Goal: Task Accomplishment & Management: Use online tool/utility

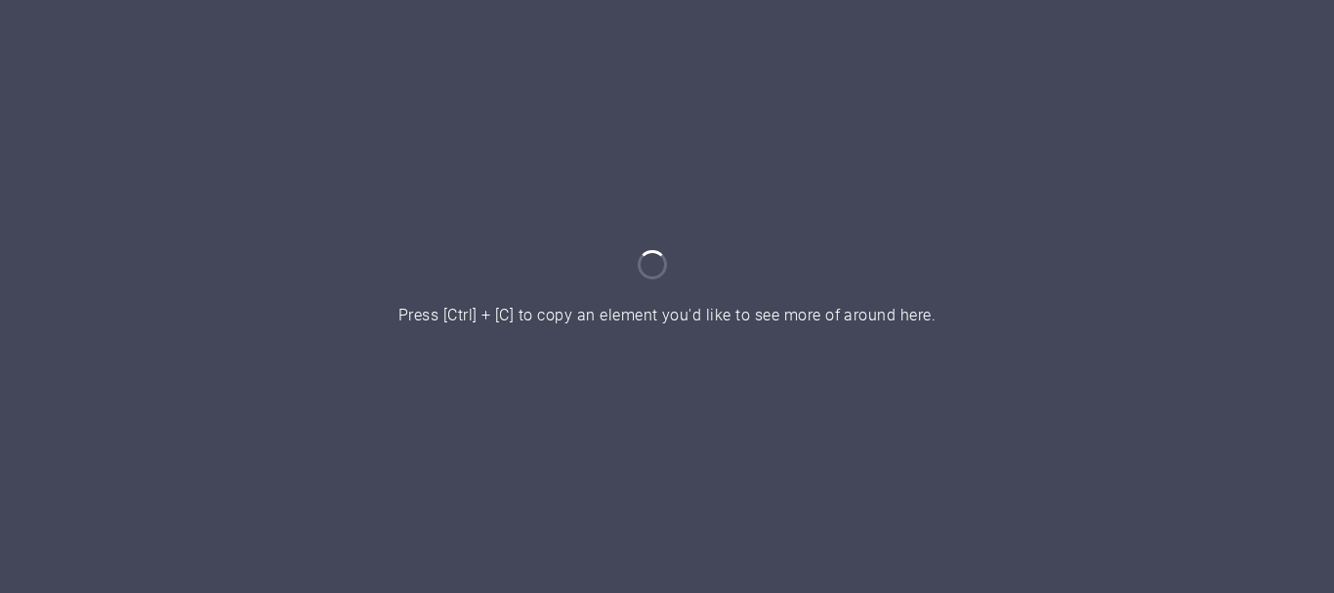
click at [873, 414] on div at bounding box center [667, 296] width 1334 height 593
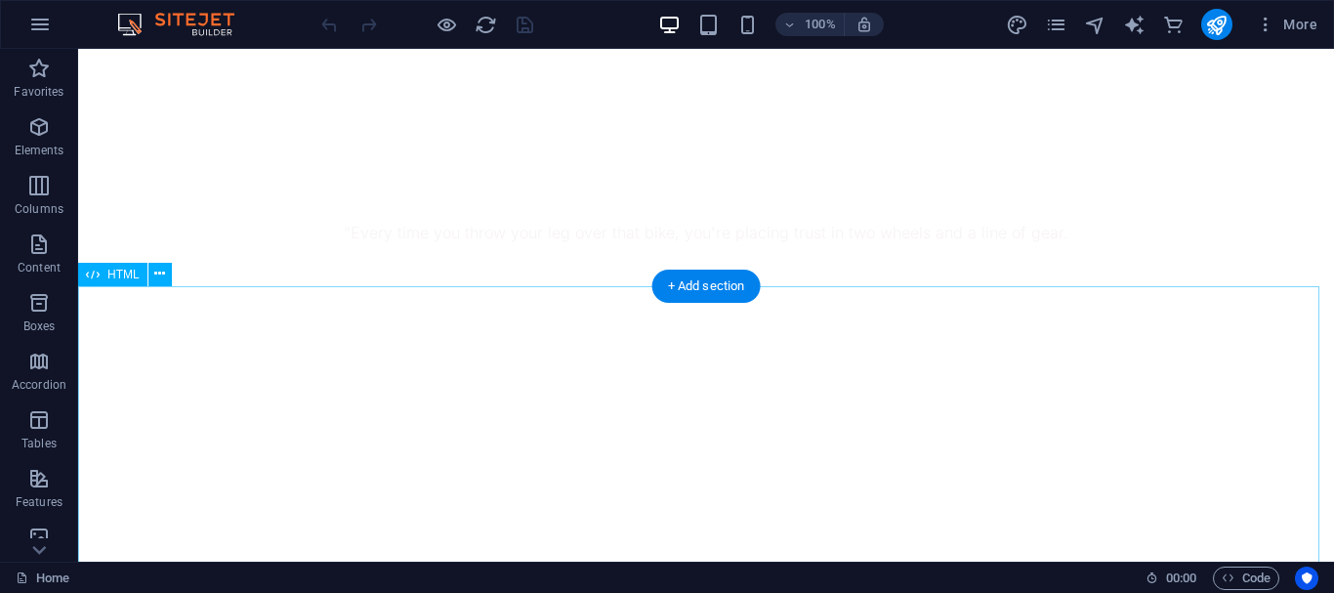
scroll to position [976, 0]
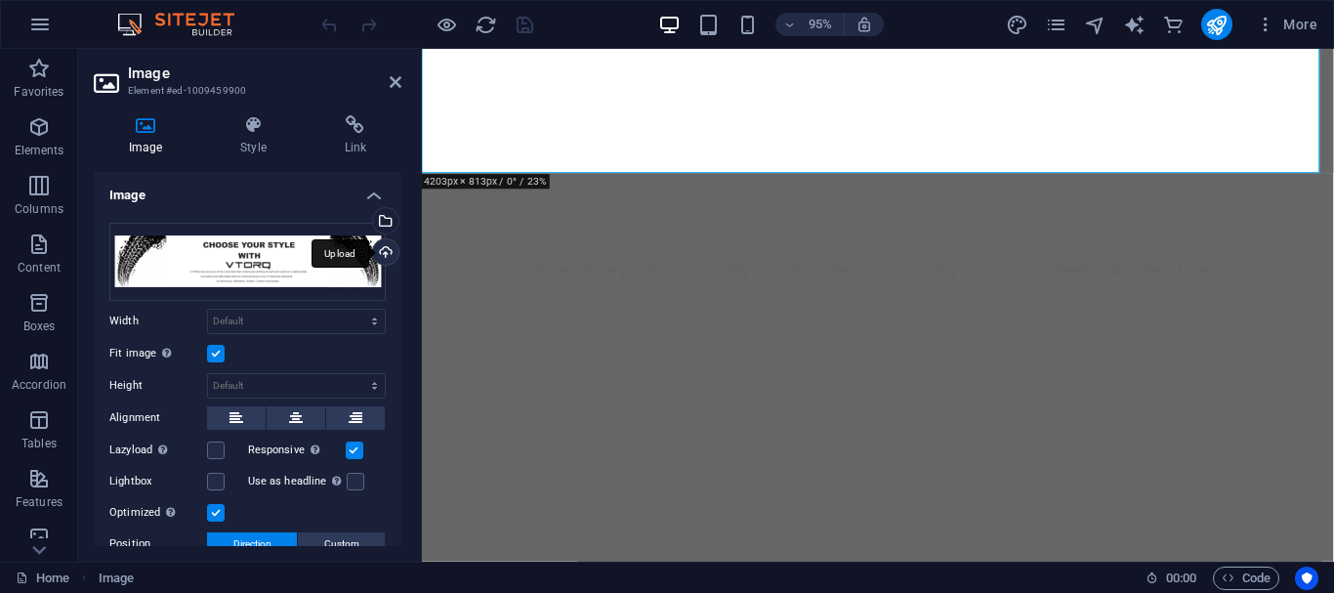
click at [387, 240] on div "Upload" at bounding box center [383, 253] width 29 height 29
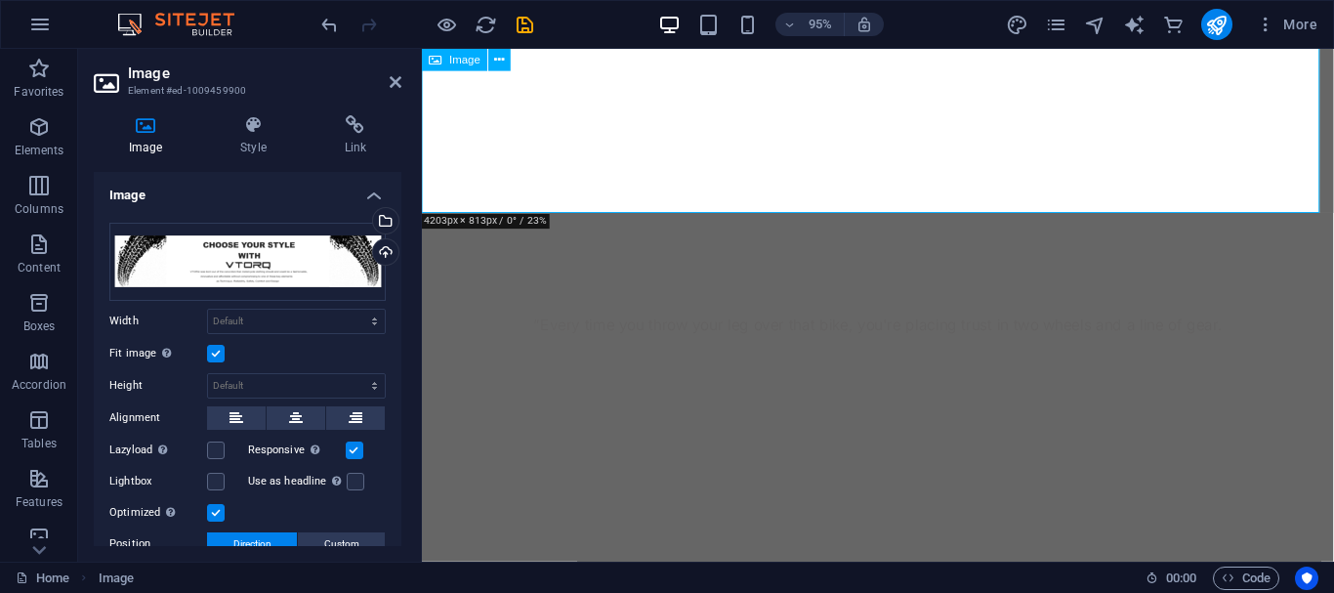
scroll to position [879, 0]
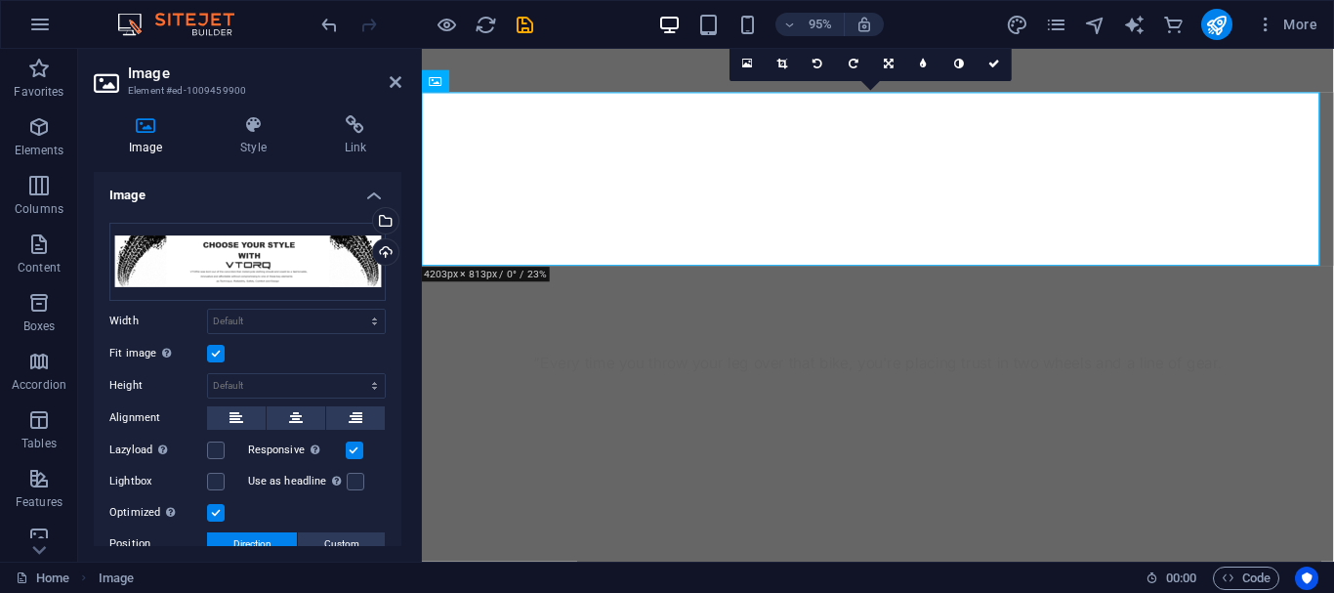
click at [382, 76] on h2 "Image" at bounding box center [264, 73] width 273 height 18
click at [403, 79] on aside "Image Element #ed-1009459900 Image Style Link Image Drag files here, click to c…" at bounding box center [250, 305] width 344 height 513
click at [398, 79] on icon at bounding box center [396, 82] width 12 height 16
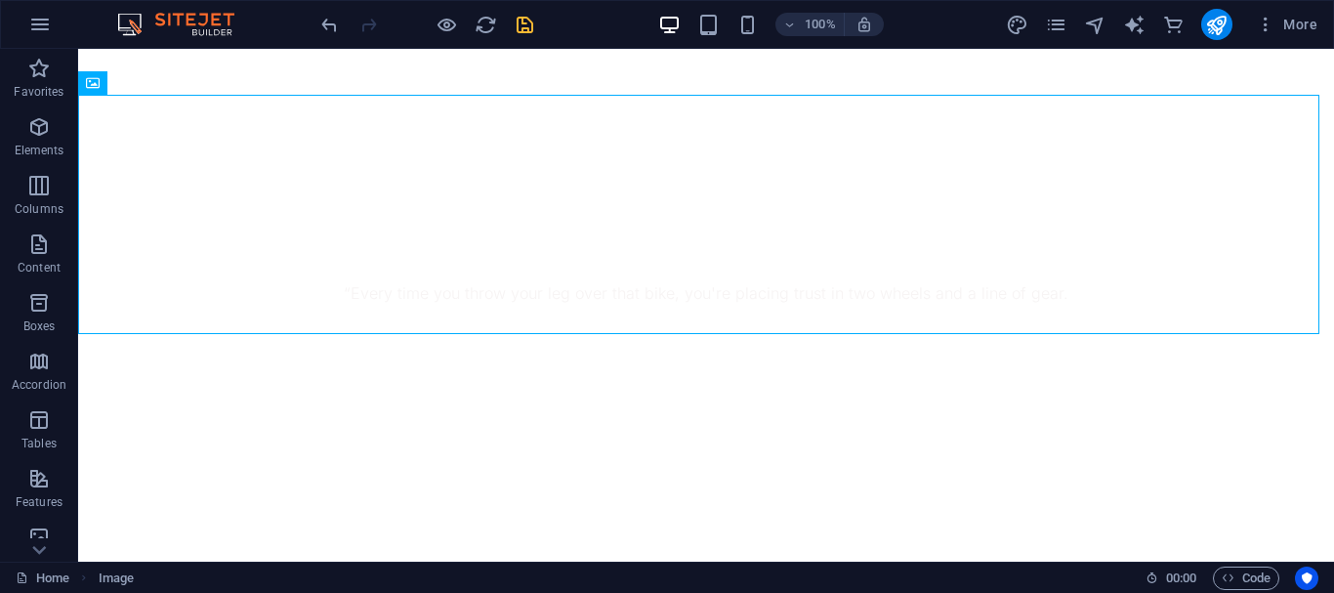
click at [522, 15] on icon "save" at bounding box center [525, 25] width 22 height 22
checkbox input "false"
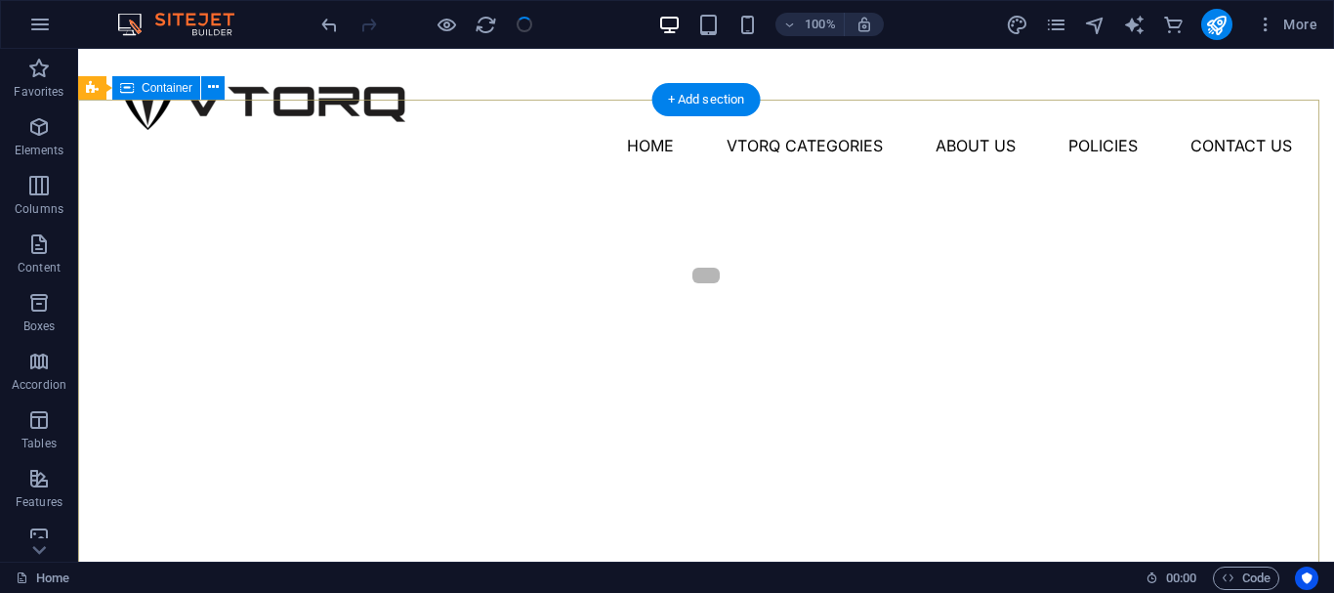
scroll to position [0, 0]
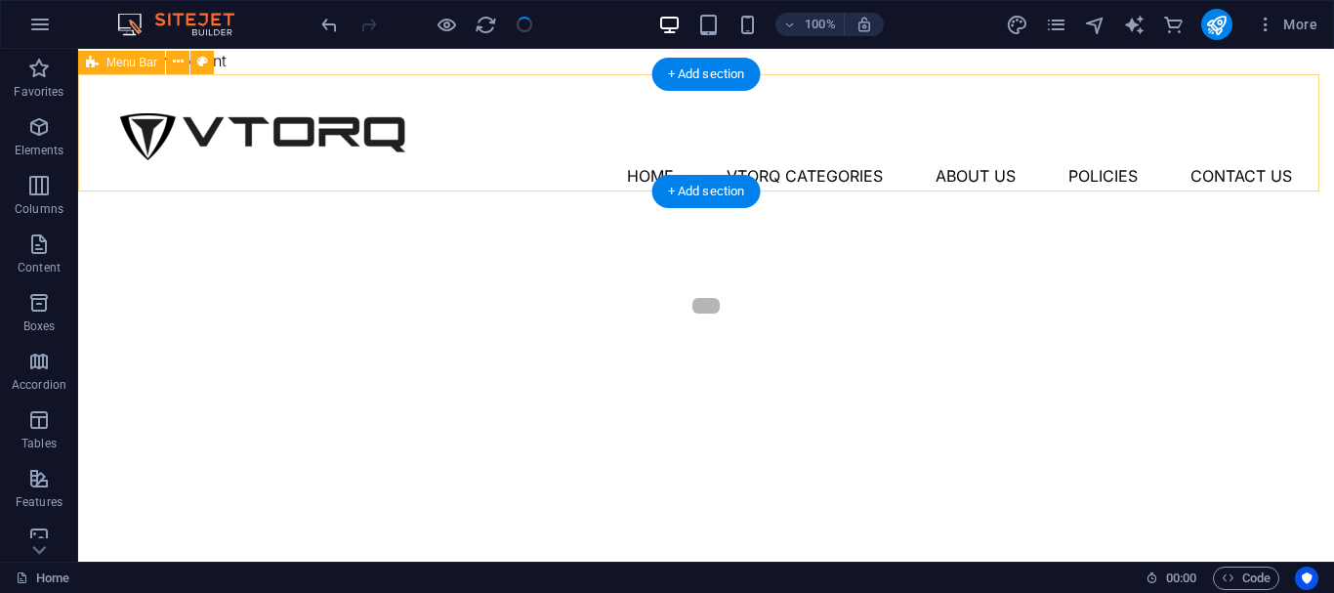
click at [546, 172] on div "Menu Home Vtorq Categories About Us Policies Contact Us" at bounding box center [705, 132] width 1255 height 117
select select "px"
select select "header"
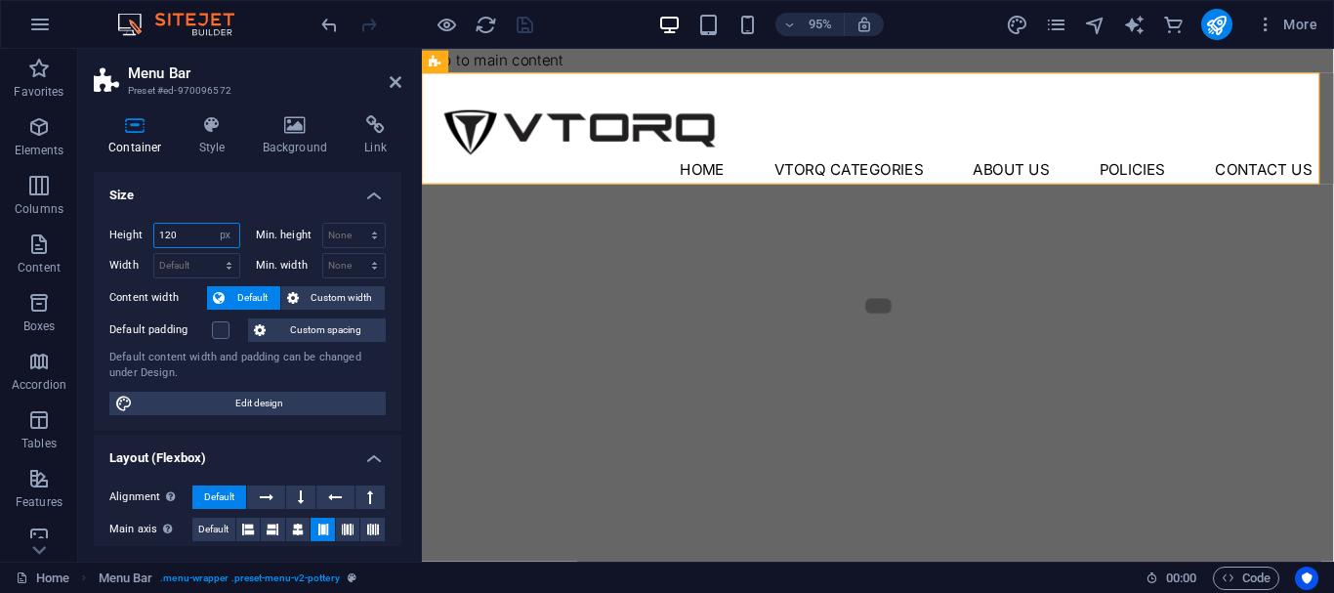
click at [201, 236] on input "120" at bounding box center [196, 235] width 85 height 23
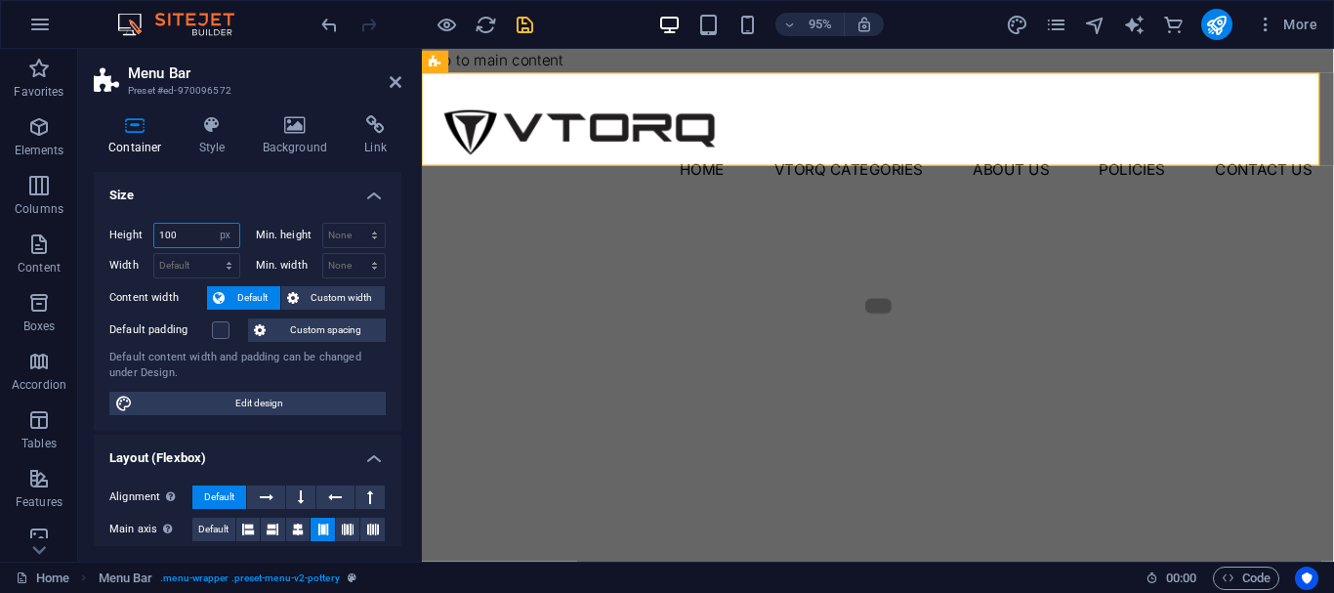
click at [199, 238] on input "100" at bounding box center [196, 235] width 85 height 23
type input "120"
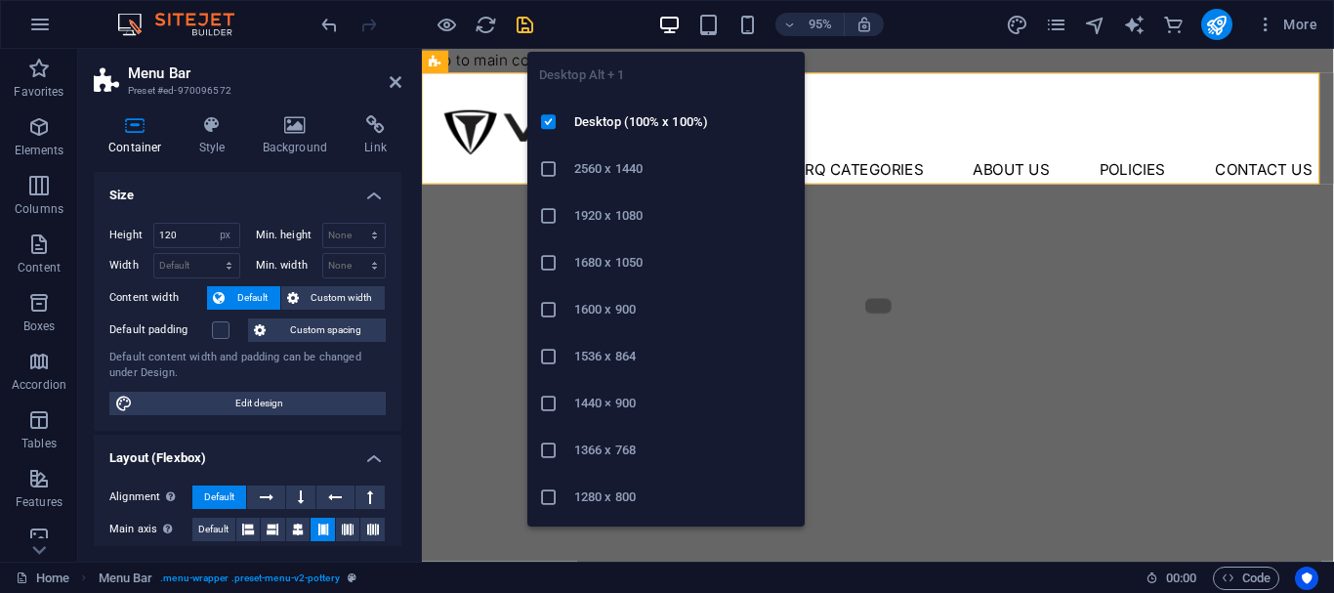
click at [619, 434] on li "1366 x 768" at bounding box center [665, 450] width 277 height 47
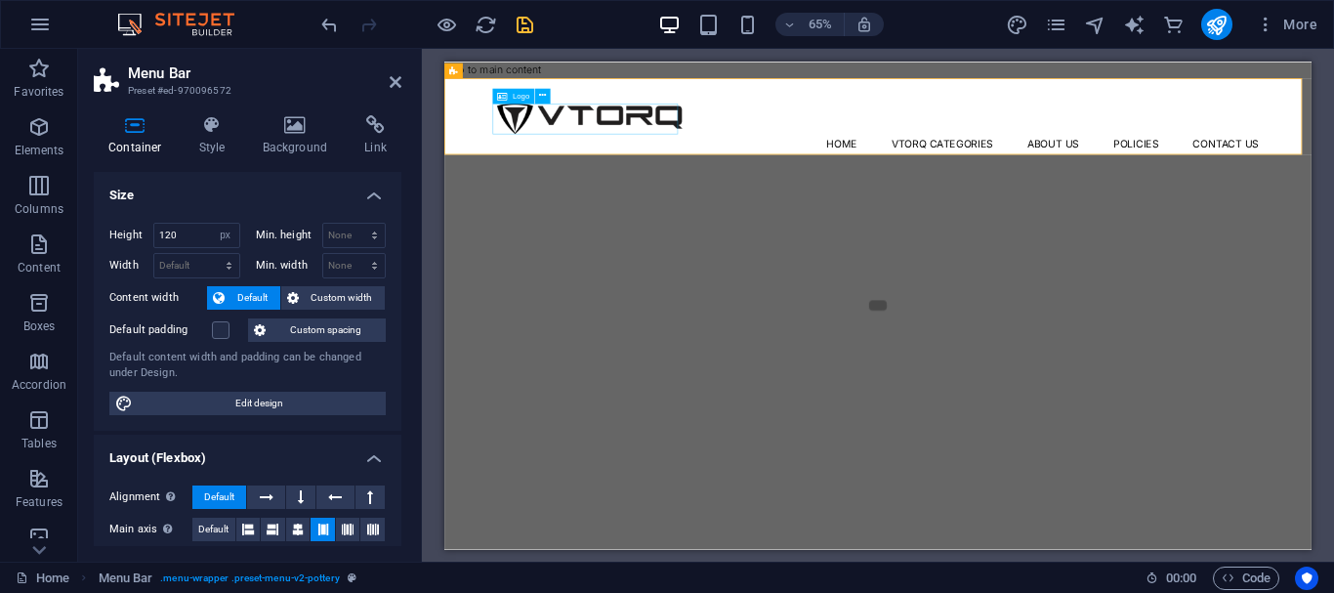
click at [774, 161] on div at bounding box center [1111, 148] width 1172 height 47
click at [146, 126] on icon at bounding box center [135, 125] width 83 height 20
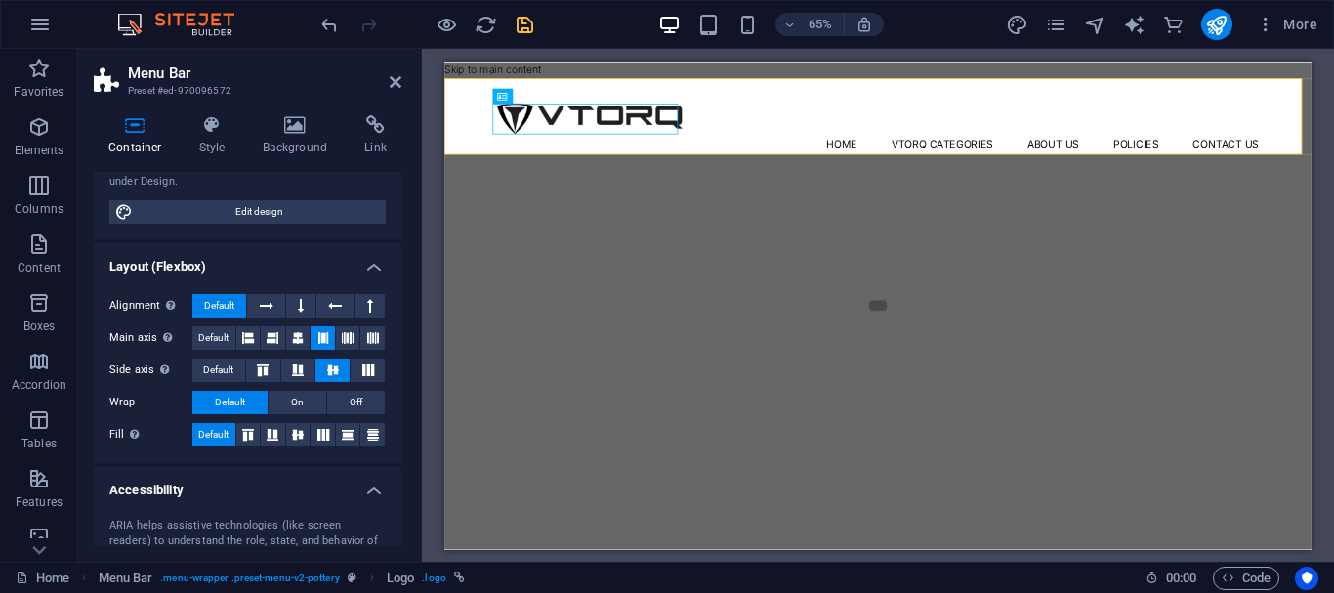
scroll to position [195, 0]
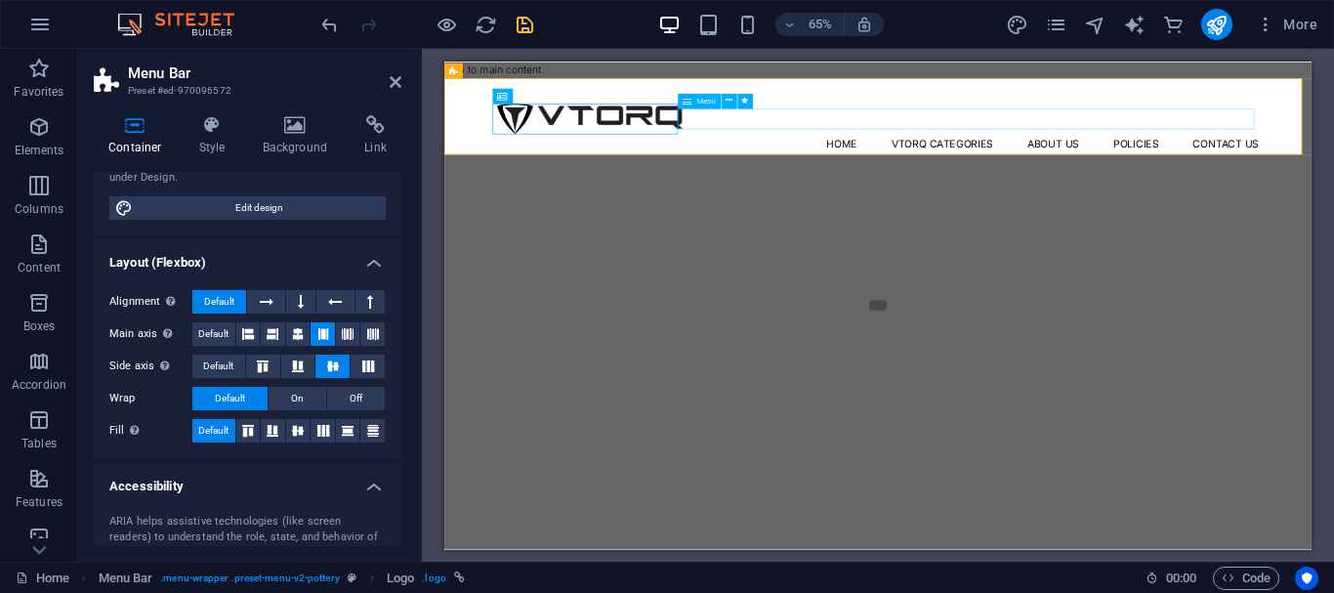
drag, startPoint x: 1087, startPoint y: 139, endPoint x: 1274, endPoint y: 134, distance: 187.5
click at [1284, 130] on div "Menu Home Vtorq Categories About Us Policies Contact Us" at bounding box center [1111, 144] width 1334 height 117
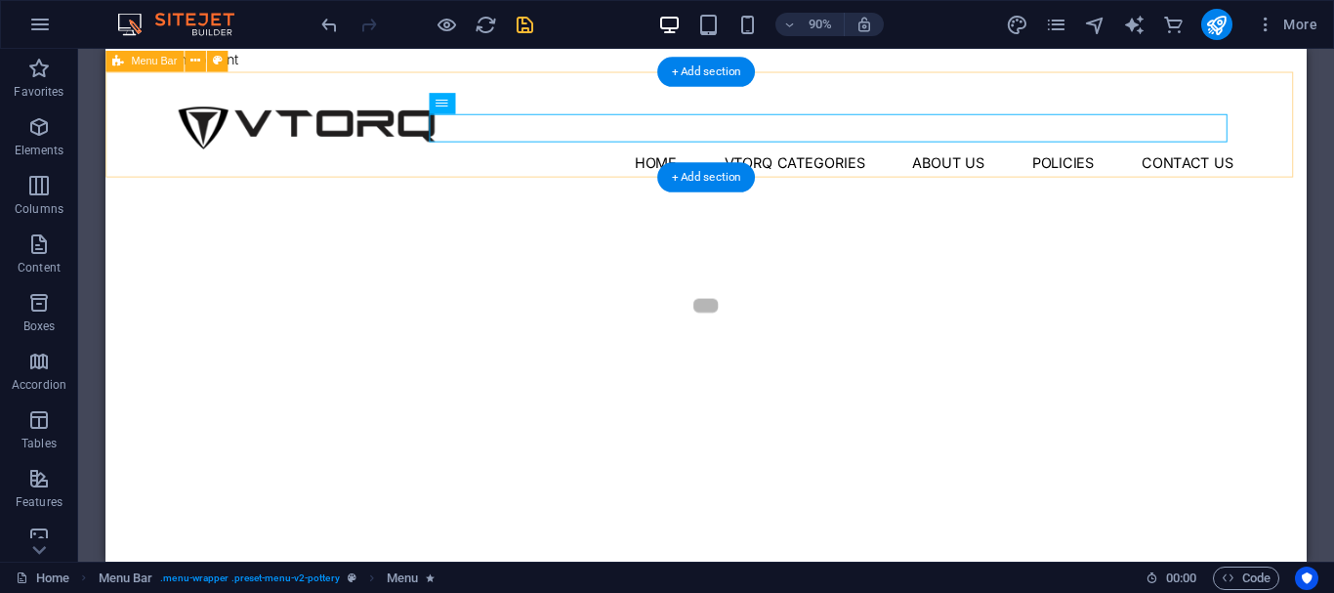
click at [324, 168] on div "Menu Home Vtorq Categories About Us Policies Contact Us" at bounding box center [772, 132] width 1334 height 117
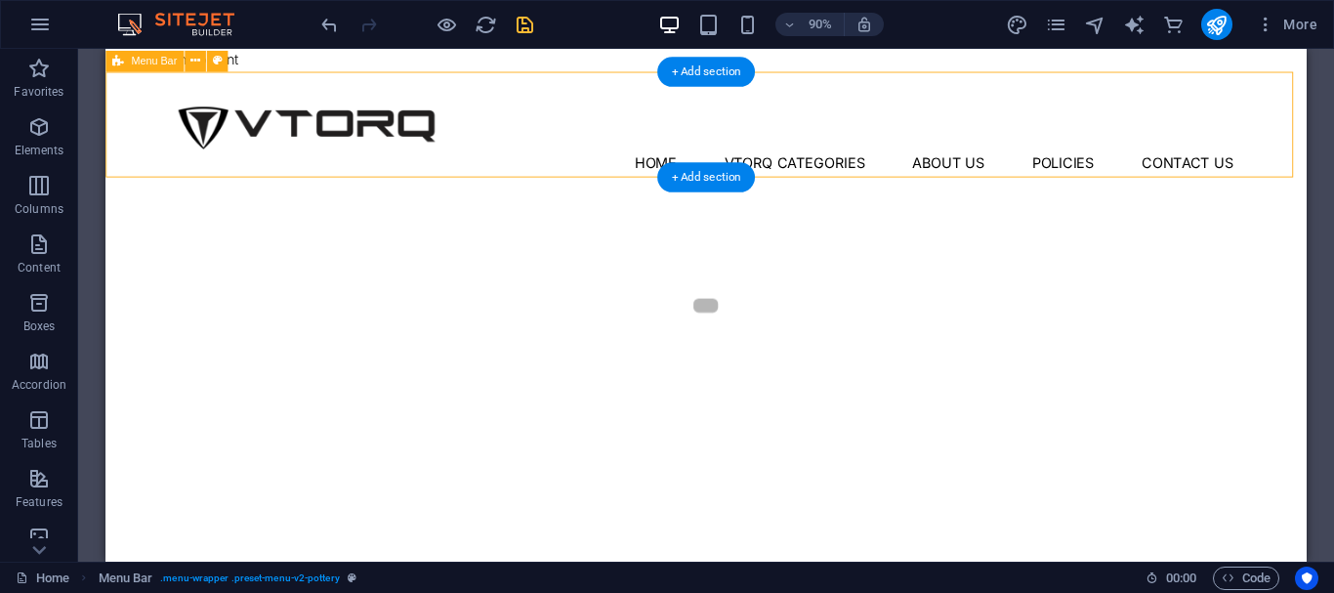
click at [324, 168] on div "Menu Home Vtorq Categories About Us Policies Contact Us" at bounding box center [772, 132] width 1334 height 117
select select "px"
select select "header"
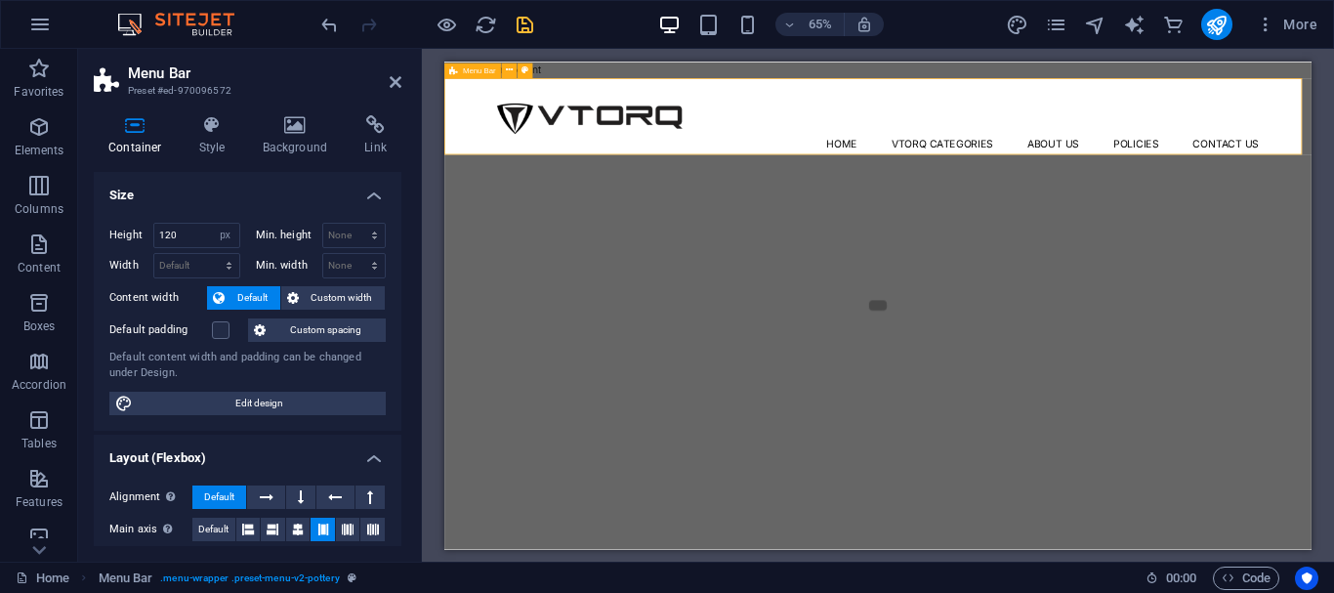
click at [713, 179] on div "Menu Home Vtorq Categories About Us Policies Contact Us" at bounding box center [1111, 144] width 1334 height 117
click at [713, 170] on div at bounding box center [1111, 148] width 1172 height 47
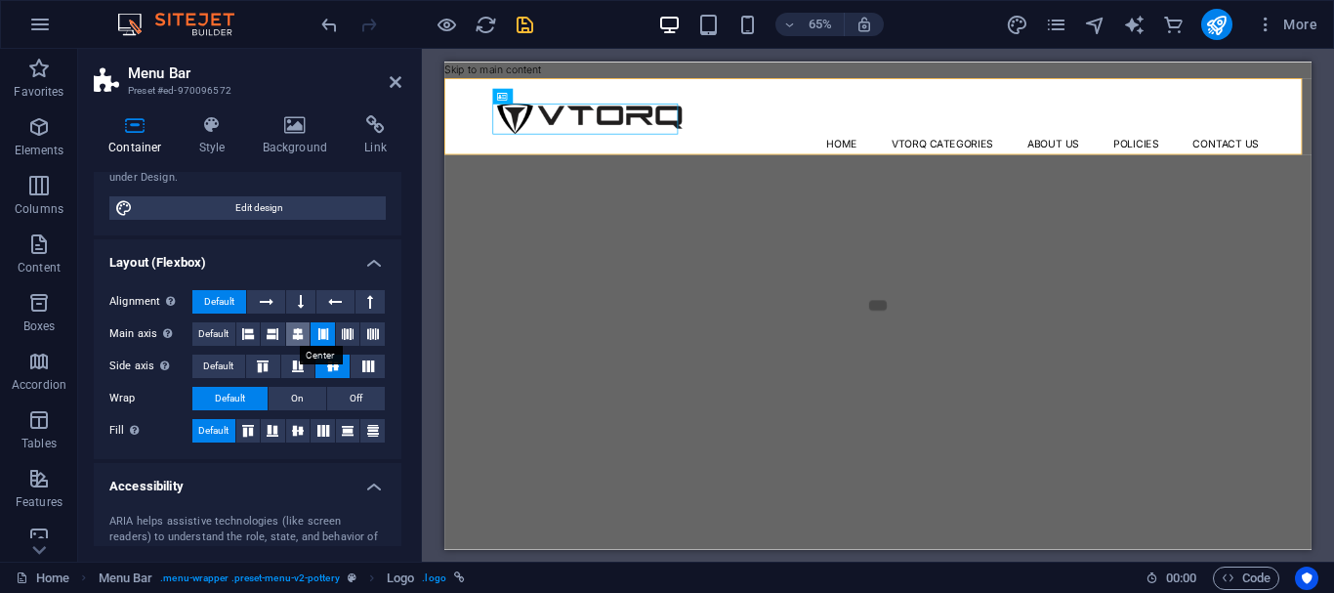
click at [302, 326] on icon at bounding box center [298, 333] width 12 height 23
click at [288, 425] on icon at bounding box center [297, 431] width 23 height 12
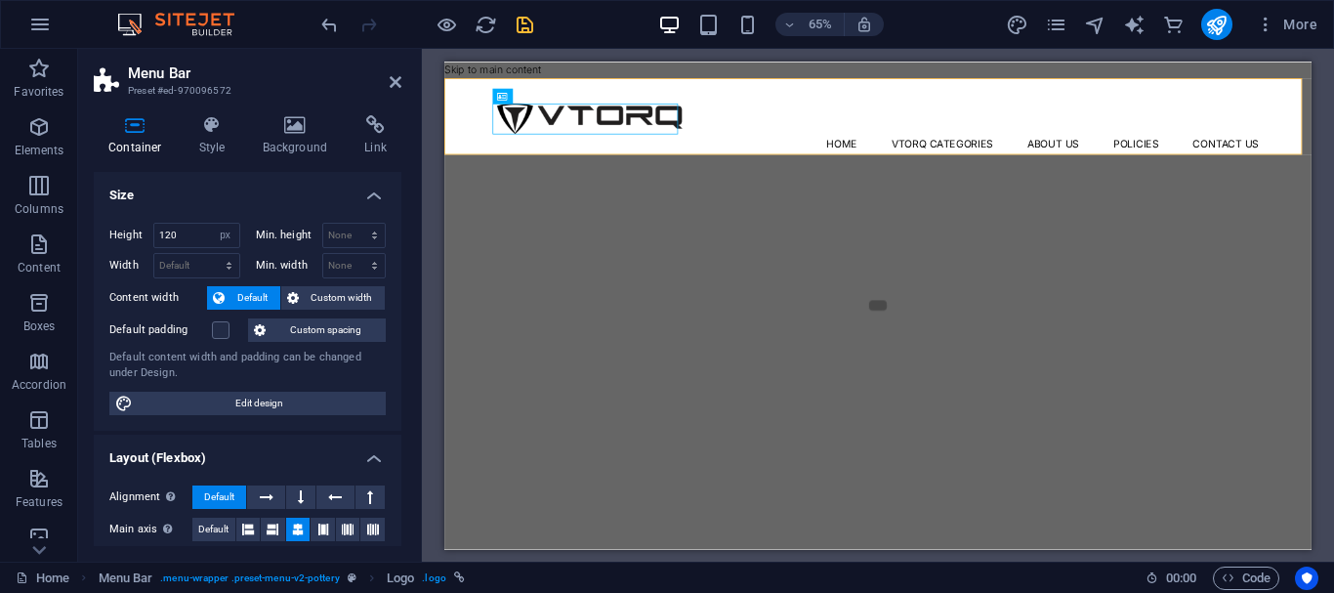
click at [190, 216] on div "Height 120 Default px rem % vh vw Min. height None px rem % vh vw Width Default…" at bounding box center [248, 319] width 308 height 224
click at [189, 224] on input "120" at bounding box center [196, 235] width 85 height 23
type input "100"
click at [189, 224] on input "100" at bounding box center [196, 235] width 85 height 23
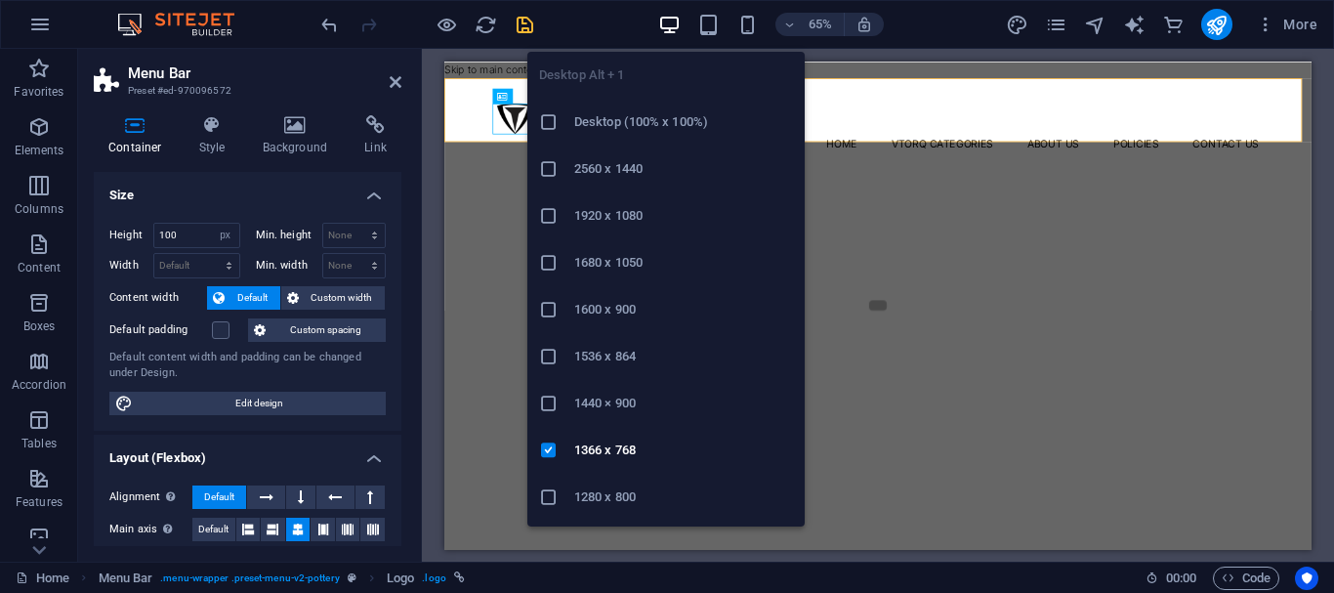
click at [608, 122] on h6 "Desktop (100% x 100%)" at bounding box center [683, 121] width 219 height 23
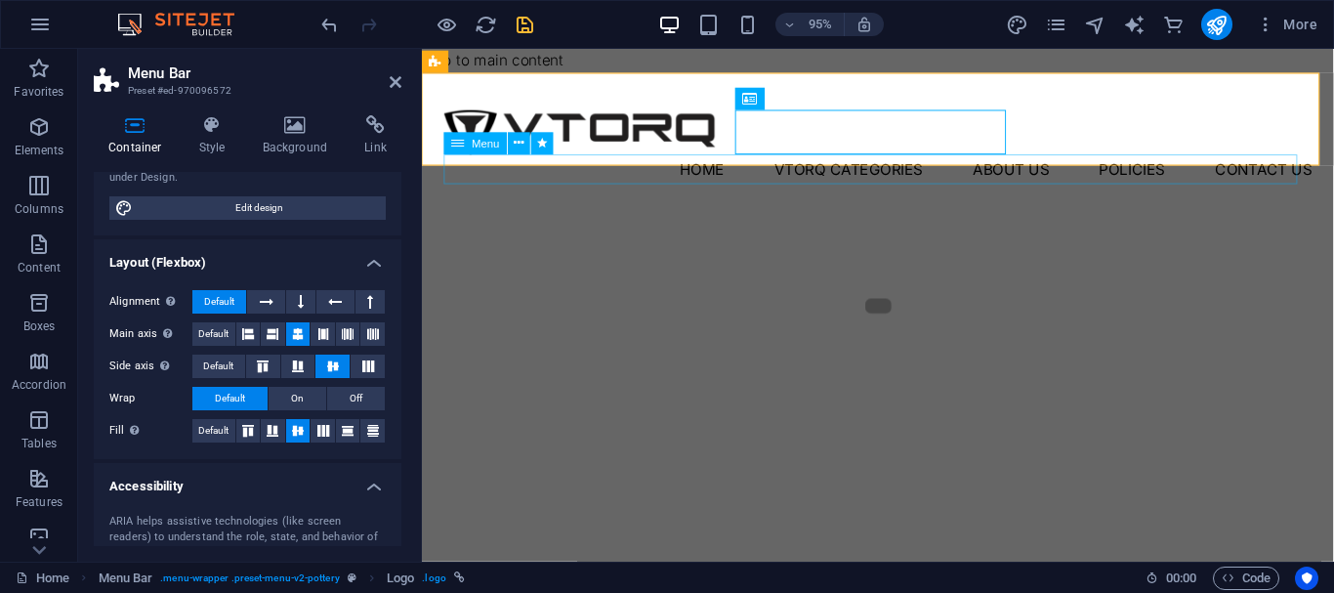
click at [565, 182] on nav "Home Vtorq Categories About Us Policies Contact Us" at bounding box center [901, 175] width 913 height 31
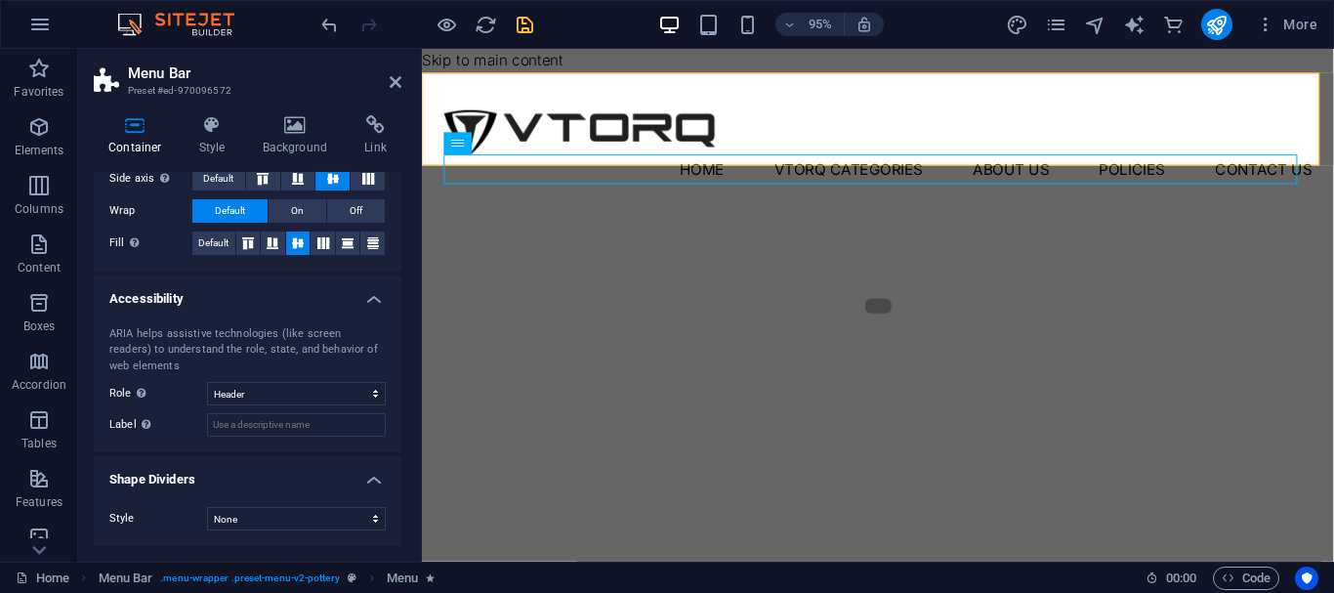
scroll to position [187, 0]
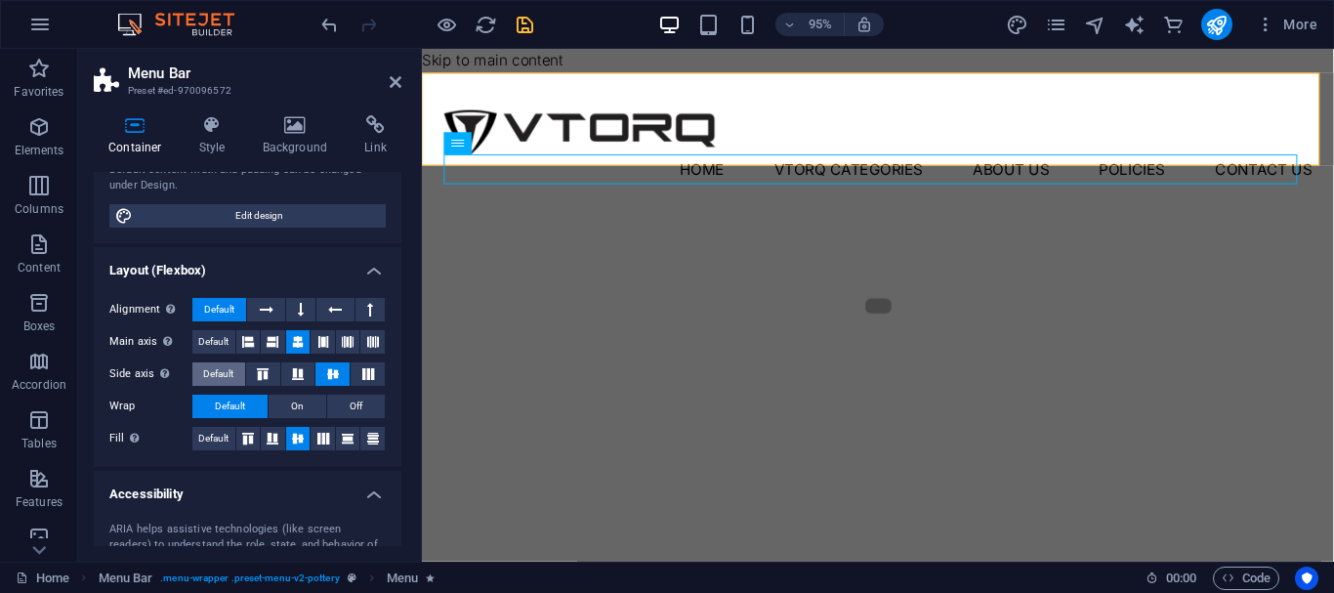
click at [233, 377] on span "Default" at bounding box center [218, 373] width 30 height 23
click at [224, 328] on div "Alignment Determines the flex direction. Default Main axis Determine how elemen…" at bounding box center [248, 374] width 308 height 185
click at [216, 327] on div "Alignment Determines the flex direction. Default Main axis Determine how elemen…" at bounding box center [248, 374] width 308 height 185
click at [213, 341] on span "Default" at bounding box center [213, 341] width 30 height 23
click at [205, 433] on span "Default" at bounding box center [213, 438] width 30 height 23
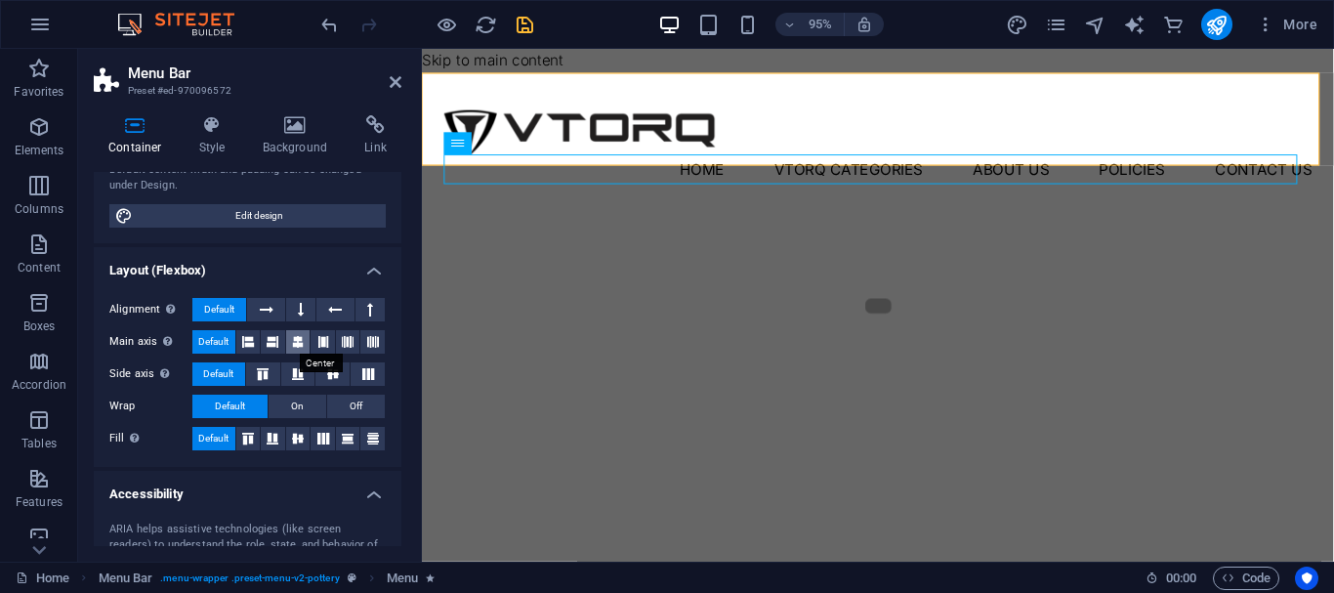
click at [292, 339] on icon at bounding box center [298, 341] width 12 height 23
click at [250, 345] on icon at bounding box center [248, 341] width 12 height 23
click at [276, 342] on icon at bounding box center [273, 341] width 12 height 23
click at [244, 338] on icon at bounding box center [248, 341] width 12 height 23
click at [317, 337] on icon at bounding box center [323, 341] width 12 height 23
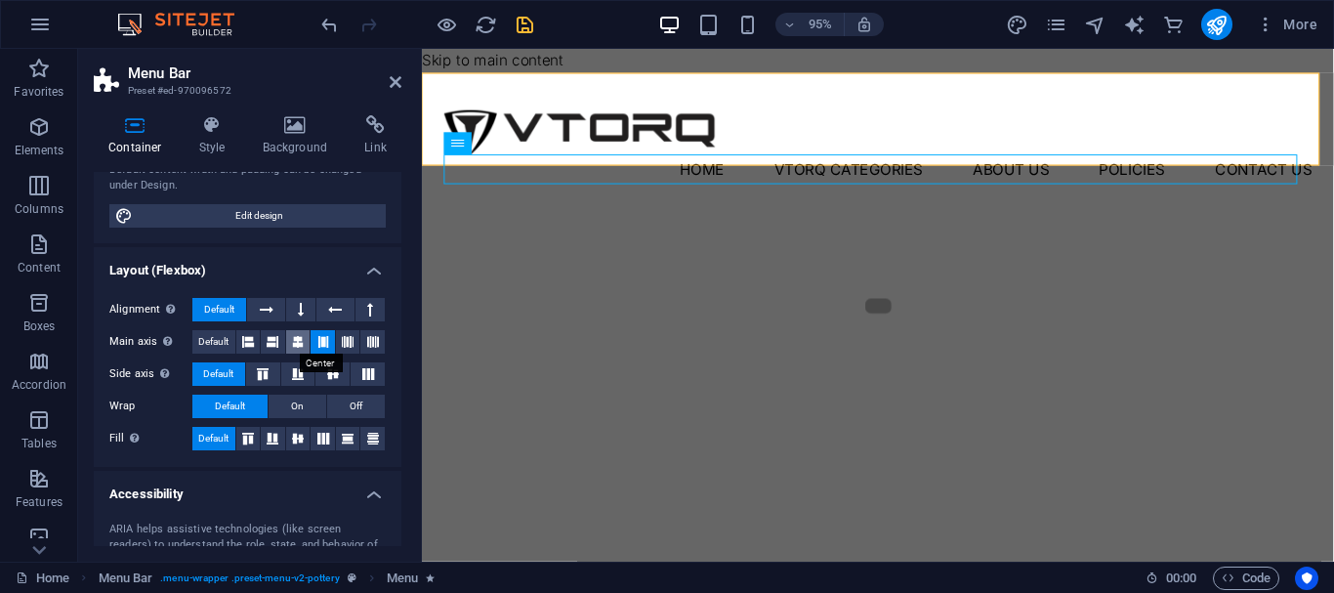
click at [301, 340] on icon at bounding box center [298, 341] width 12 height 23
click at [220, 341] on span "Default" at bounding box center [213, 341] width 30 height 23
click at [261, 376] on icon at bounding box center [262, 374] width 23 height 12
click at [244, 377] on button "Default" at bounding box center [218, 373] width 53 height 23
click at [282, 412] on button "On" at bounding box center [297, 405] width 58 height 23
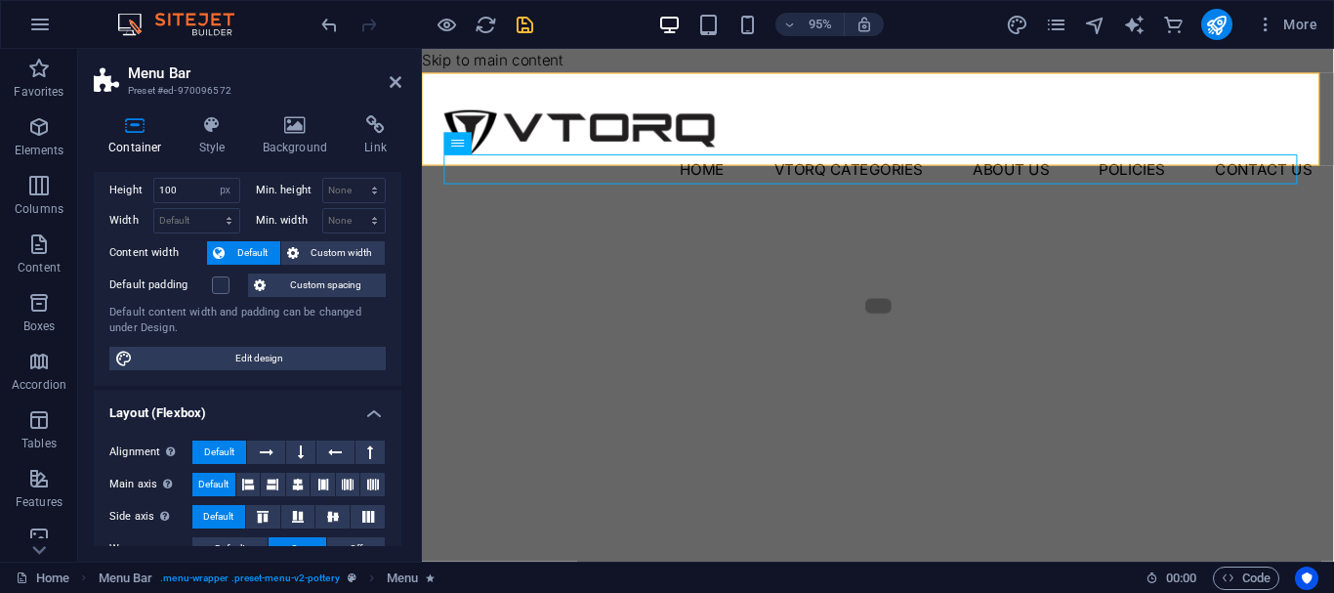
scroll to position [0, 0]
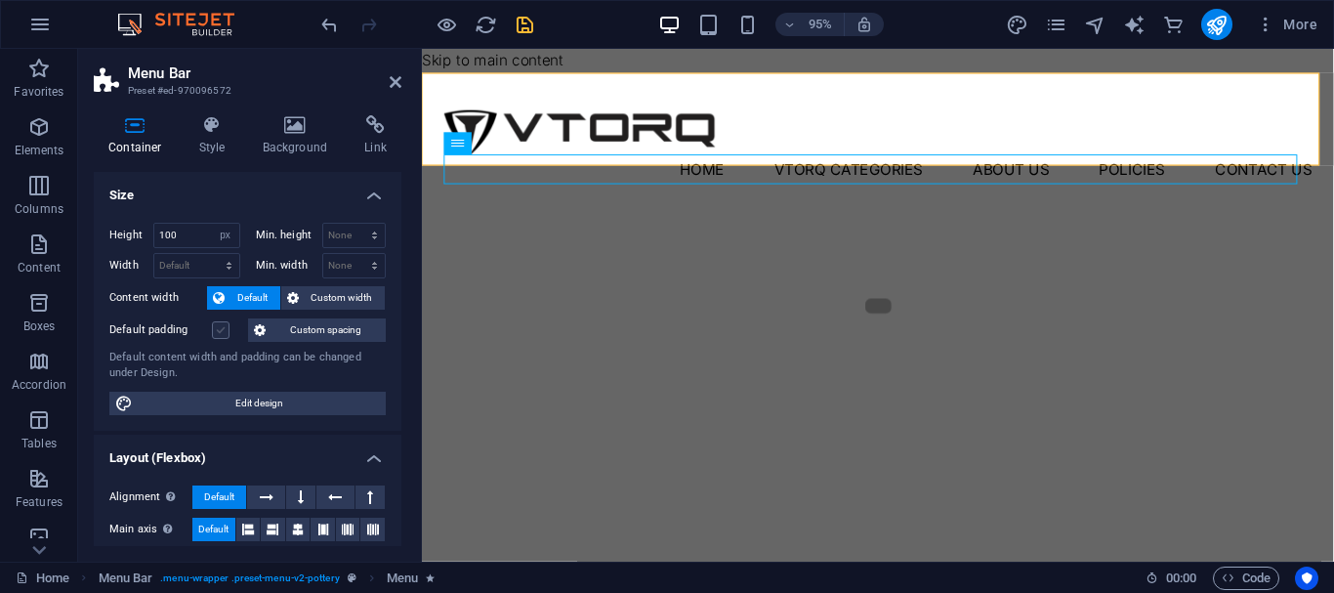
click at [220, 337] on label at bounding box center [221, 330] width 18 height 18
click at [0, 0] on input "Default padding" at bounding box center [0, 0] width 0 height 0
click at [219, 335] on label at bounding box center [221, 330] width 18 height 18
click at [0, 0] on input "Default padding" at bounding box center [0, 0] width 0 height 0
click at [227, 338] on label at bounding box center [221, 330] width 18 height 18
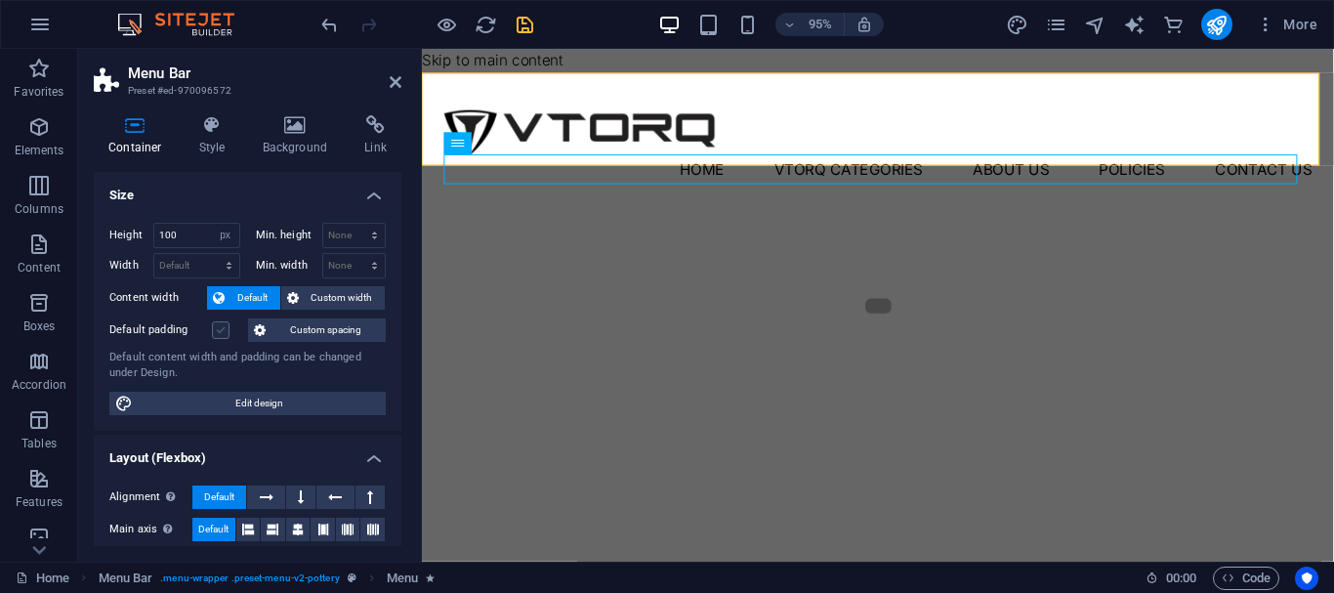
click at [0, 0] on input "Default padding" at bounding box center [0, 0] width 0 height 0
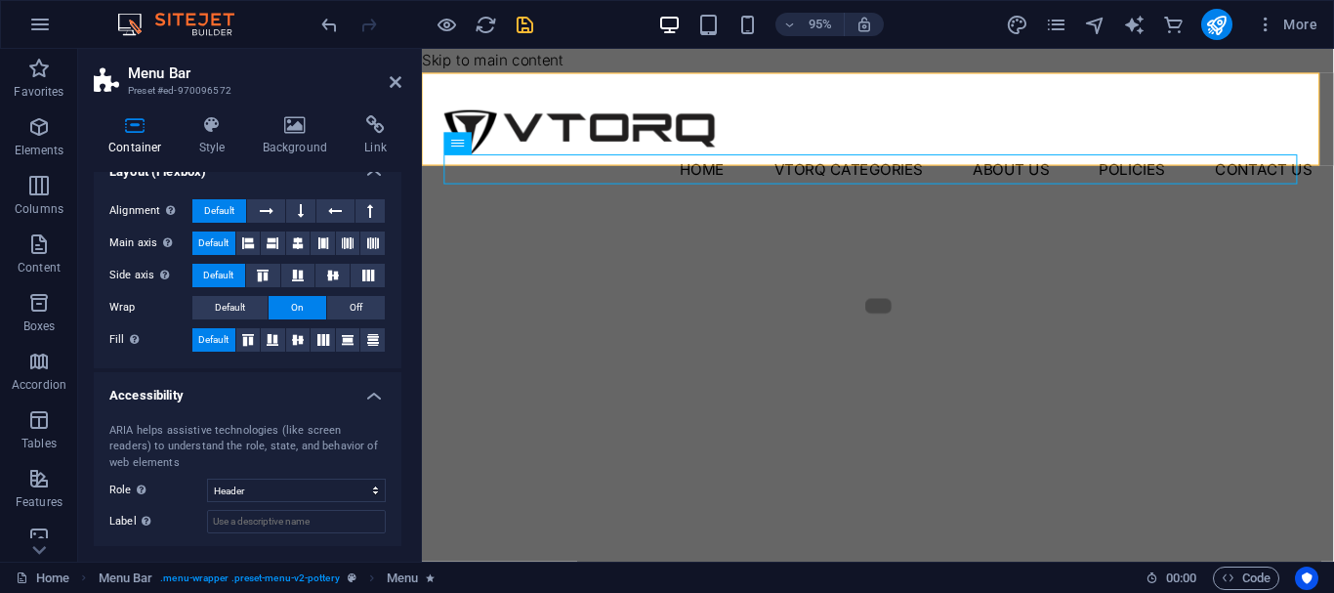
scroll to position [383, 0]
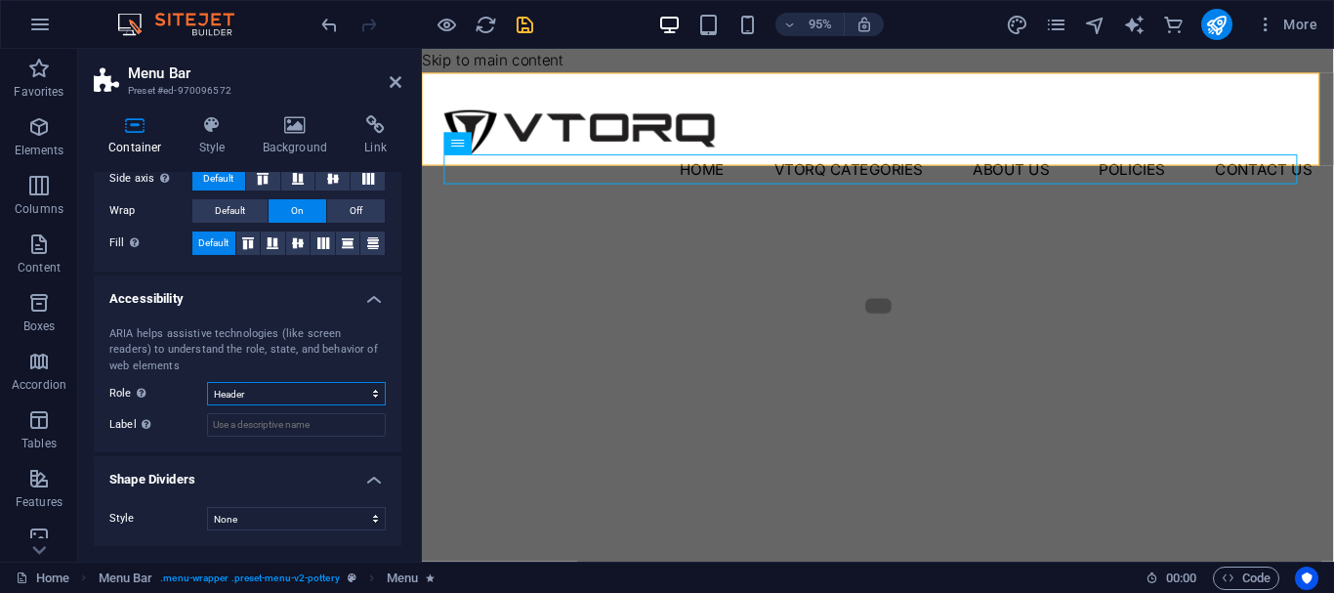
click at [249, 404] on select "None Alert Article Banner Comment Complementary Dialog Footer Header Marquee Pr…" at bounding box center [296, 393] width 179 height 23
click at [249, 401] on select "None Alert Article Banner Comment Complementary Dialog Footer Header Marquee Pr…" at bounding box center [296, 393] width 179 height 23
click at [249, 429] on input "Label Use the ARIA label to provide a clear and descriptive name for elements t…" at bounding box center [296, 424] width 179 height 23
click at [228, 509] on select "None Triangle Square Diagonal Polygon 1 Polygon 2 Zigzag Multiple Zigzags Waves…" at bounding box center [296, 518] width 179 height 23
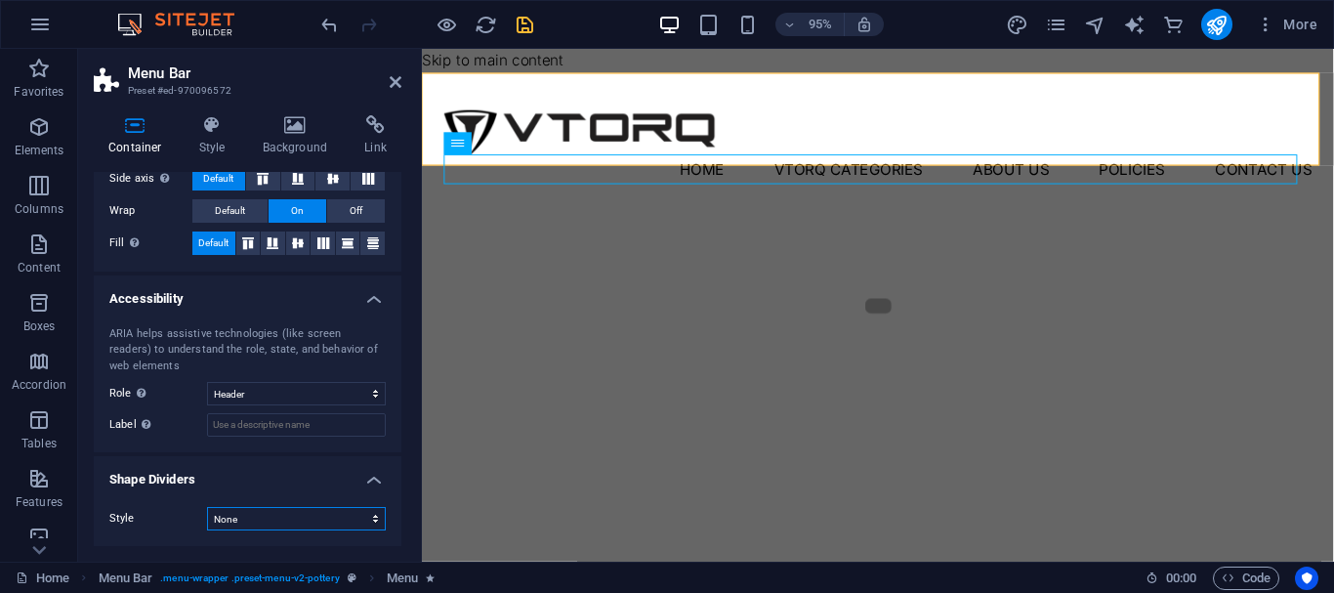
click at [259, 518] on select "None Triangle Square Diagonal Polygon 1 Polygon 2 Zigzag Multiple Zigzags Waves…" at bounding box center [296, 518] width 179 height 23
click at [207, 507] on select "None Triangle Square Diagonal Polygon 1 Polygon 2 Zigzag Multiple Zigzags Waves…" at bounding box center [296, 518] width 179 height 23
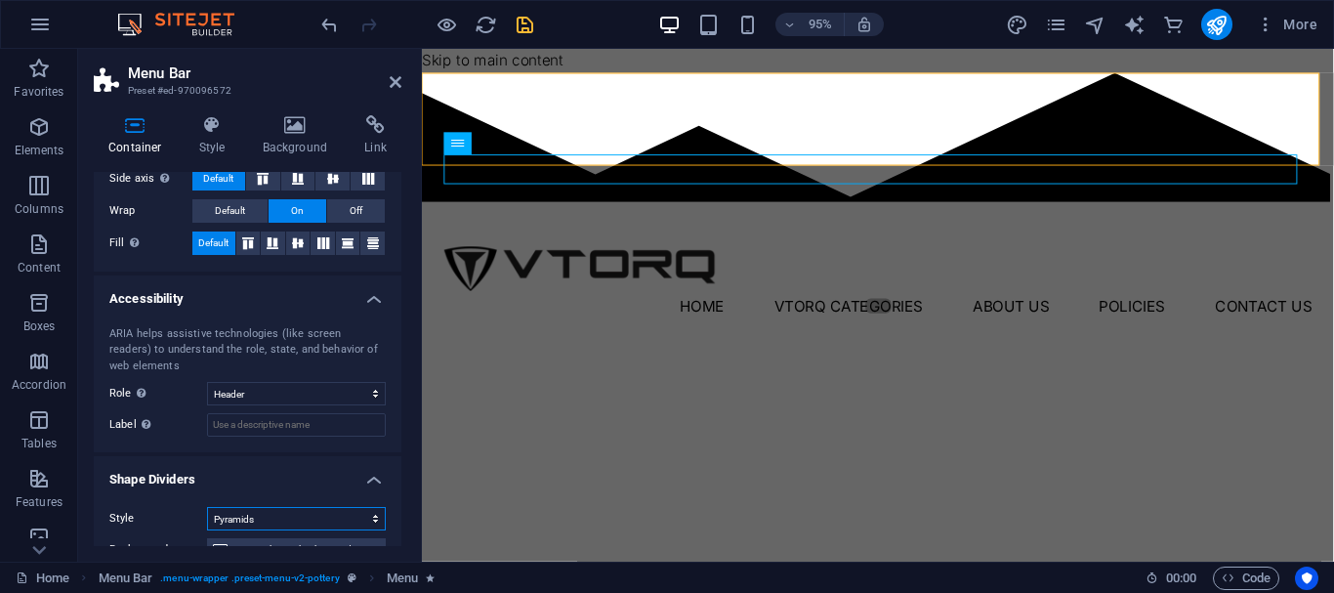
click at [253, 514] on select "None Triangle Square Diagonal Polygon 1 Polygon 2 Zigzag Multiple Zigzags Waves…" at bounding box center [296, 518] width 179 height 23
click at [207, 507] on select "None Triangle Square Diagonal Polygon 1 Polygon 2 Zigzag Multiple Zigzags Waves…" at bounding box center [296, 518] width 179 height 23
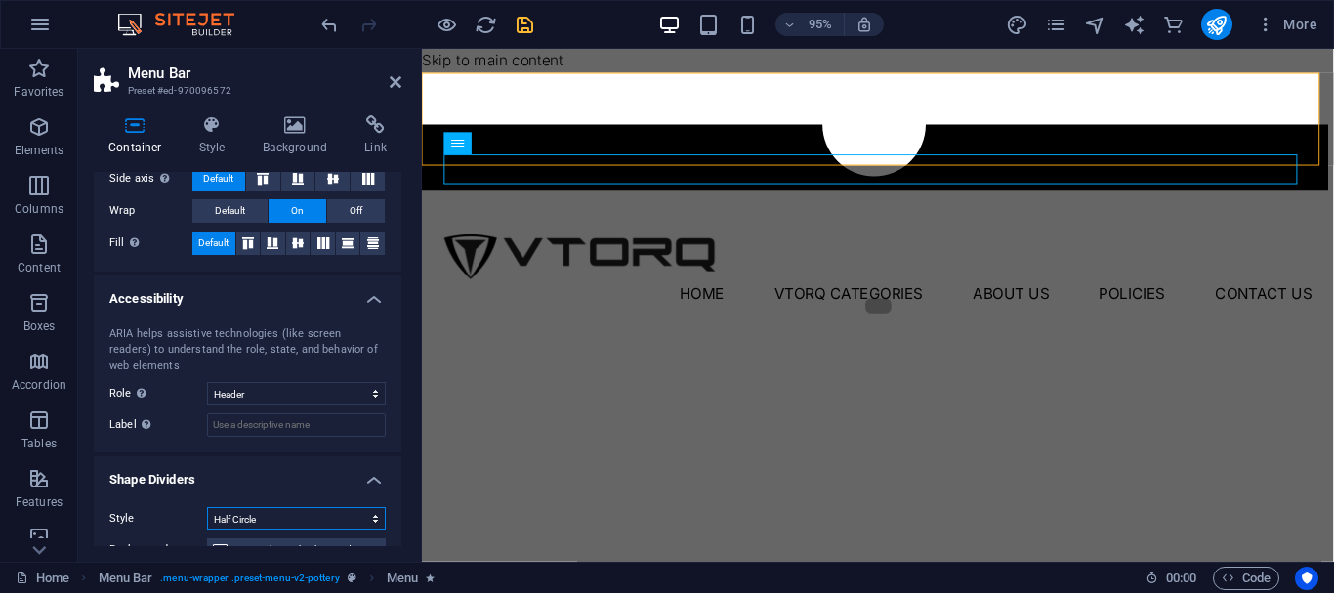
click at [265, 508] on select "None Triangle Square Diagonal Polygon 1 Polygon 2 Zigzag Multiple Zigzags Waves…" at bounding box center [296, 518] width 179 height 23
click at [207, 507] on select "None Triangle Square Diagonal Polygon 1 Polygon 2 Zigzag Multiple Zigzags Waves…" at bounding box center [296, 518] width 179 height 23
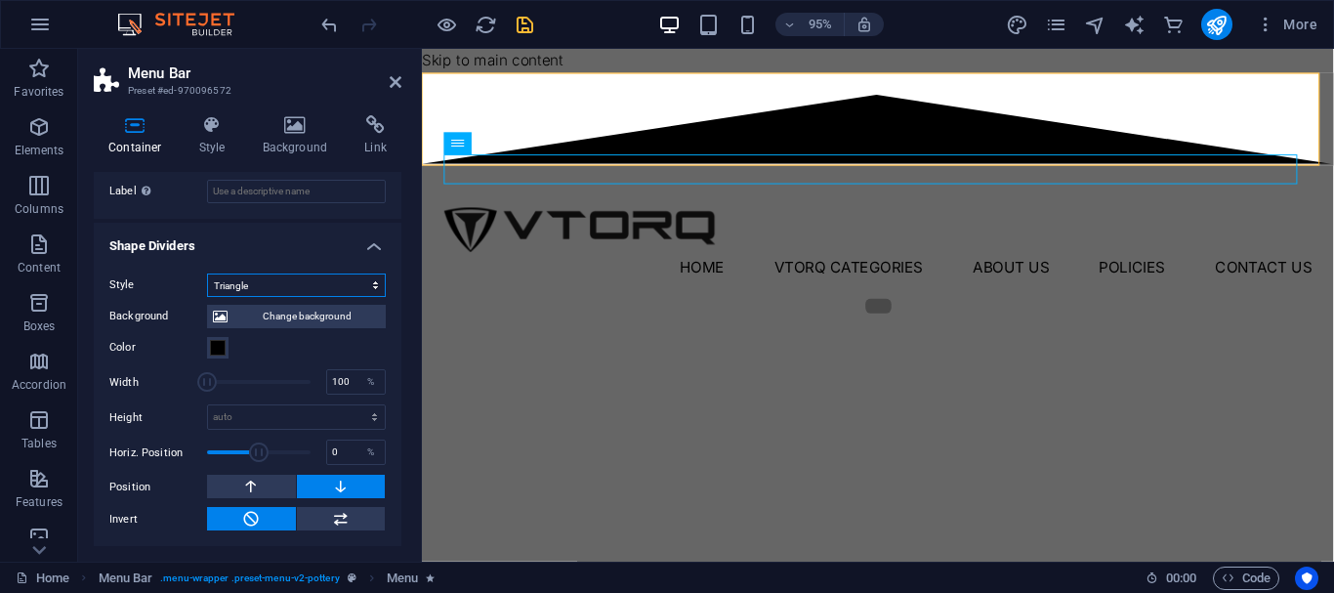
scroll to position [617, 0]
click at [264, 285] on select "None Triangle Square Diagonal Polygon 1 Polygon 2 Zigzag Multiple Zigzags Waves…" at bounding box center [296, 283] width 179 height 23
select select "none"
click at [207, 296] on select "None Triangle Square Diagonal Polygon 1 Polygon 2 Zigzag Multiple Zigzags Waves…" at bounding box center [296, 283] width 179 height 23
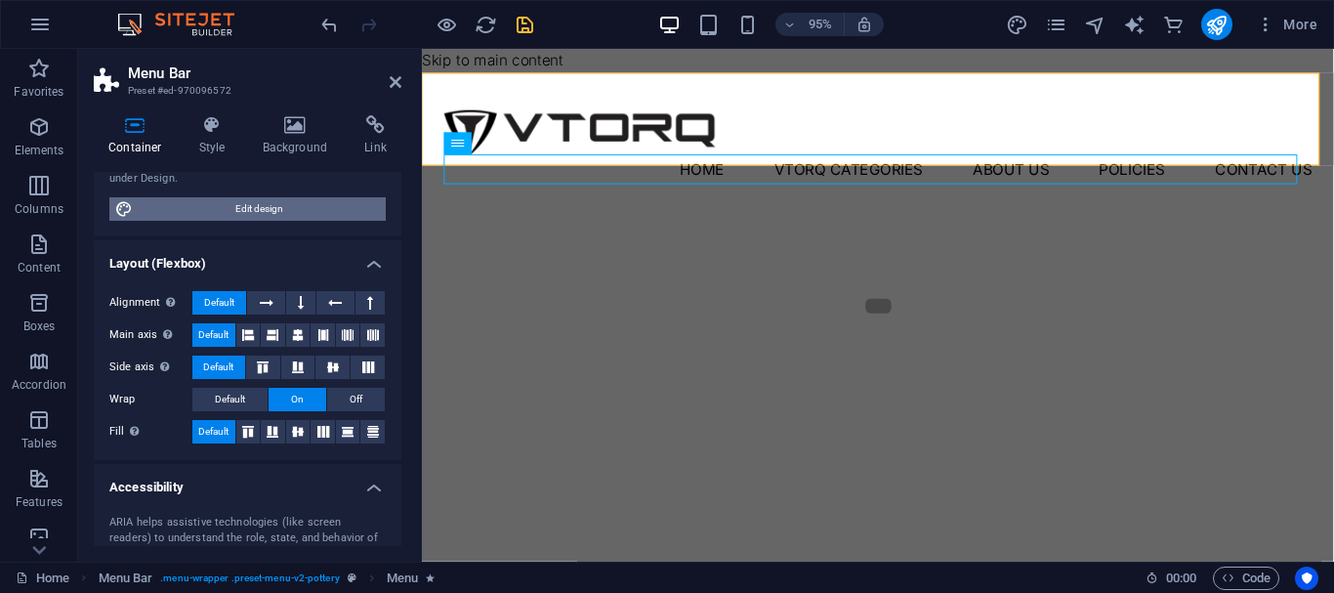
scroll to position [195, 0]
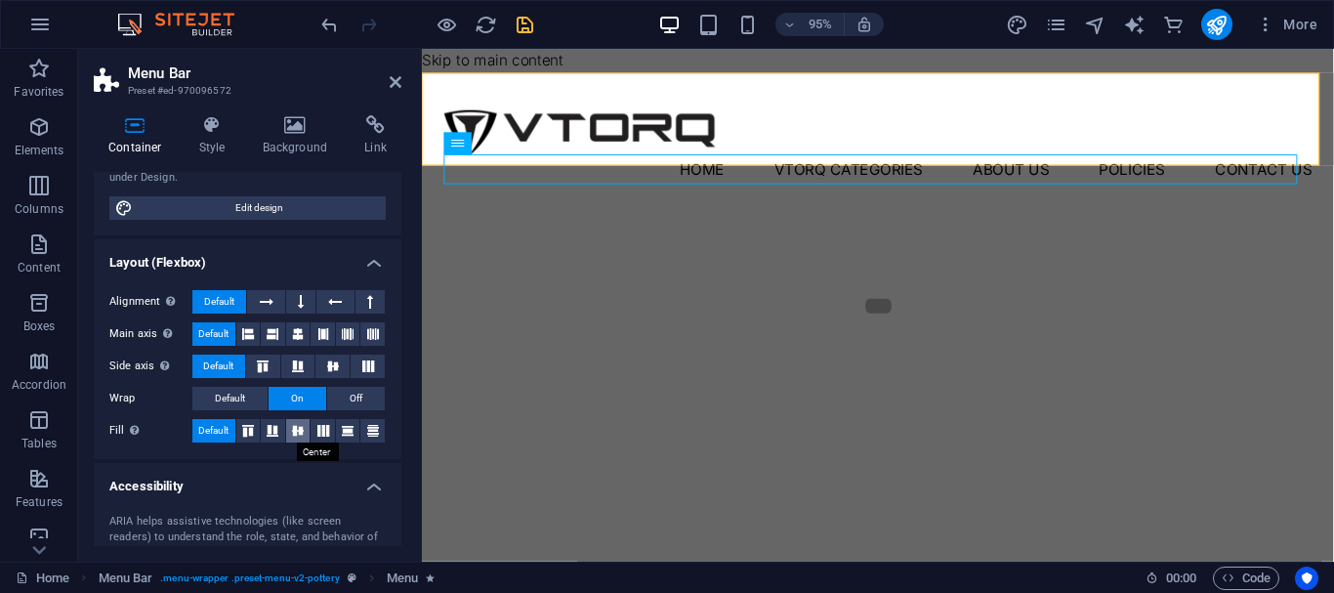
click at [286, 429] on icon at bounding box center [297, 431] width 23 height 12
click at [349, 424] on button at bounding box center [348, 430] width 24 height 23
click at [389, 430] on div "Alignment Determines the flex direction. Default Main axis Determine how elemen…" at bounding box center [248, 366] width 308 height 185
click at [394, 83] on icon at bounding box center [396, 82] width 12 height 16
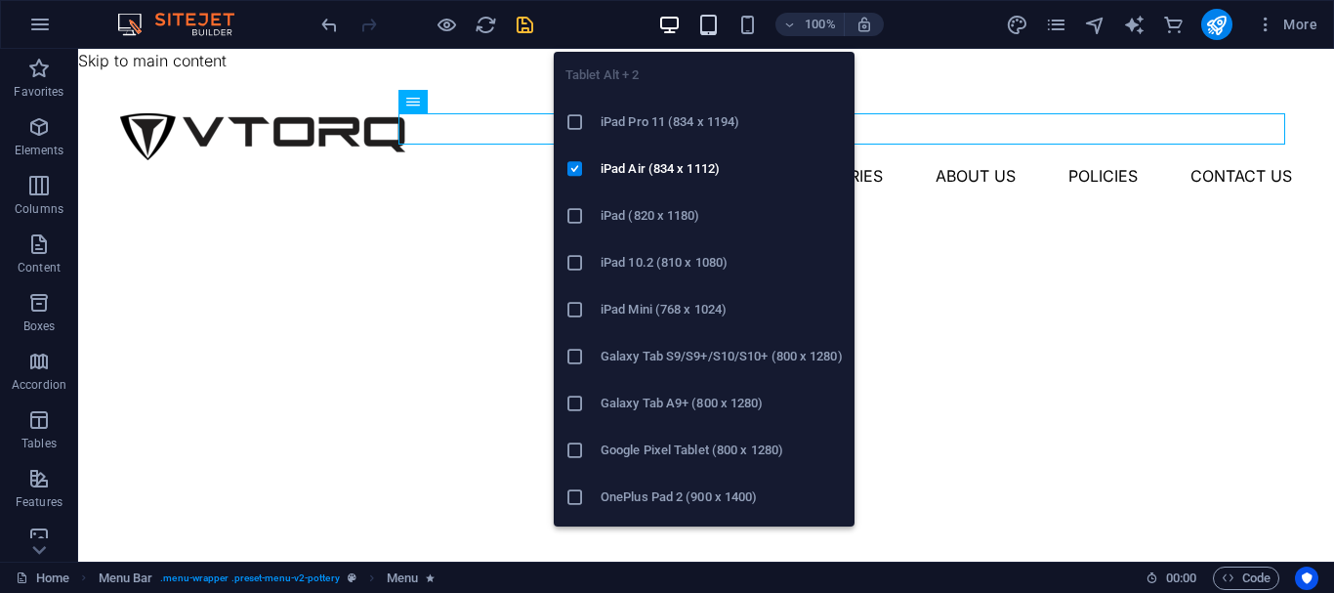
click at [718, 26] on icon "button" at bounding box center [708, 25] width 22 height 22
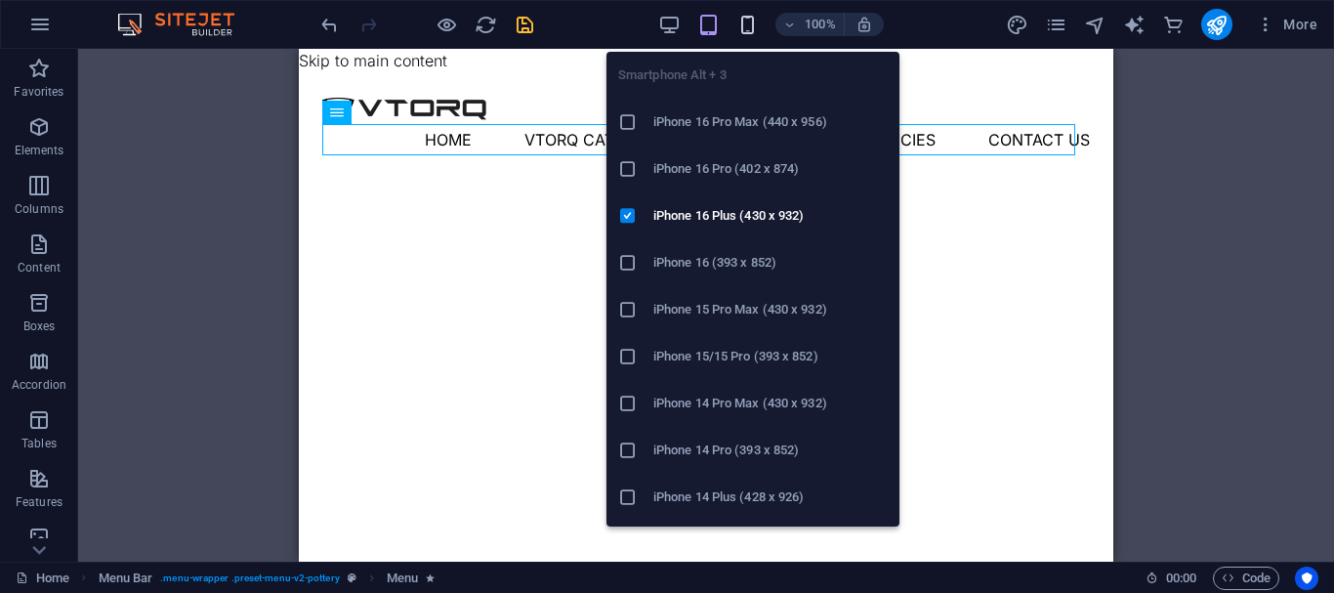
click at [742, 25] on icon "button" at bounding box center [747, 25] width 22 height 22
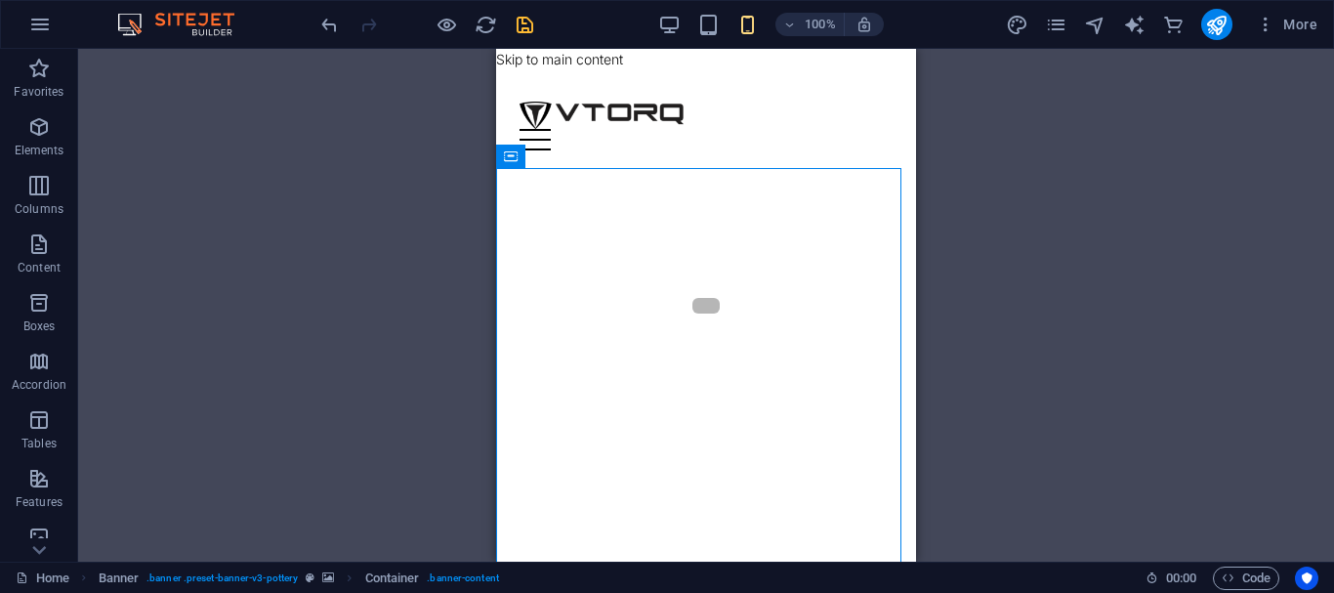
click at [704, 45] on div "100% More" at bounding box center [667, 24] width 1332 height 47
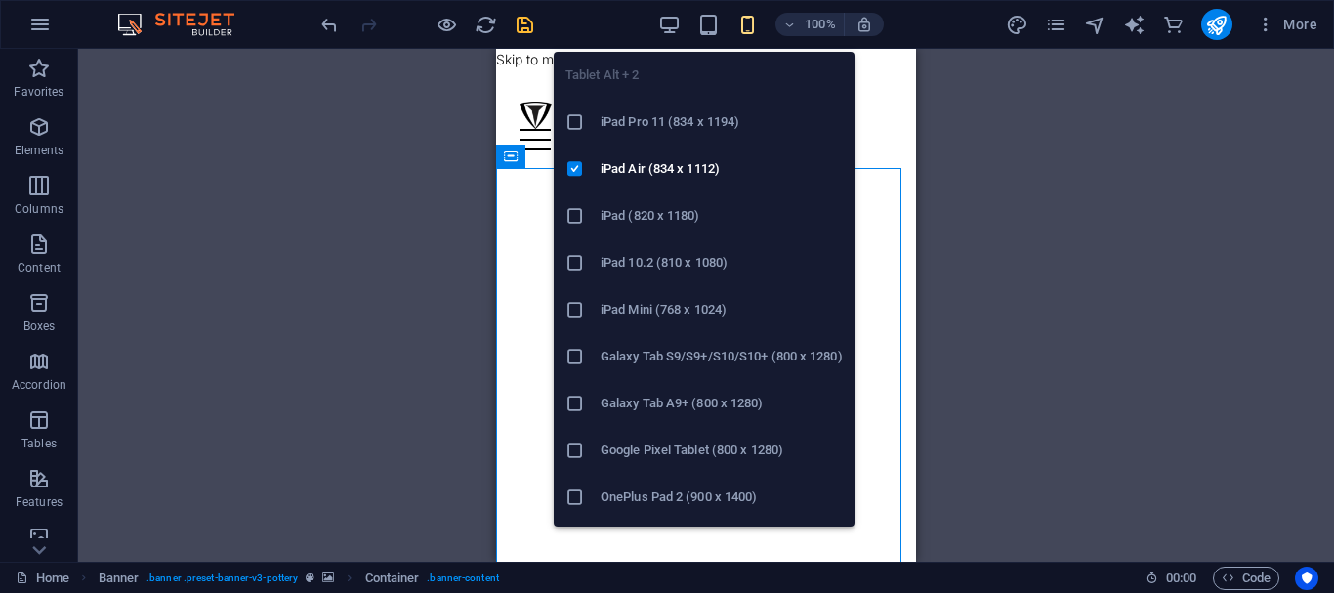
click at [706, 28] on icon "button" at bounding box center [708, 25] width 22 height 22
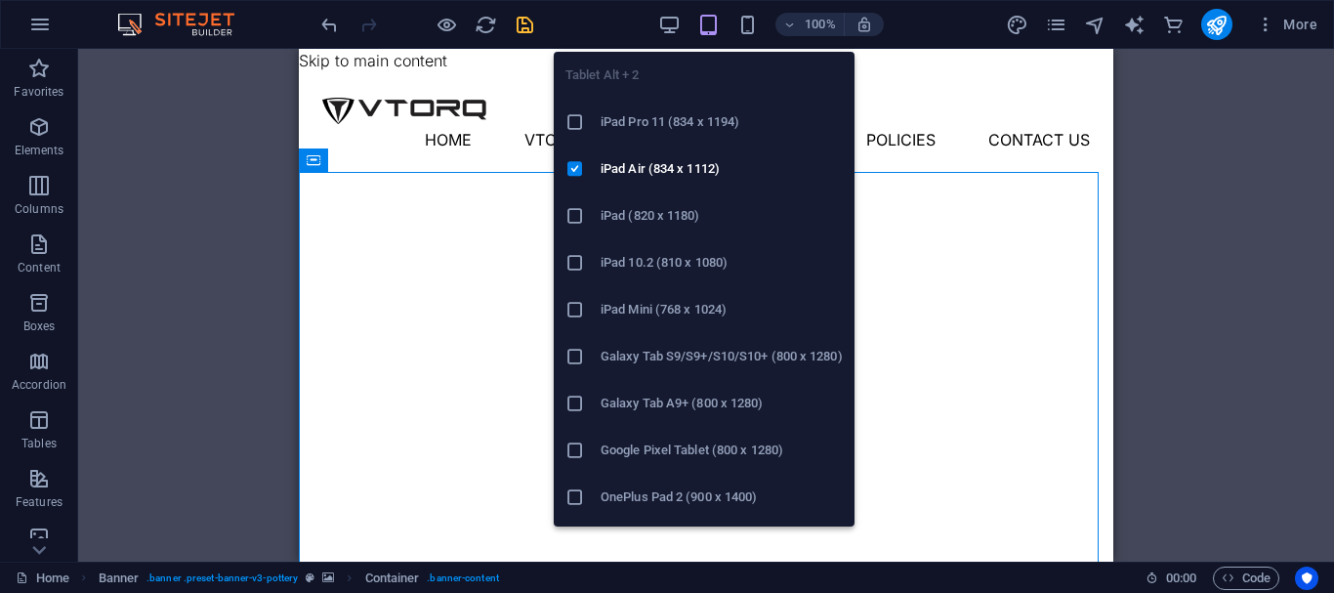
click at [647, 293] on li "iPad Mini (768 x 1024)" at bounding box center [704, 309] width 301 height 47
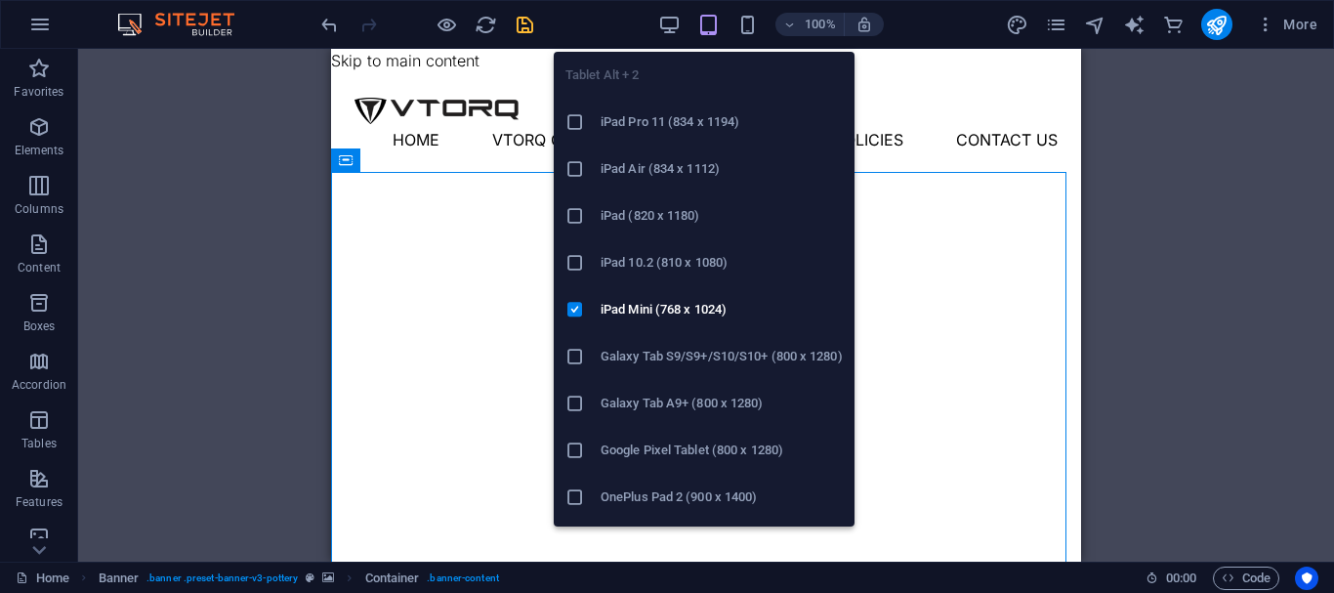
click at [668, 143] on li "iPad Pro 11 (834 x 1194)" at bounding box center [704, 122] width 301 height 47
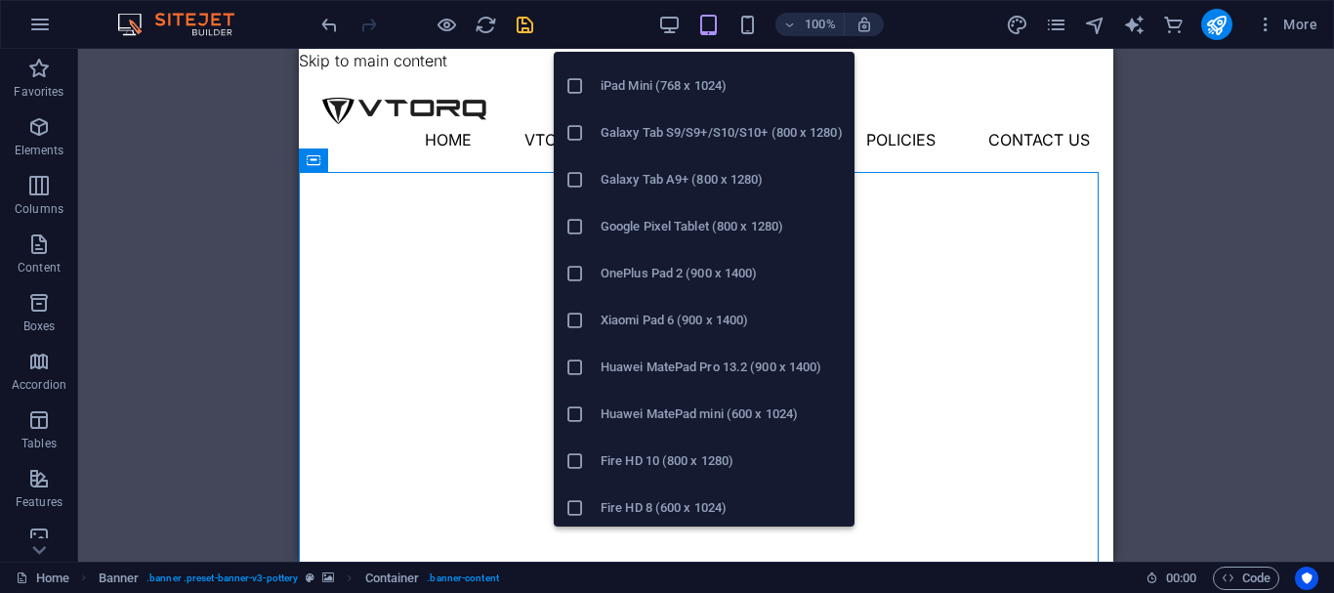
scroll to position [228, 0]
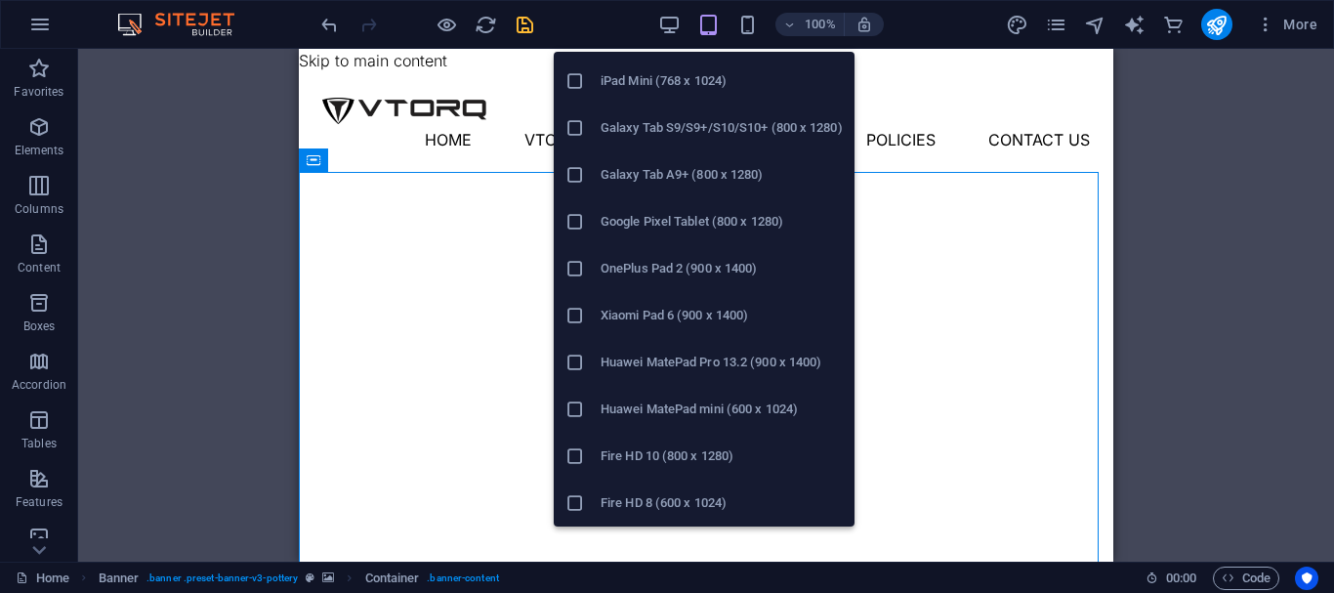
click at [664, 401] on h6 "Huawei MatePad mini (600 x 1024)" at bounding box center [721, 408] width 242 height 23
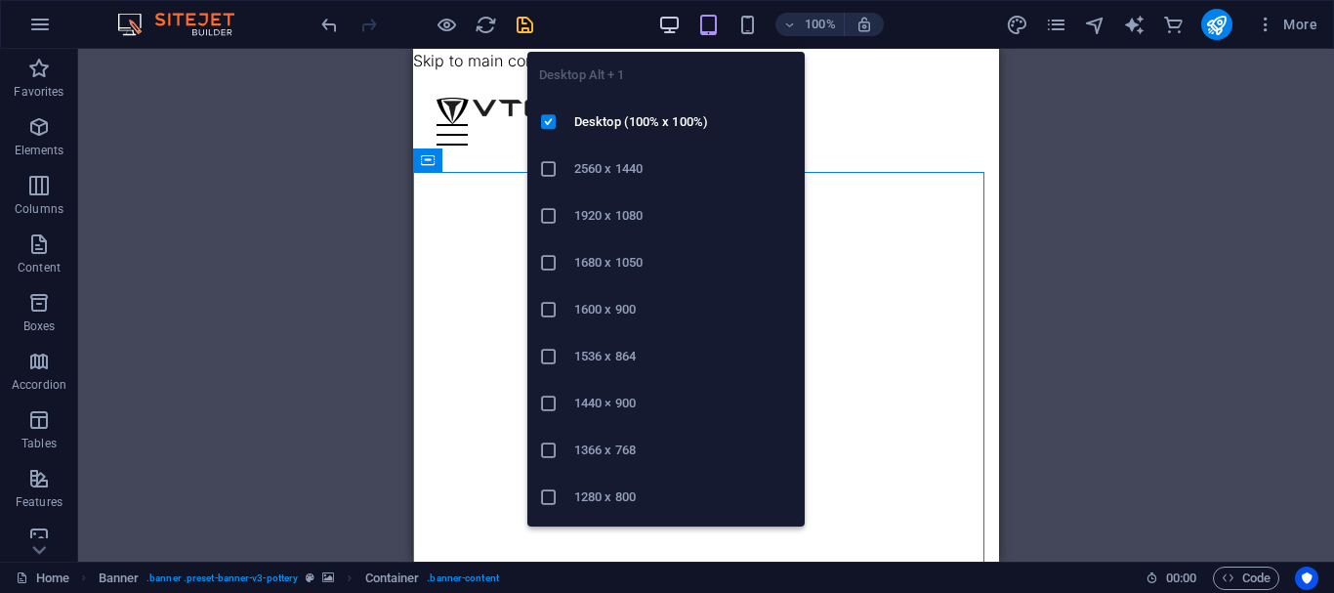
click at [670, 32] on icon "button" at bounding box center [669, 25] width 22 height 22
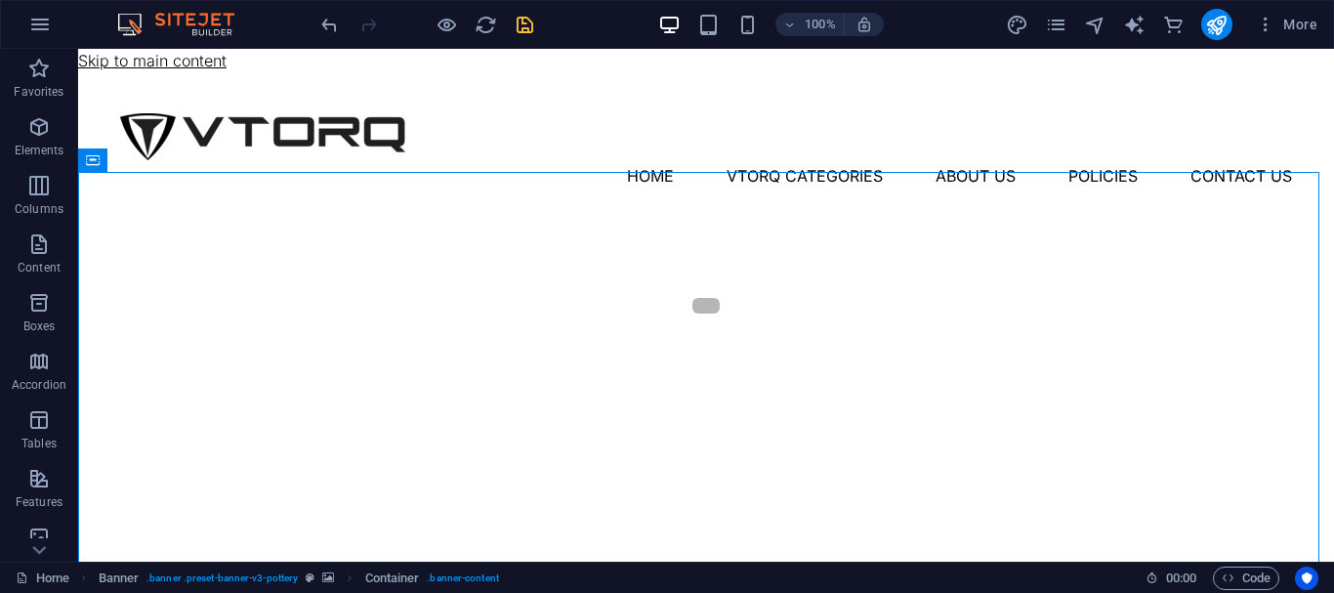
click at [210, 63] on link "Skip to main content" at bounding box center [152, 61] width 148 height 20
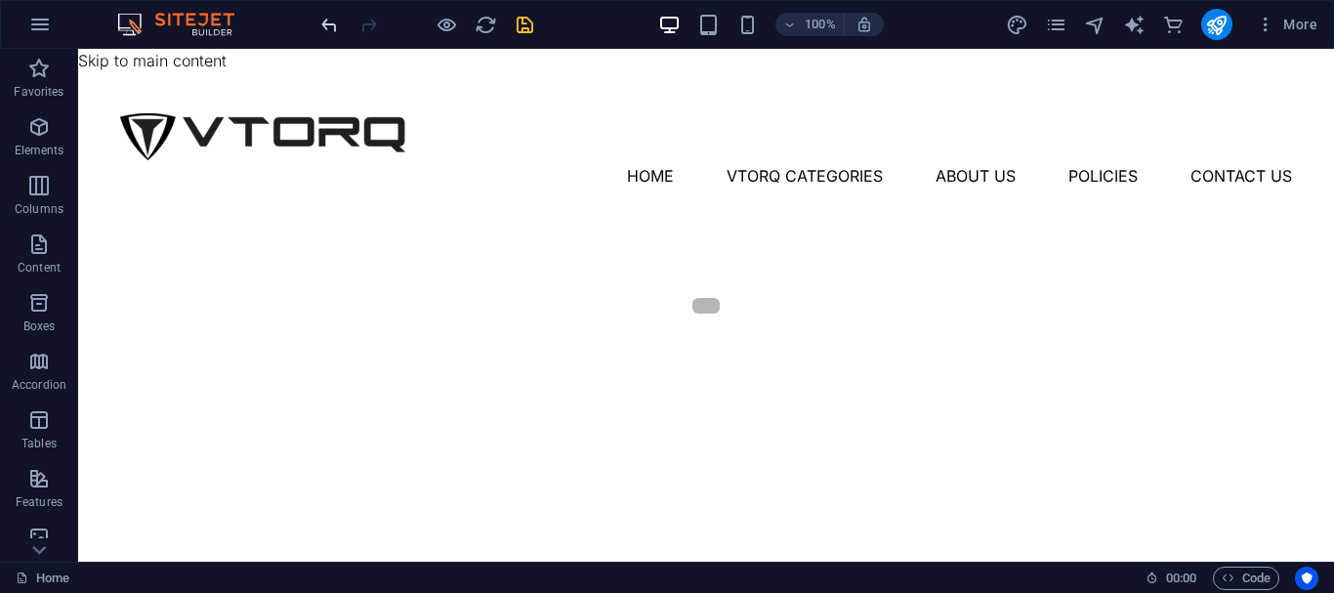
click at [327, 27] on icon "undo" at bounding box center [329, 25] width 22 height 22
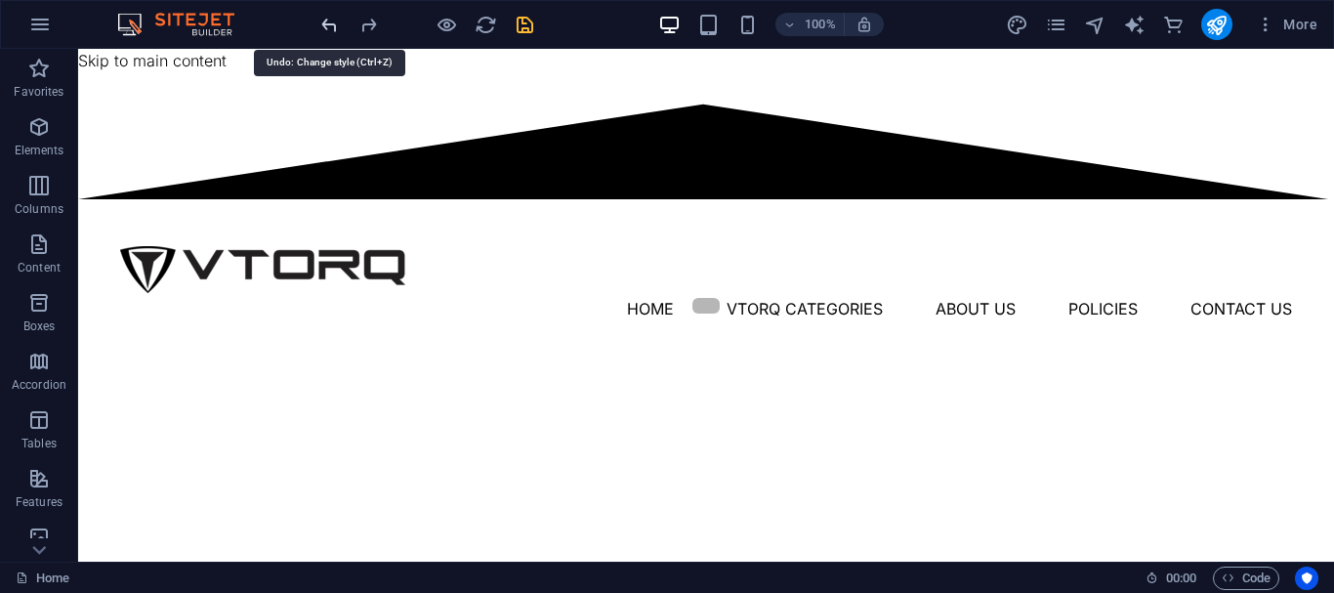
click at [327, 27] on icon "undo" at bounding box center [329, 25] width 22 height 22
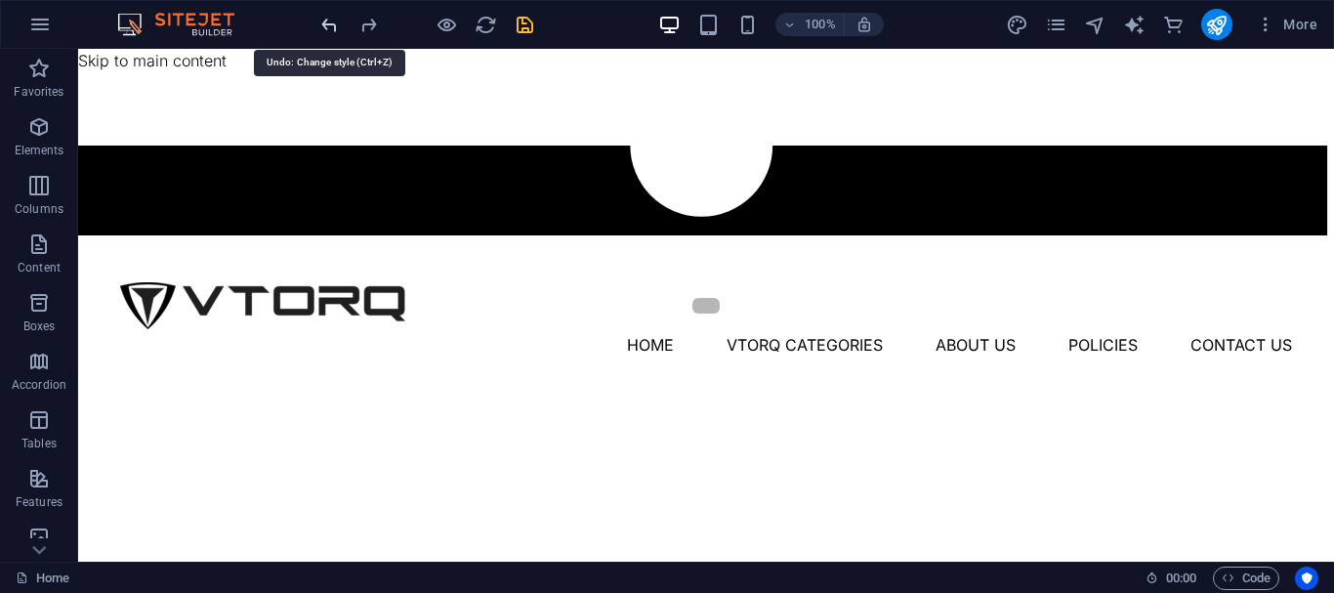
click at [327, 27] on icon "undo" at bounding box center [329, 25] width 22 height 22
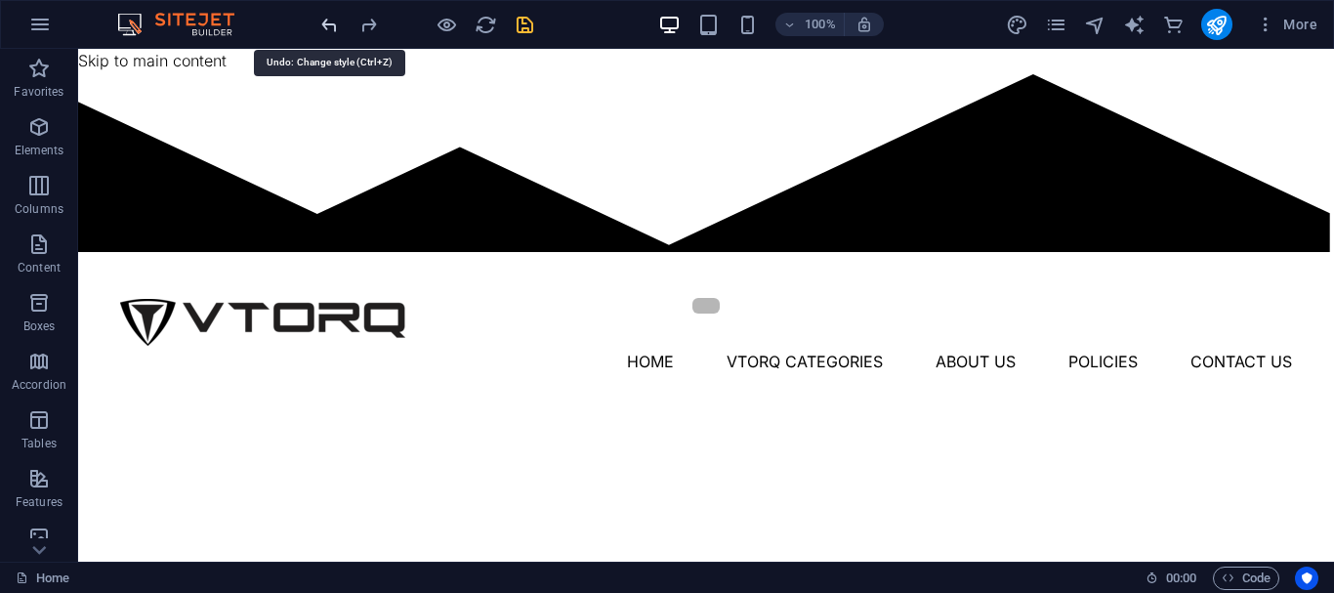
click at [327, 27] on icon "undo" at bounding box center [329, 25] width 22 height 22
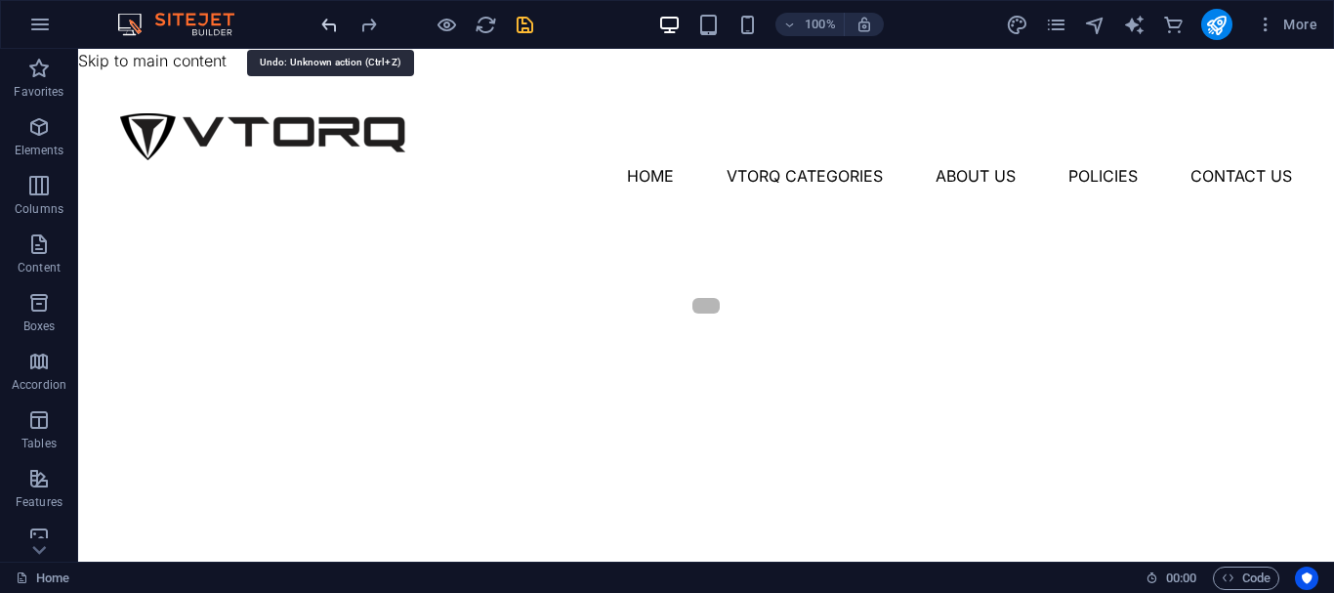
click at [327, 27] on icon "undo" at bounding box center [329, 25] width 22 height 22
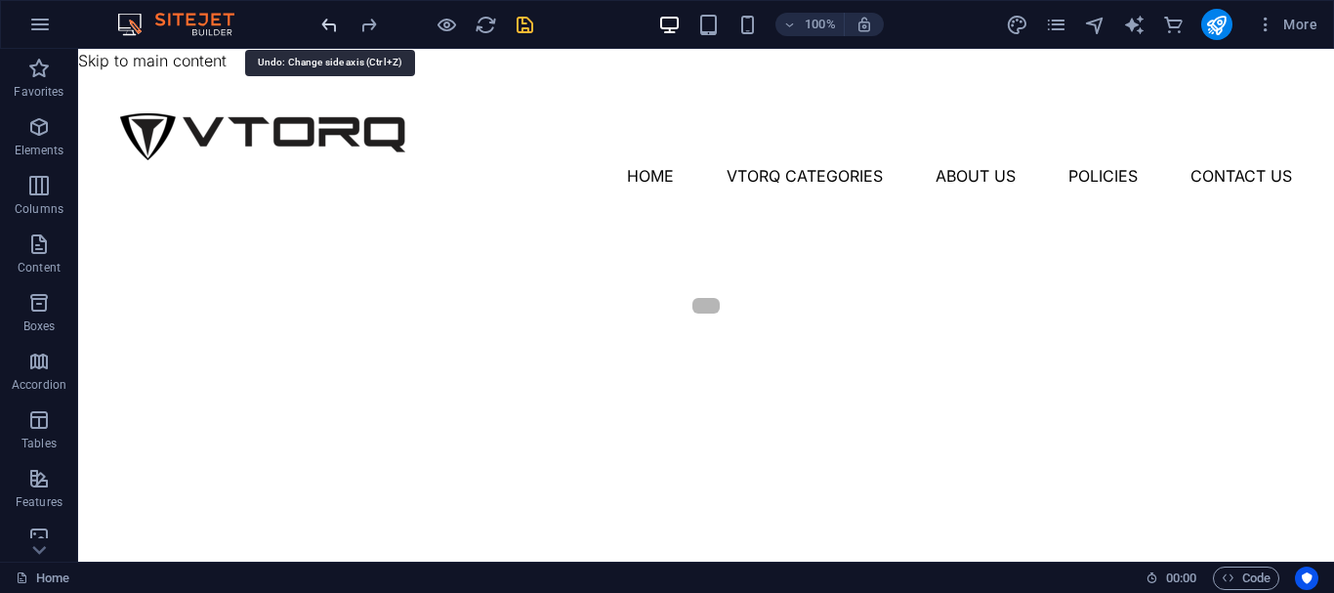
click at [327, 27] on icon "undo" at bounding box center [329, 25] width 22 height 22
click at [328, 14] on icon "undo" at bounding box center [329, 25] width 22 height 22
click at [328, 18] on icon "undo" at bounding box center [329, 25] width 22 height 22
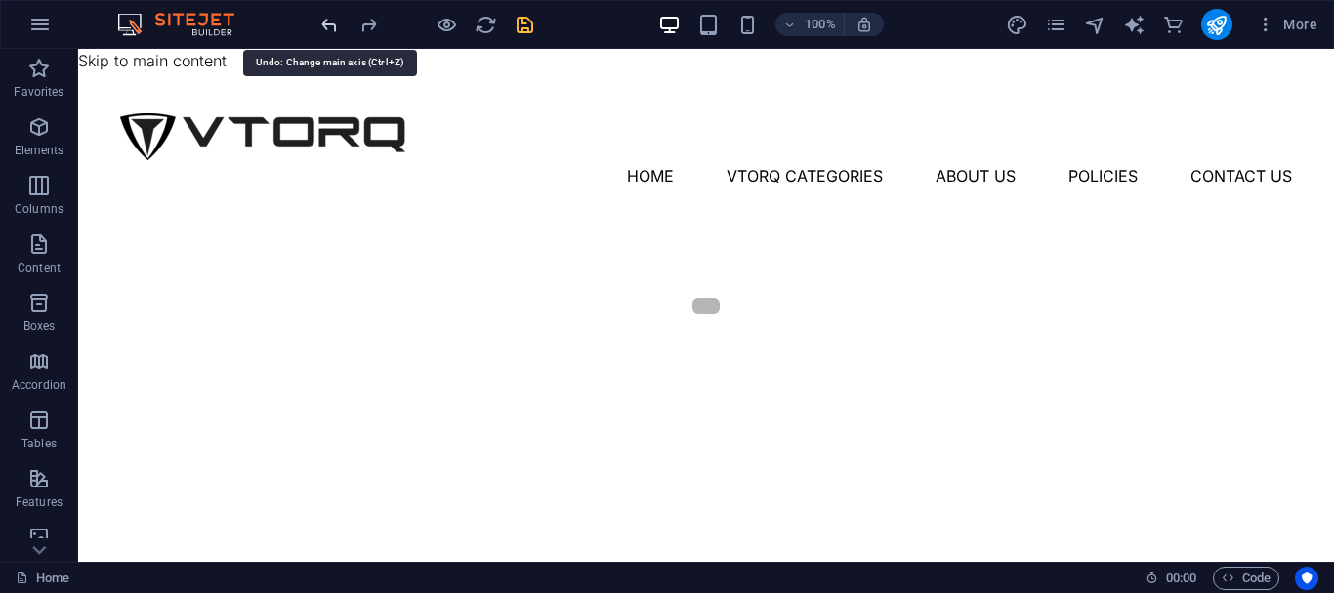
click at [328, 18] on icon "undo" at bounding box center [329, 25] width 22 height 22
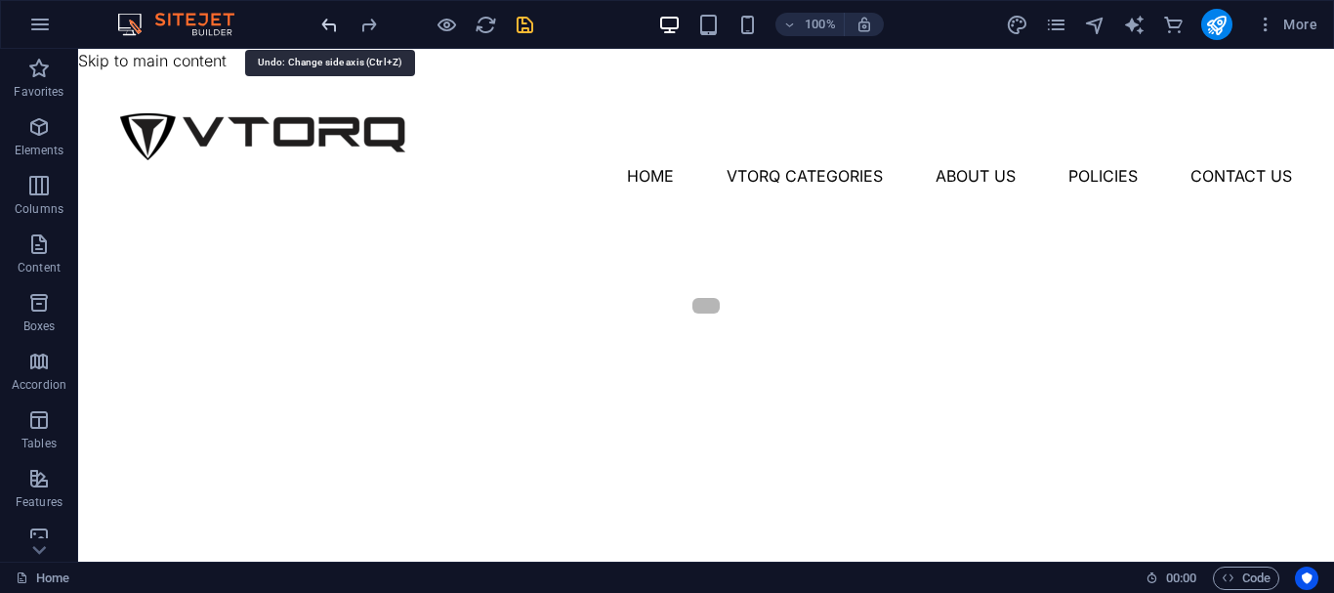
click at [328, 18] on icon "undo" at bounding box center [329, 25] width 22 height 22
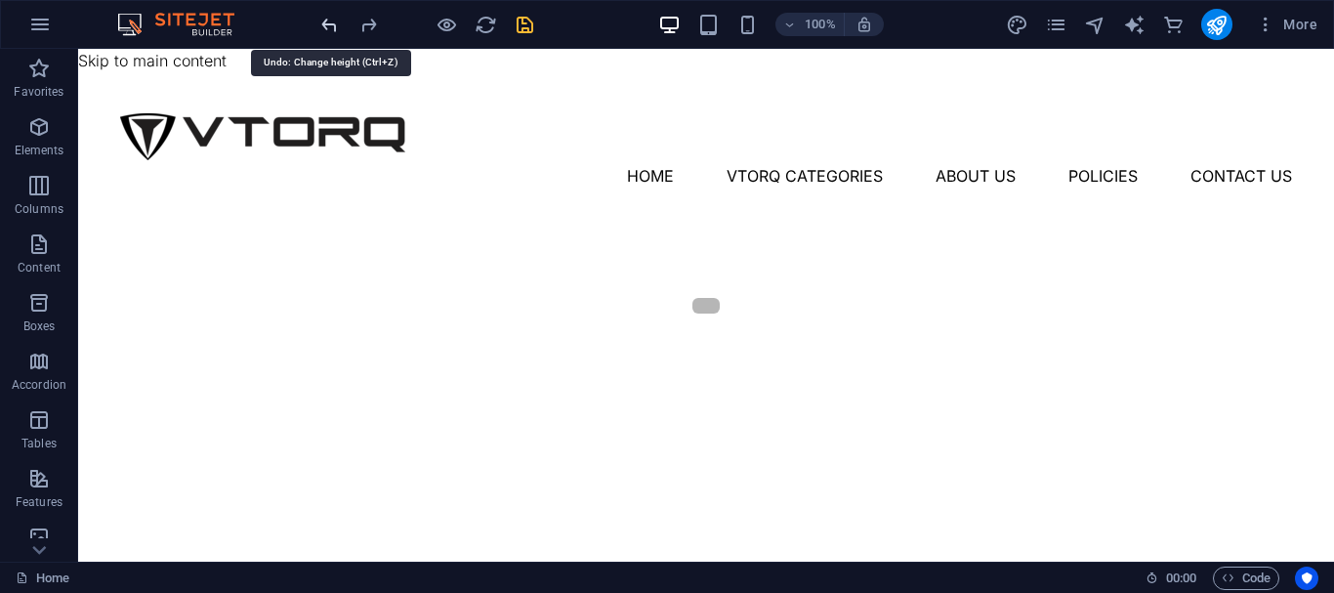
click at [328, 18] on icon "undo" at bounding box center [329, 25] width 22 height 22
click at [185, 46] on div "100% More" at bounding box center [667, 24] width 1332 height 47
click at [184, 56] on link "Skip to main content" at bounding box center [152, 61] width 148 height 20
click at [184, 60] on link "Skip to main content" at bounding box center [152, 61] width 148 height 20
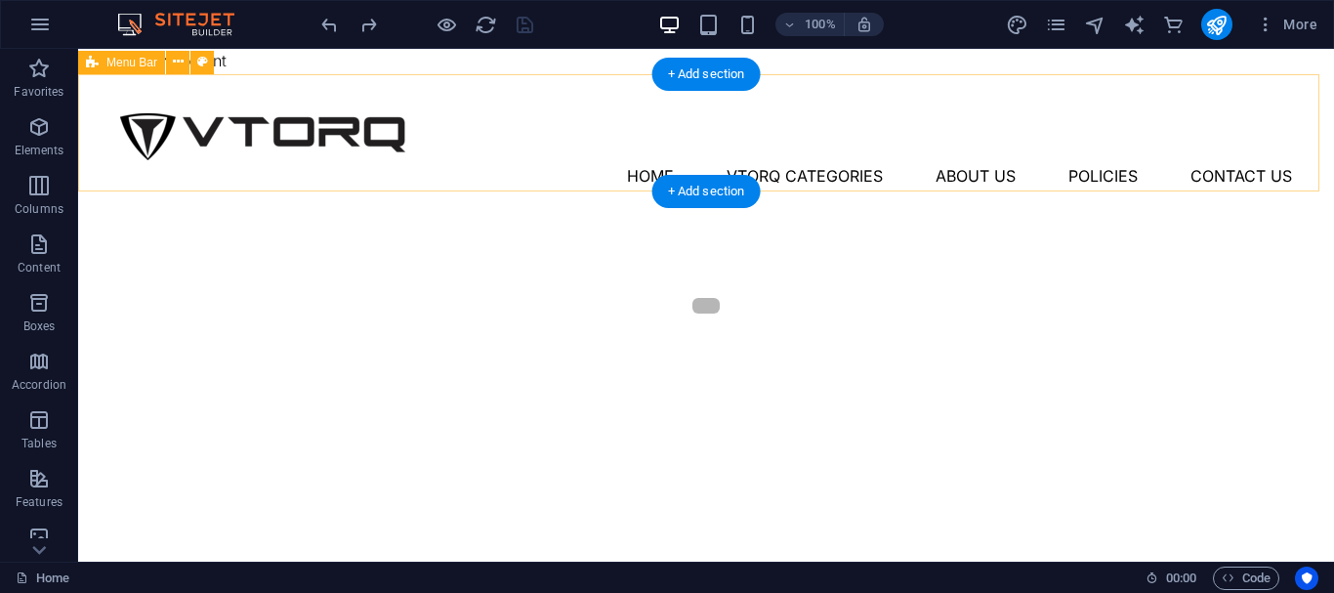
click at [437, 177] on div "Menu Home Vtorq Categories About Us Policies Contact Us" at bounding box center [705, 132] width 1255 height 117
select select "px"
select select "header"
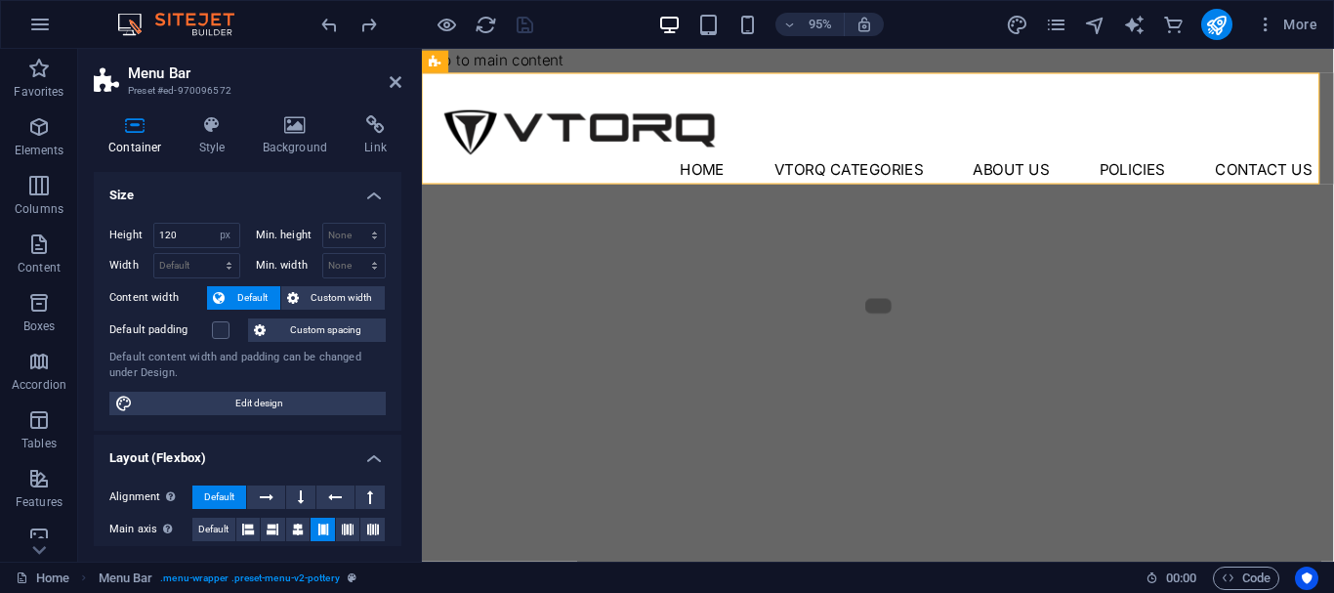
click at [566, 64] on link "Skip to main content" at bounding box center [496, 61] width 148 height 20
click at [545, 69] on link "Skip to main content" at bounding box center [496, 61] width 148 height 20
click at [542, 61] on link "Skip to main content" at bounding box center [496, 61] width 148 height 20
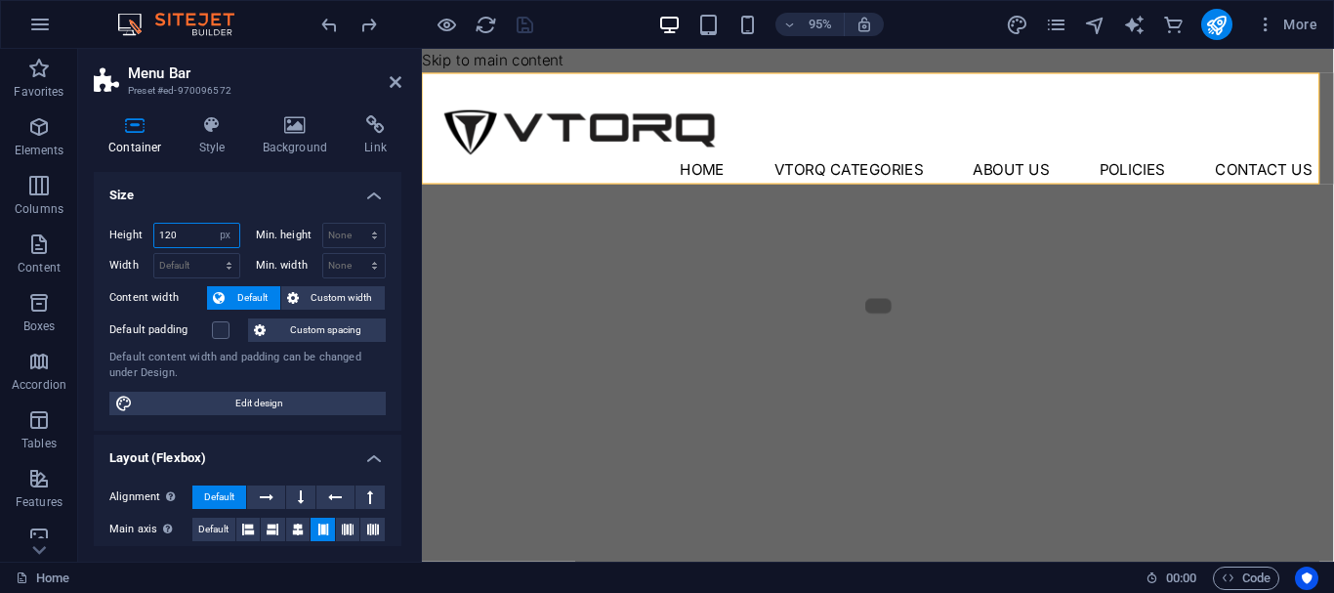
click at [193, 232] on input "120" at bounding box center [196, 235] width 85 height 23
type input "110"
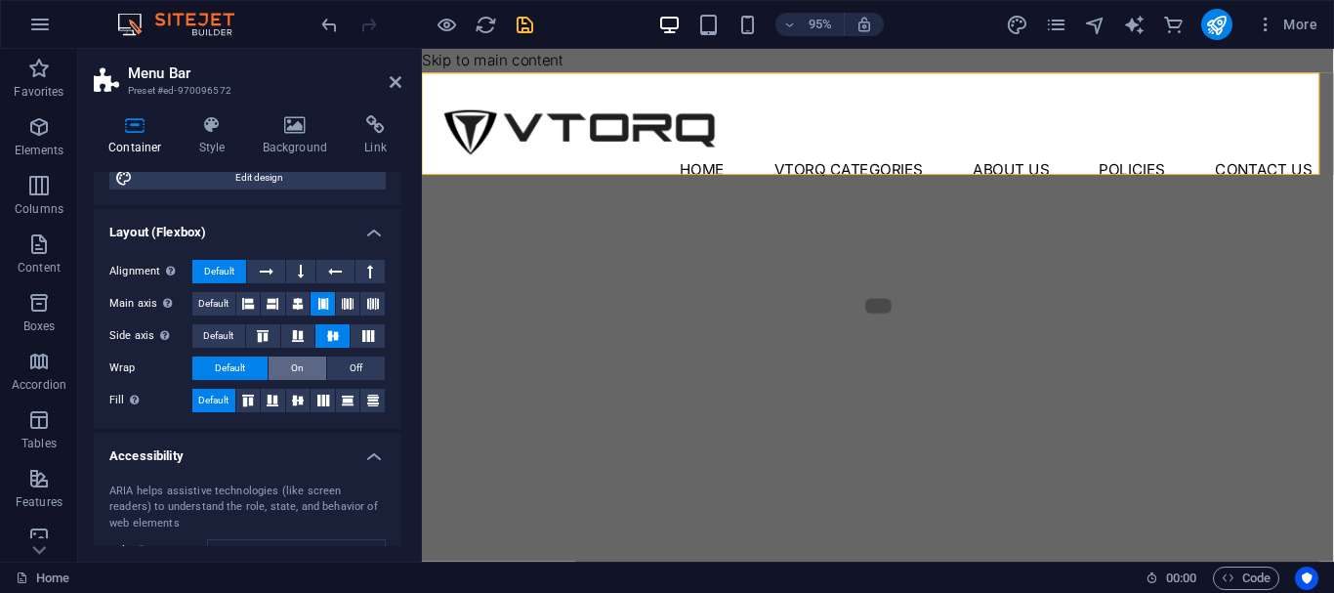
scroll to position [195, 0]
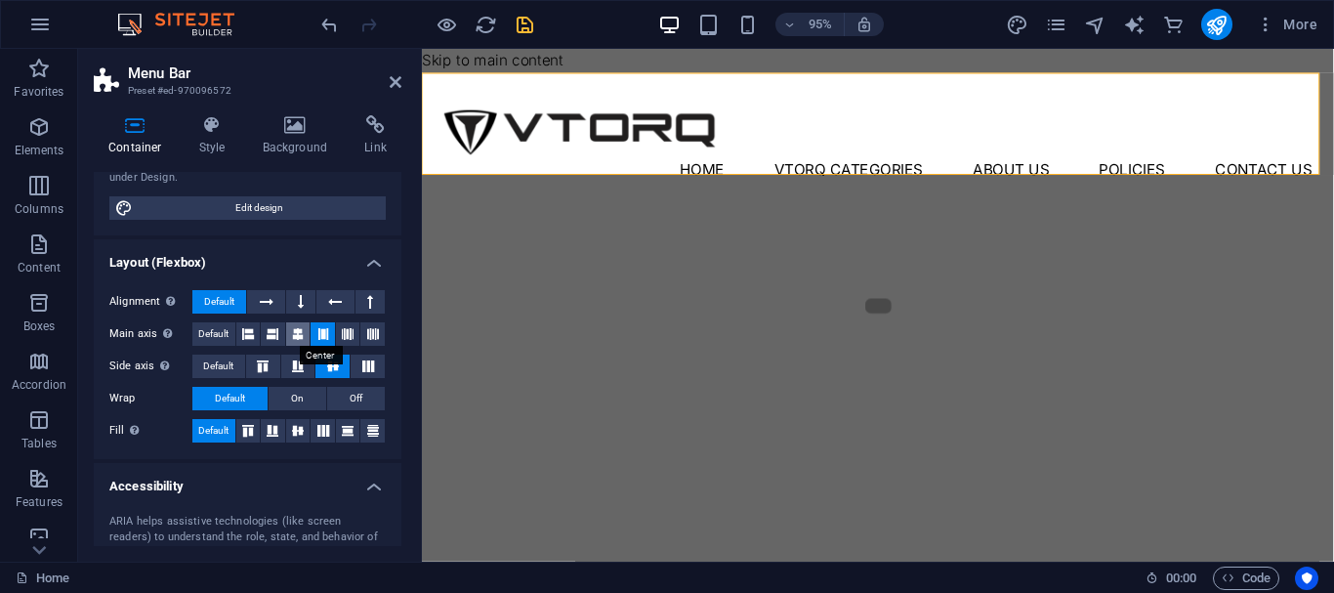
click at [286, 338] on button at bounding box center [298, 333] width 24 height 23
click at [227, 330] on span "Default" at bounding box center [213, 333] width 30 height 23
click at [286, 369] on icon at bounding box center [297, 366] width 23 height 12
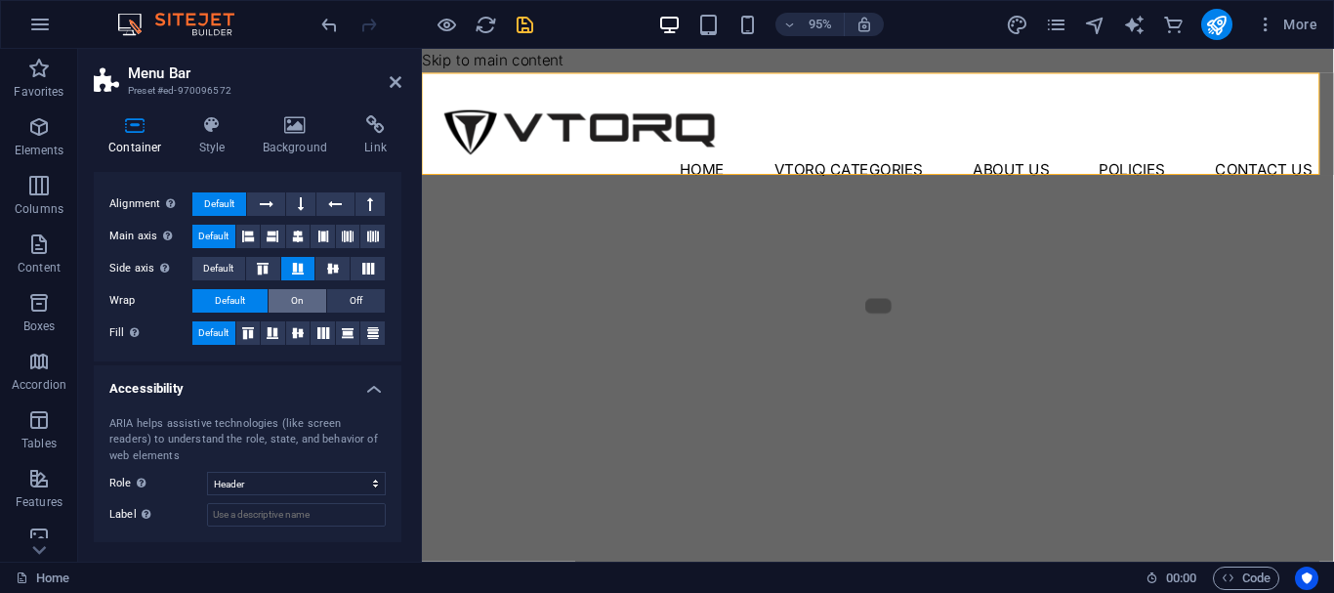
click at [284, 299] on button "On" at bounding box center [297, 300] width 58 height 23
click at [253, 294] on button "Default" at bounding box center [229, 300] width 75 height 23
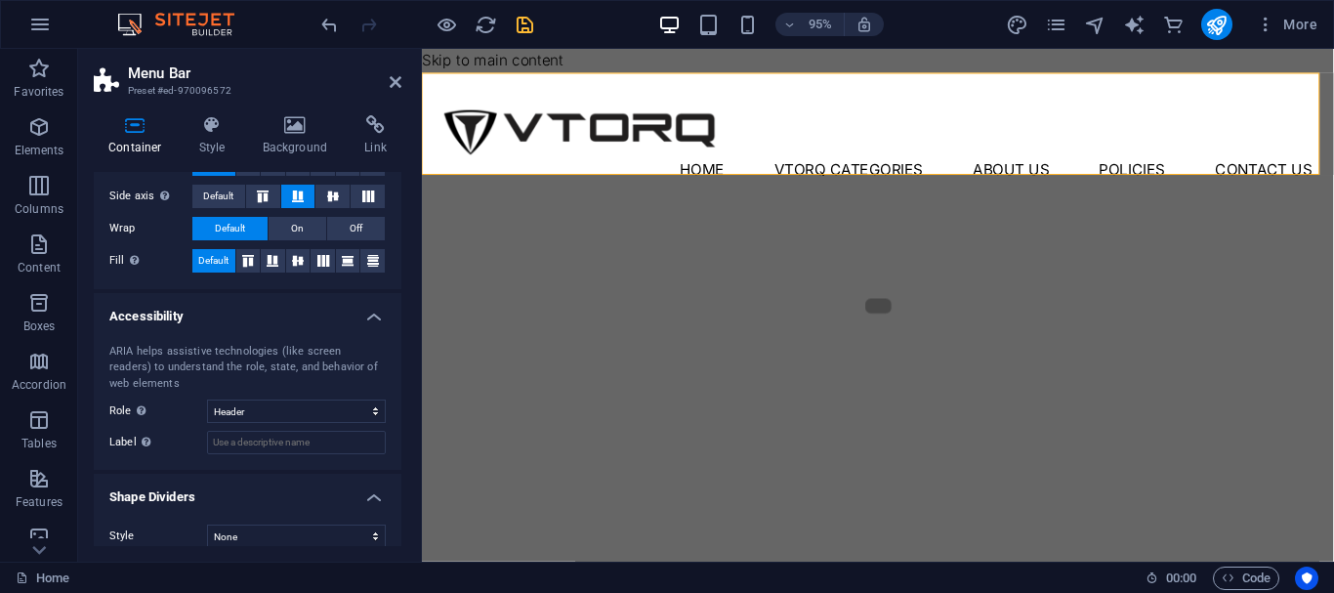
scroll to position [383, 0]
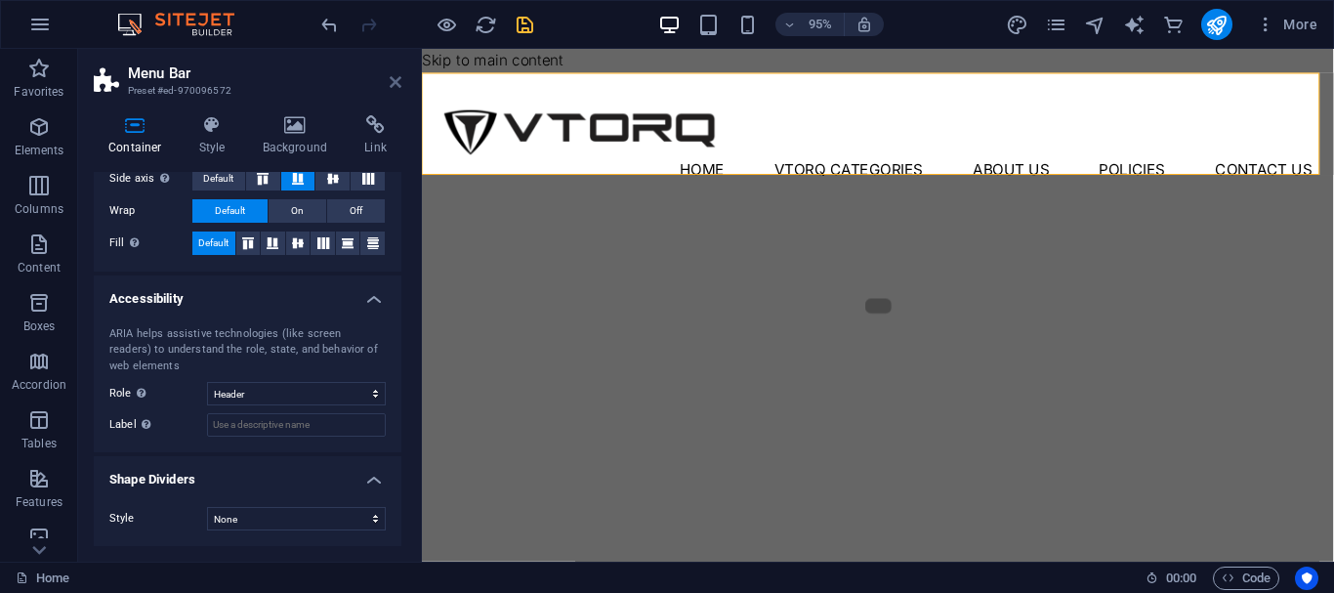
click at [390, 88] on icon at bounding box center [396, 82] width 12 height 16
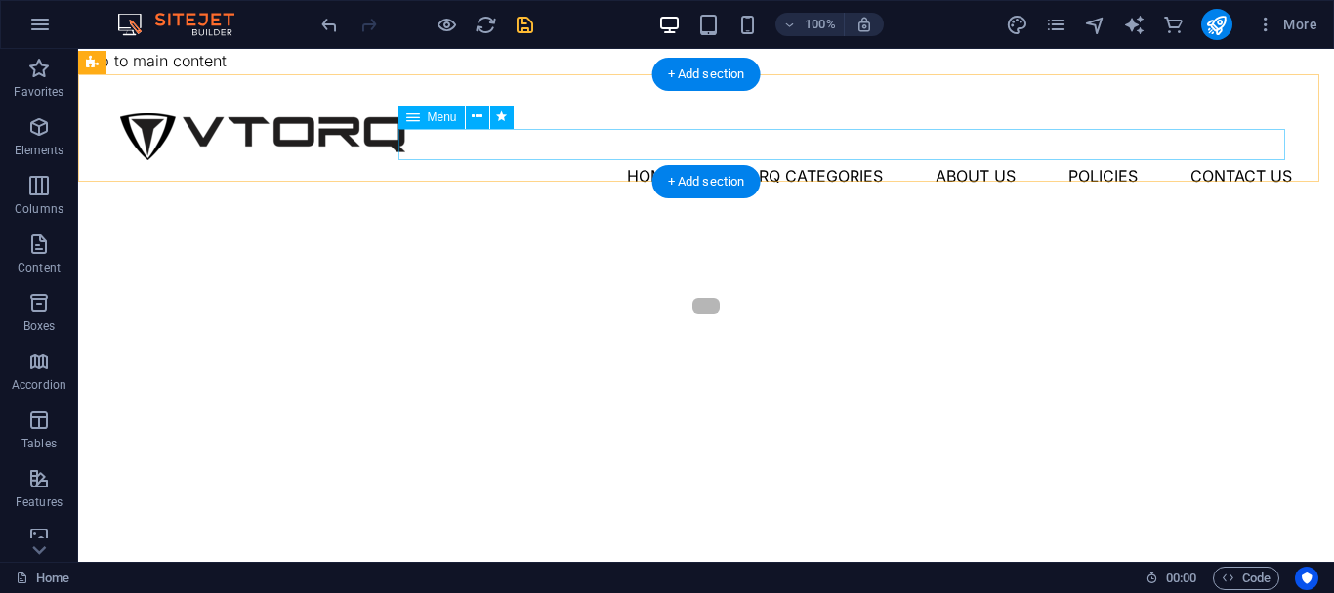
click at [487, 160] on nav "Home Vtorq Categories About Us Policies Contact Us" at bounding box center [706, 175] width 1172 height 31
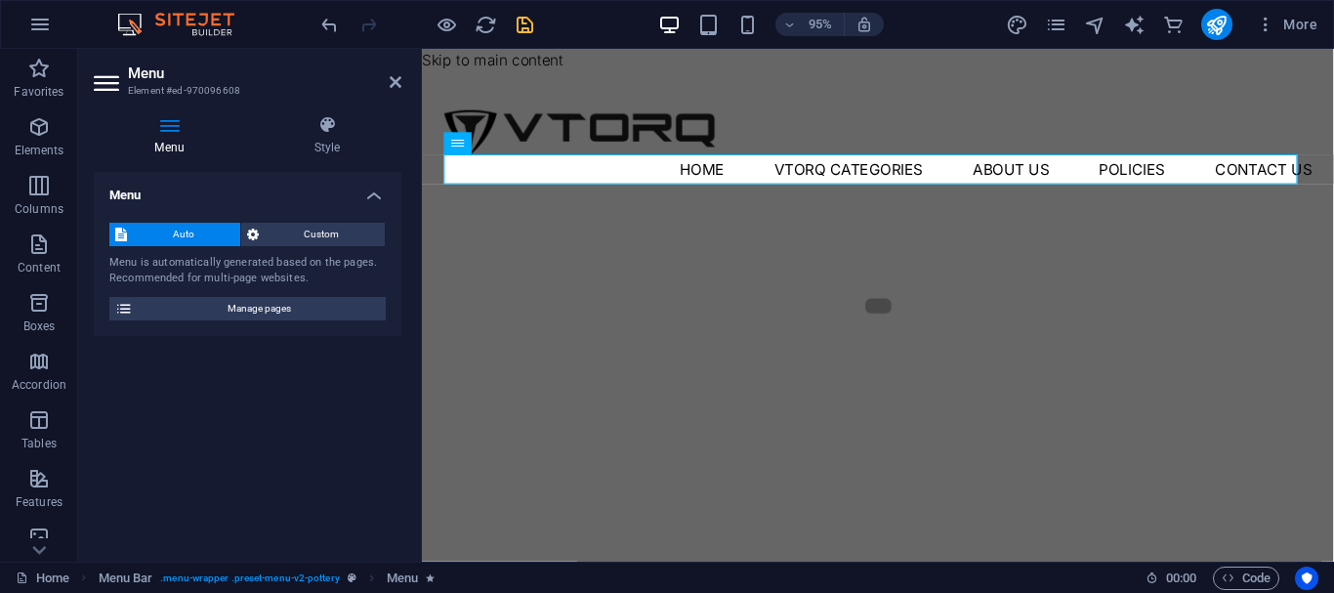
click at [330, 218] on div "Auto Custom Menu is automatically generated based on the pages. Recommended for…" at bounding box center [248, 271] width 308 height 129
click at [330, 228] on span "Custom" at bounding box center [322, 234] width 115 height 23
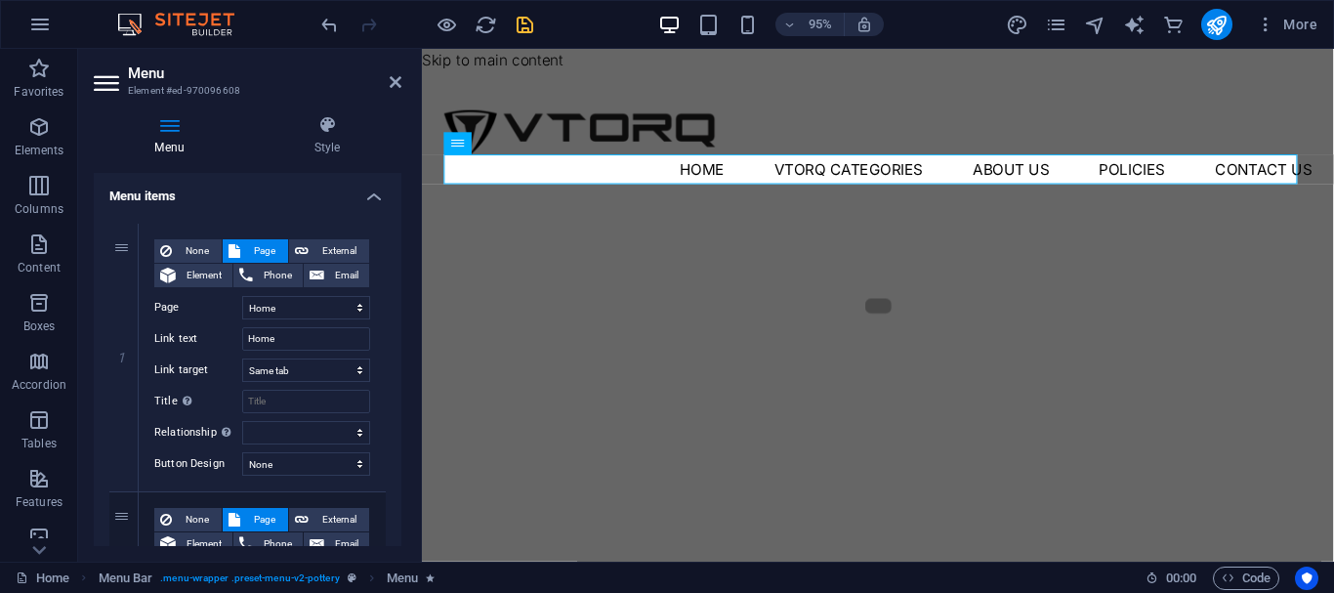
scroll to position [0, 0]
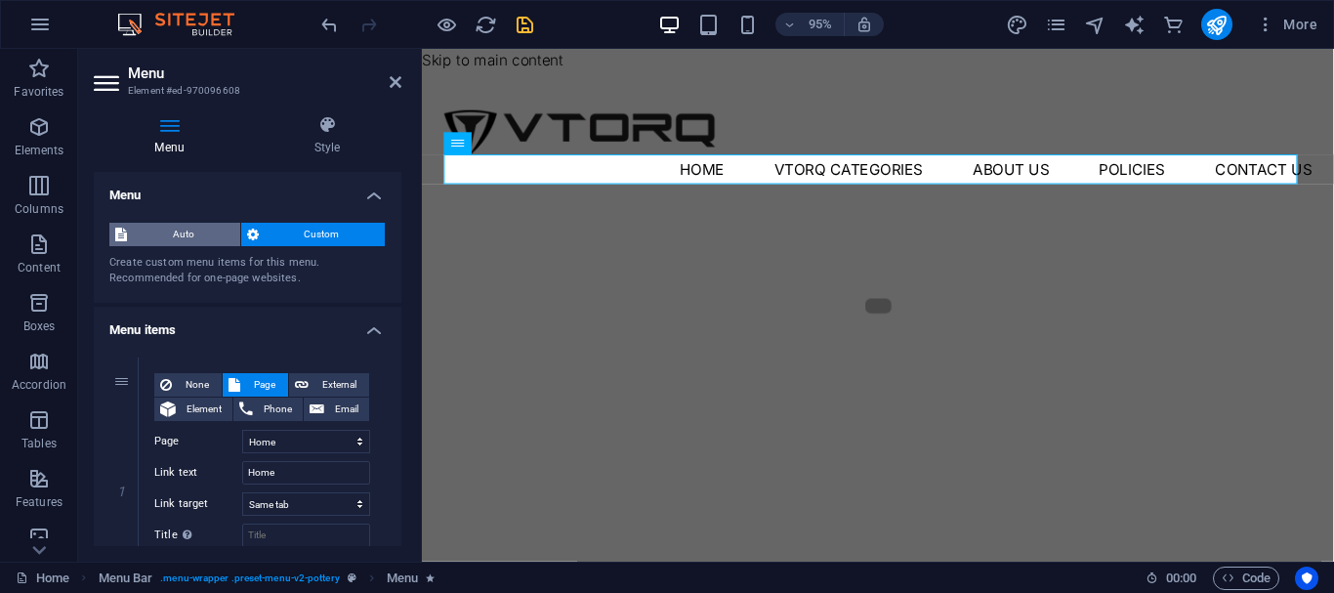
click at [205, 241] on span "Auto" at bounding box center [184, 234] width 102 height 23
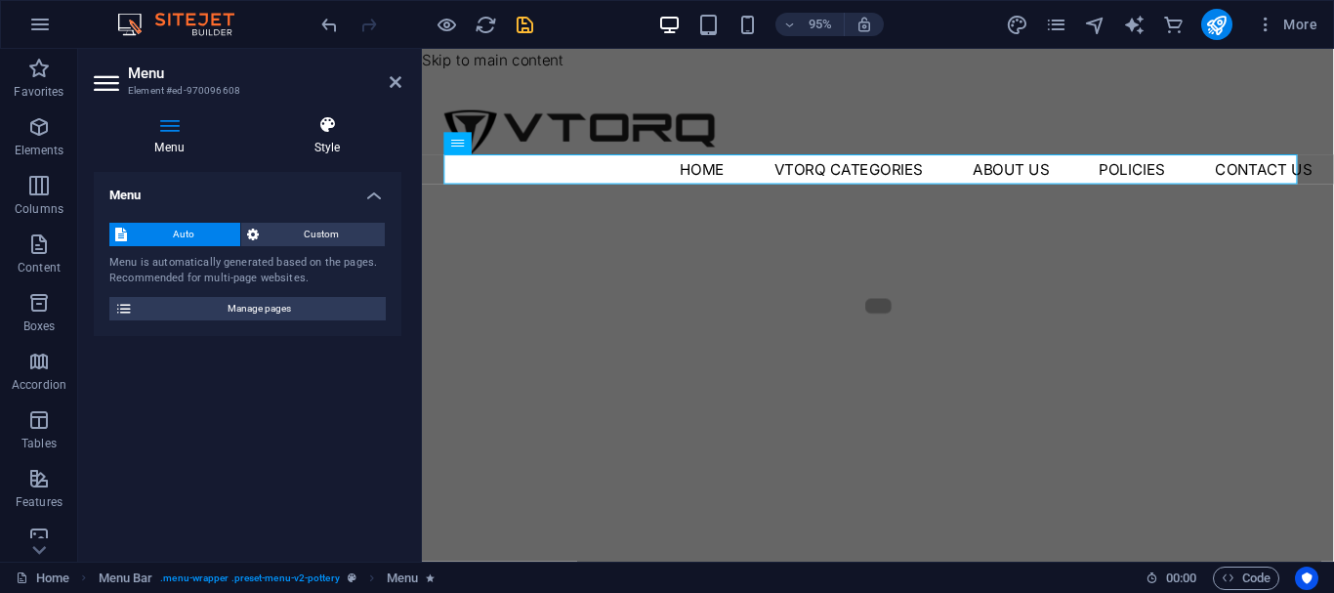
click at [311, 149] on h4 "Style" at bounding box center [327, 135] width 148 height 41
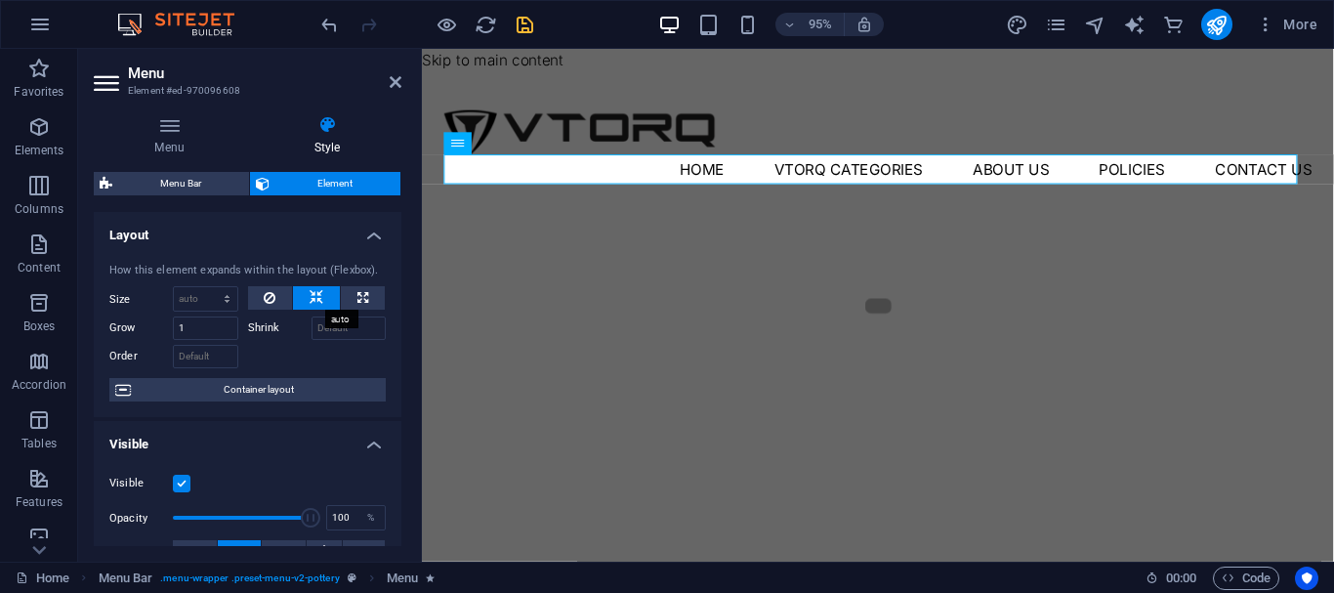
click at [330, 292] on button at bounding box center [316, 297] width 47 height 23
click at [346, 289] on button at bounding box center [363, 297] width 44 height 23
type input "100"
select select "%"
click at [264, 288] on icon at bounding box center [270, 297] width 12 height 23
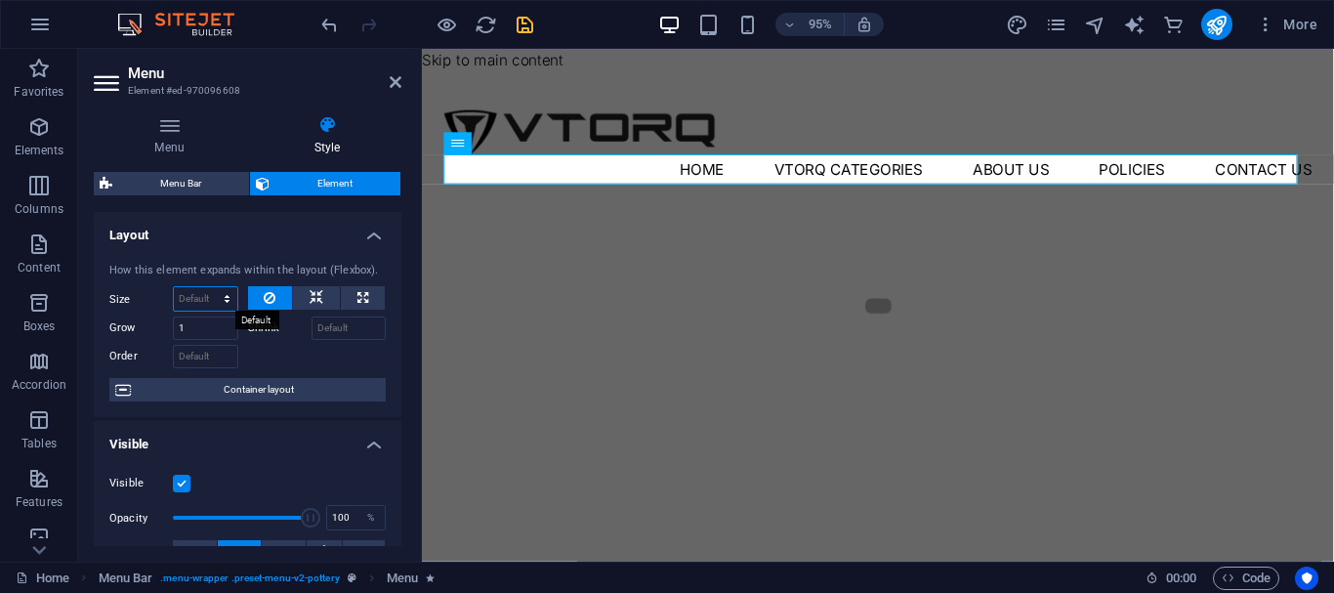
click at [198, 298] on select "Default auto px % 1/1 1/2 1/3 1/4 1/5 1/6 1/7 1/8 1/9 1/10" at bounding box center [205, 298] width 63 height 23
select select "1/1"
click at [207, 287] on select "Default auto px % 1/1 1/2 1/3 1/4 1/5 1/6 1/7 1/8 1/9 1/10" at bounding box center [205, 298] width 63 height 23
type input "100"
click at [190, 303] on input "100" at bounding box center [205, 298] width 63 height 23
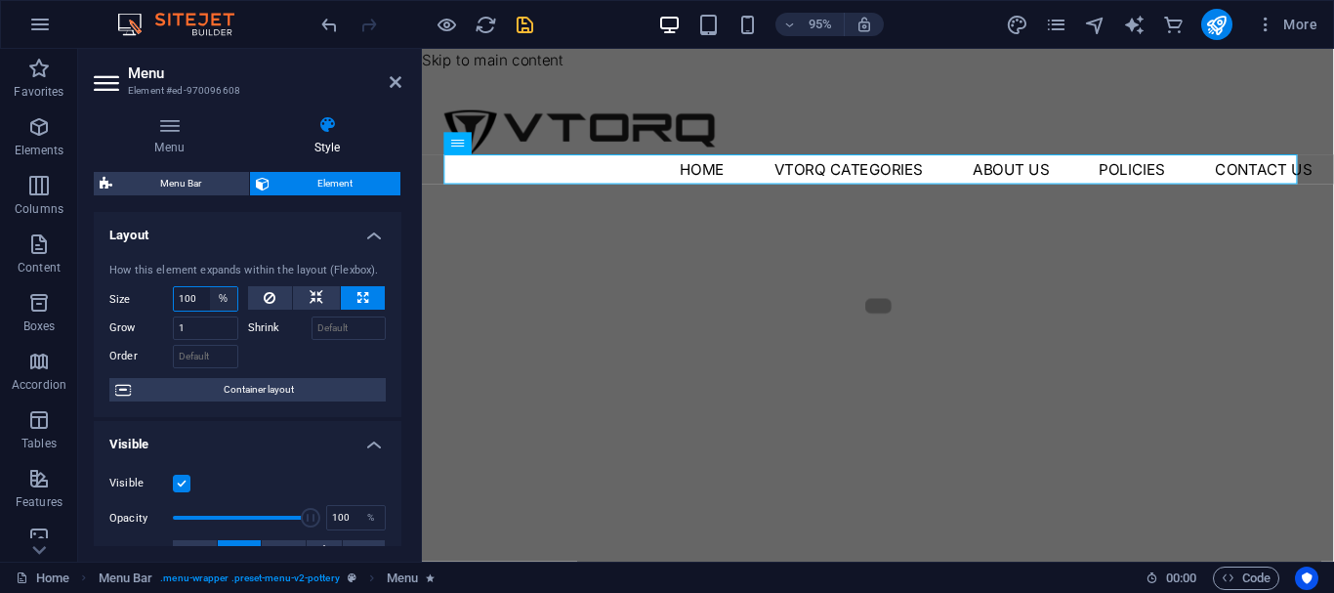
click at [214, 302] on select "Default auto px % 1/1 1/2 1/3 1/4 1/5 1/6 1/7 1/8 1/9 1/10" at bounding box center [223, 298] width 27 height 23
select select "1/8"
click at [210, 287] on select "Default auto px % 1/1 1/2 1/3 1/4 1/5 1/6 1/7 1/8 1/9 1/10" at bounding box center [223, 298] width 27 height 23
type input "12.5"
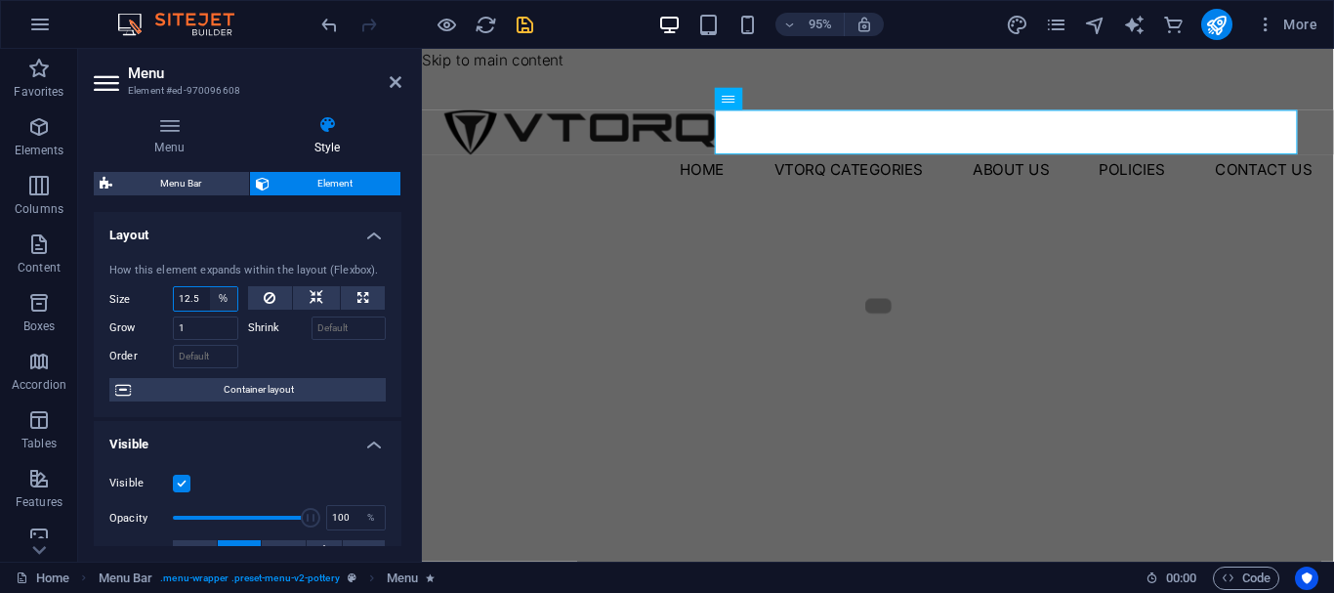
click at [221, 300] on select "Default auto px % 1/1 1/2 1/3 1/4 1/5 1/6 1/7 1/8 1/9 1/10" at bounding box center [223, 298] width 27 height 23
select select "1/10"
click at [210, 287] on select "Default auto px % 1/1 1/2 1/3 1/4 1/5 1/6 1/7 1/8 1/9 1/10" at bounding box center [223, 298] width 27 height 23
type input "10"
click at [221, 308] on select "Default auto px % 1/1 1/2 1/3 1/4 1/5 1/6 1/7 1/8 1/9 1/10" at bounding box center [223, 298] width 27 height 23
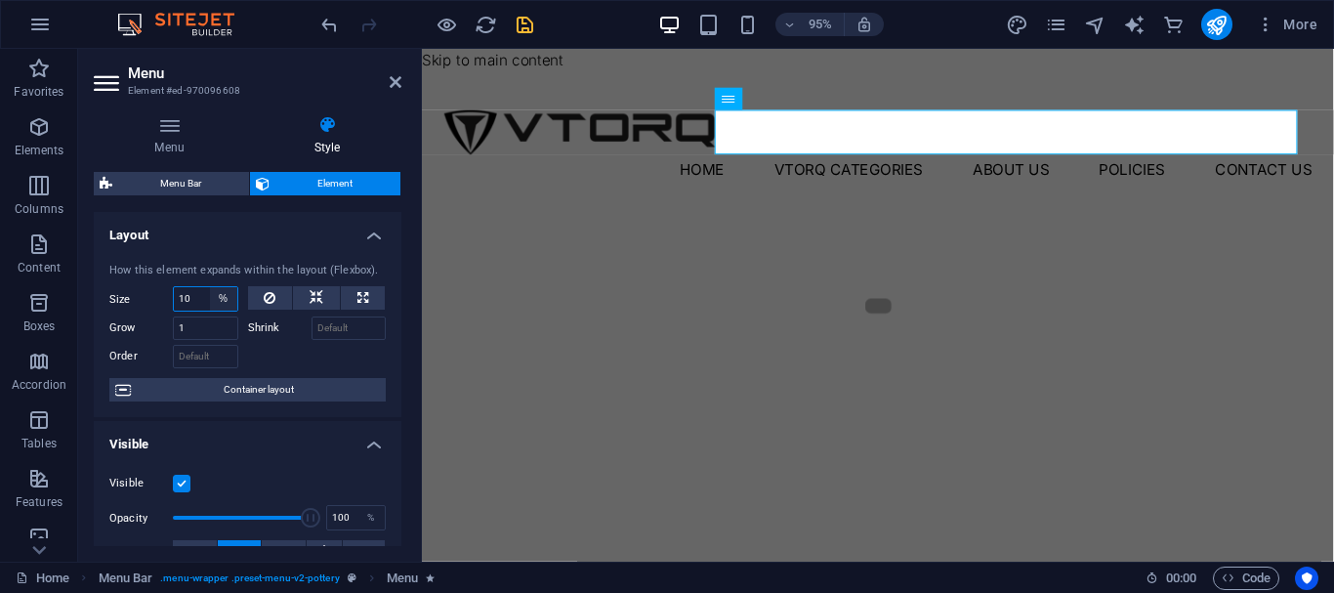
select select "1/9"
click at [210, 287] on select "Default auto px % 1/1 1/2 1/3 1/4 1/5 1/6 1/7 1/8 1/9 1/10" at bounding box center [223, 298] width 27 height 23
type input "11.11"
select select "%"
click at [399, 86] on icon at bounding box center [396, 82] width 12 height 16
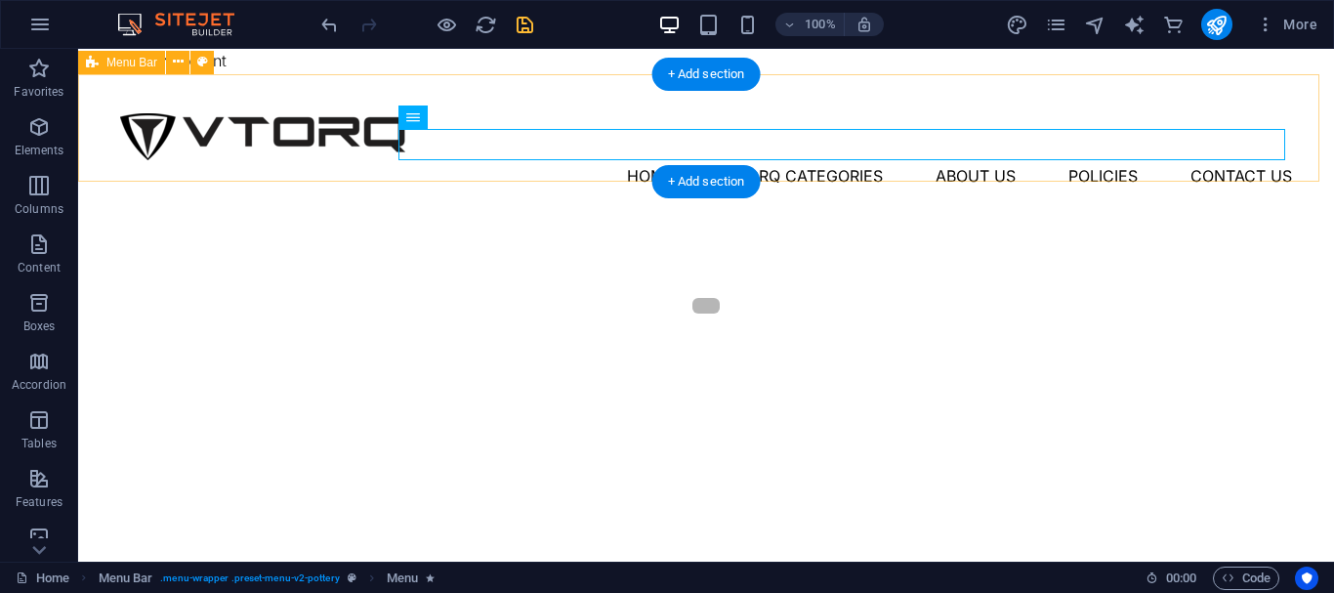
click at [456, 175] on div "Menu Home Vtorq Categories About Us Policies Contact Us" at bounding box center [705, 127] width 1255 height 107
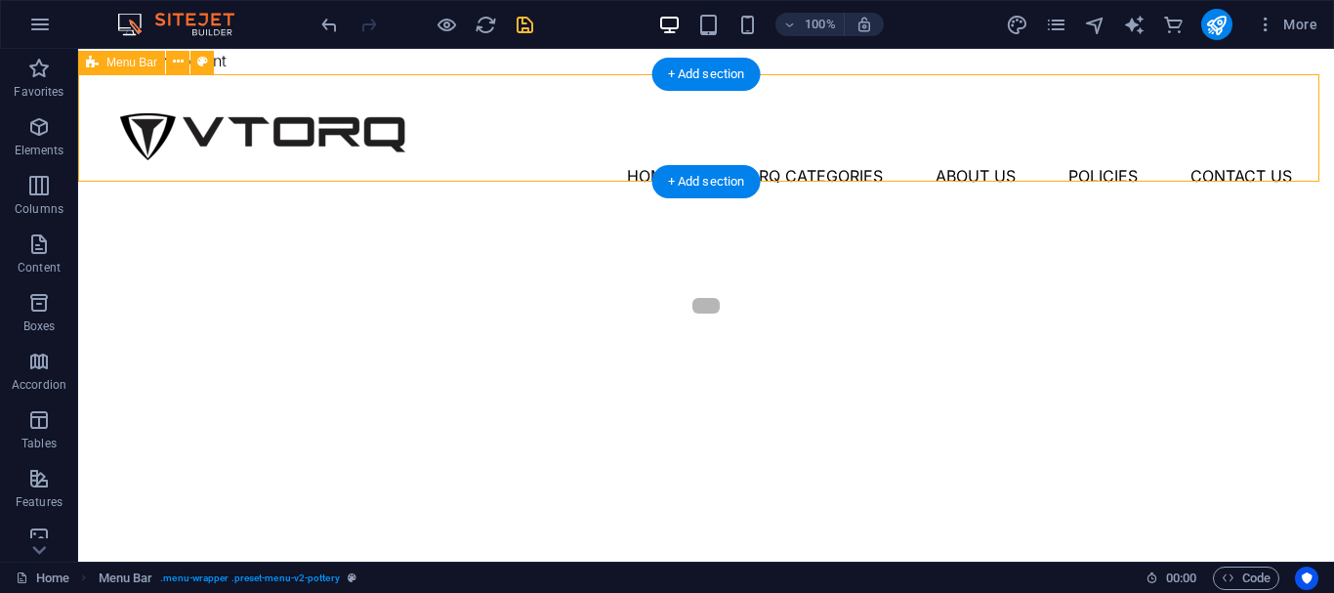
click at [456, 175] on div "Menu Home Vtorq Categories About Us Policies Contact Us" at bounding box center [705, 127] width 1255 height 107
select select "px"
select select "header"
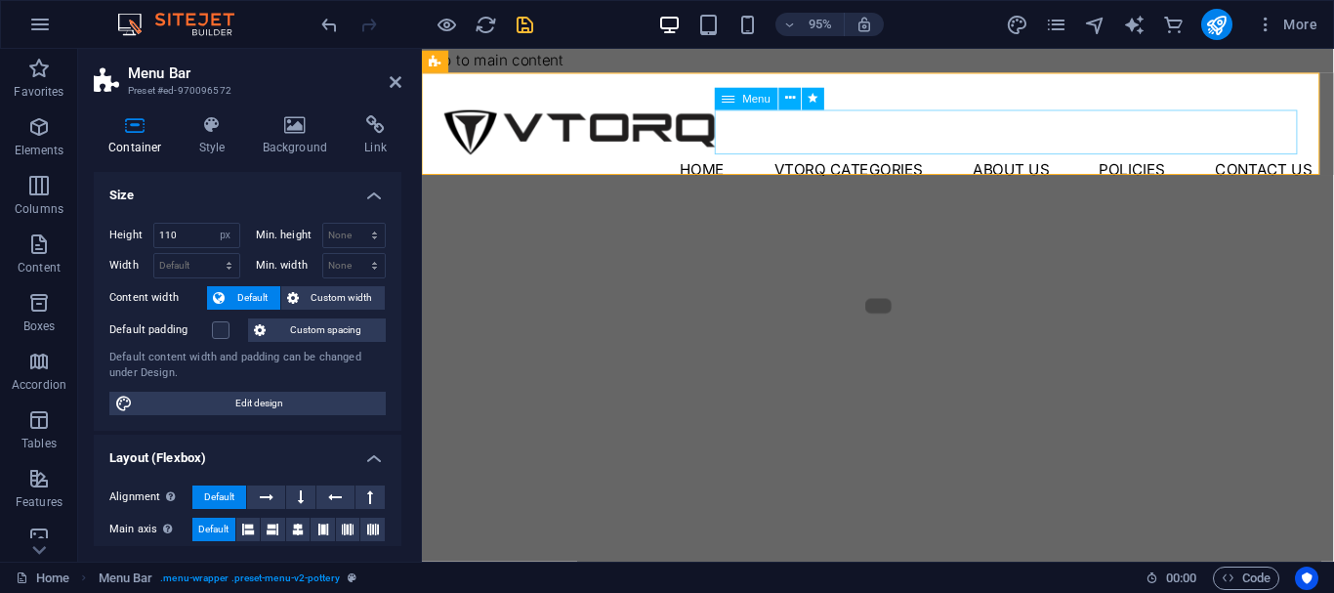
click at [840, 160] on nav "Home Vtorq Categories About Us Policies Contact Us" at bounding box center [901, 175] width 913 height 31
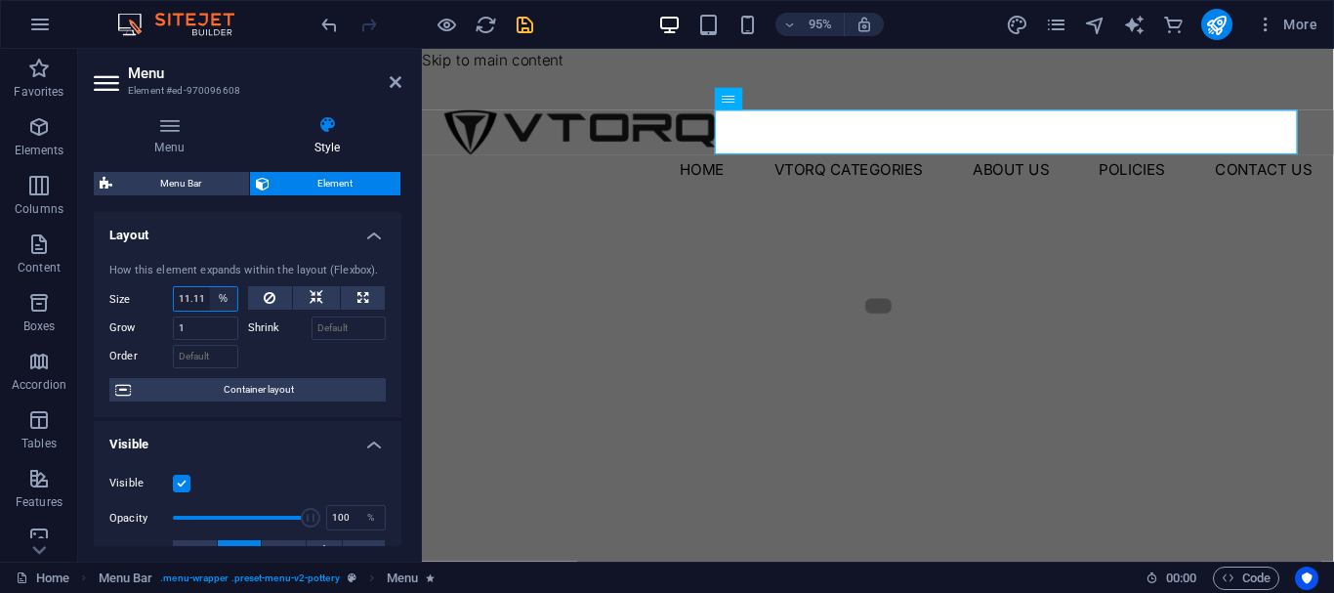
click at [210, 290] on select "Default auto px % 1/1 1/2 1/3 1/4 1/5 1/6 1/7 1/8 1/9 1/10" at bounding box center [223, 298] width 27 height 23
select select "1/8"
click at [210, 287] on select "Default auto px % 1/1 1/2 1/3 1/4 1/5 1/6 1/7 1/8 1/9 1/10" at bounding box center [223, 298] width 27 height 23
type input "12.5"
click at [217, 296] on select "Default auto px % 1/1 1/2 1/3 1/4 1/5 1/6 1/7 1/8 1/9 1/10" at bounding box center [223, 298] width 27 height 23
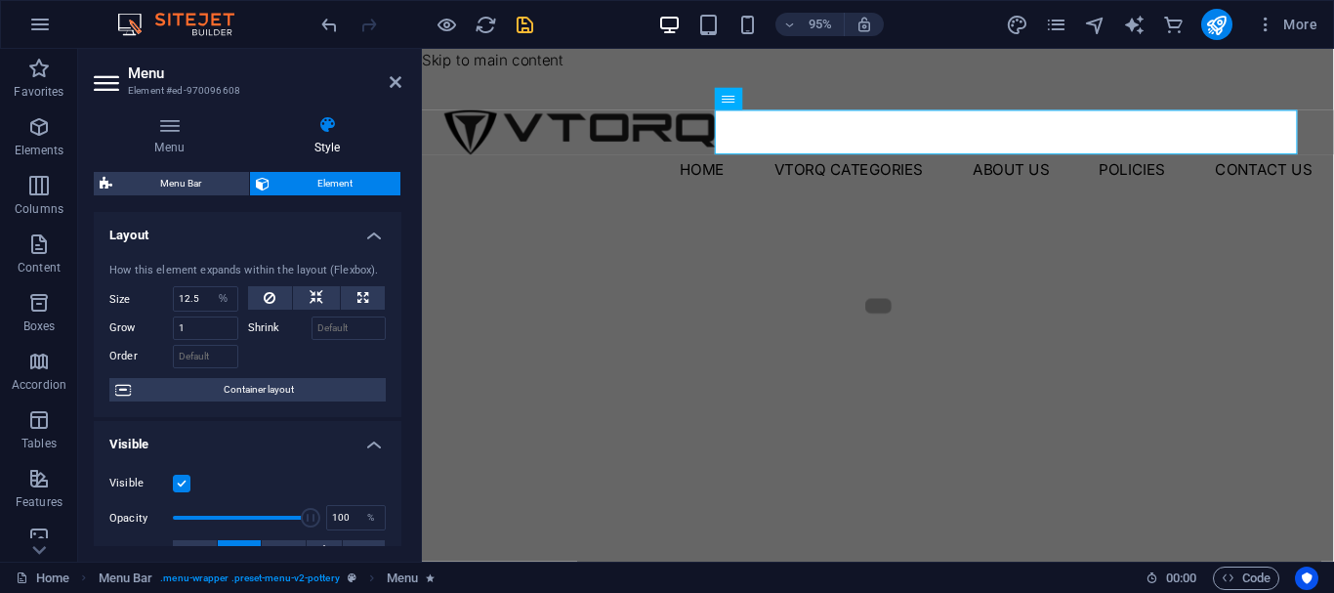
click at [269, 350] on div at bounding box center [317, 354] width 139 height 28
click at [217, 303] on select "Default auto px % 1/1 1/2 1/3 1/4 1/5 1/6 1/7 1/8 1/9 1/10" at bounding box center [223, 298] width 27 height 23
select select "1/6"
click at [210, 287] on select "Default auto px % 1/1 1/2 1/3 1/4 1/5 1/6 1/7 1/8 1/9 1/10" at bounding box center [223, 298] width 27 height 23
type input "16.66"
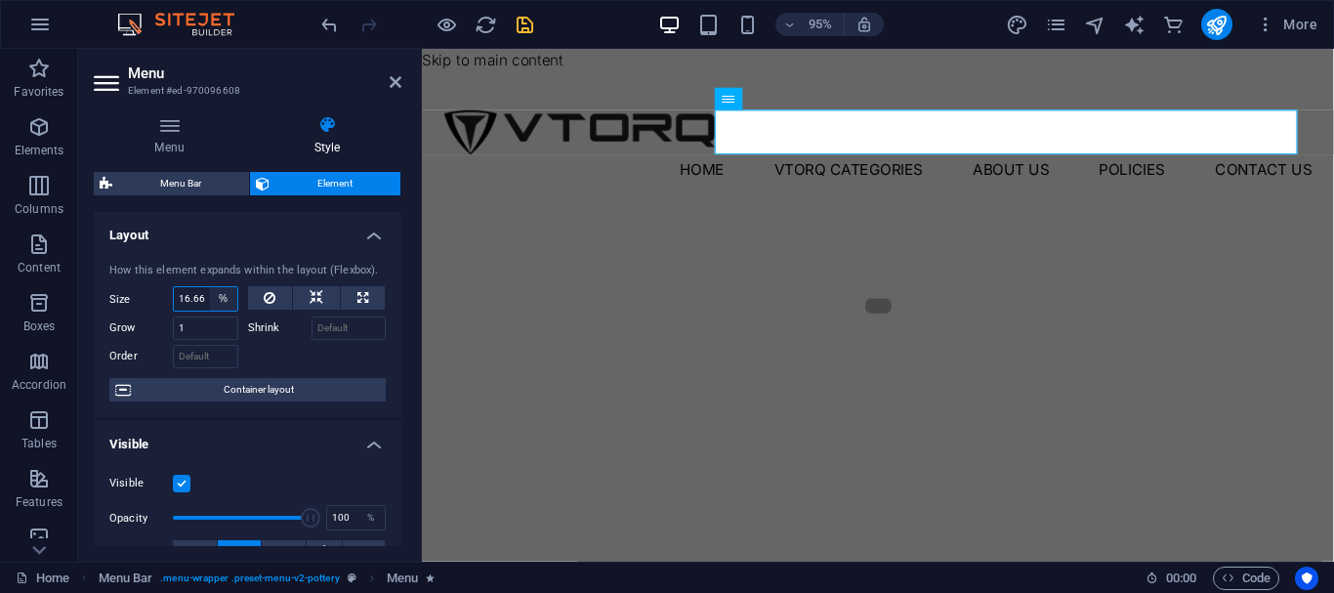
click at [215, 303] on select "Default auto px % 1/1 1/2 1/3 1/4 1/5 1/6 1/7 1/8 1/9 1/10" at bounding box center [223, 298] width 27 height 23
click at [210, 287] on select "Default auto px % 1/1 1/2 1/3 1/4 1/5 1/6 1/7 1/8 1/9 1/10" at bounding box center [223, 298] width 27 height 23
click at [216, 301] on select "Default auto px % 1/1 1/2 1/3 1/4 1/5 1/6 1/7 1/8 1/9 1/10" at bounding box center [223, 298] width 27 height 23
select select "1/1"
click at [210, 287] on select "Default auto px % 1/1 1/2 1/3 1/4 1/5 1/6 1/7 1/8 1/9 1/10" at bounding box center [223, 298] width 27 height 23
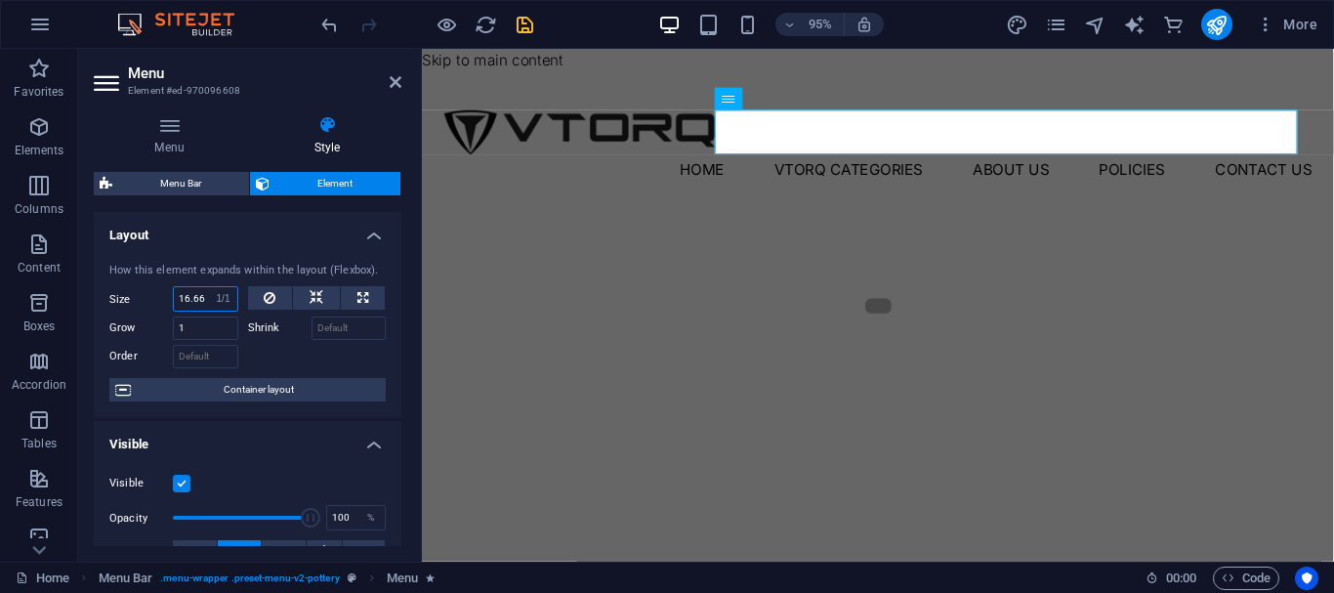
type input "100"
select select "%"
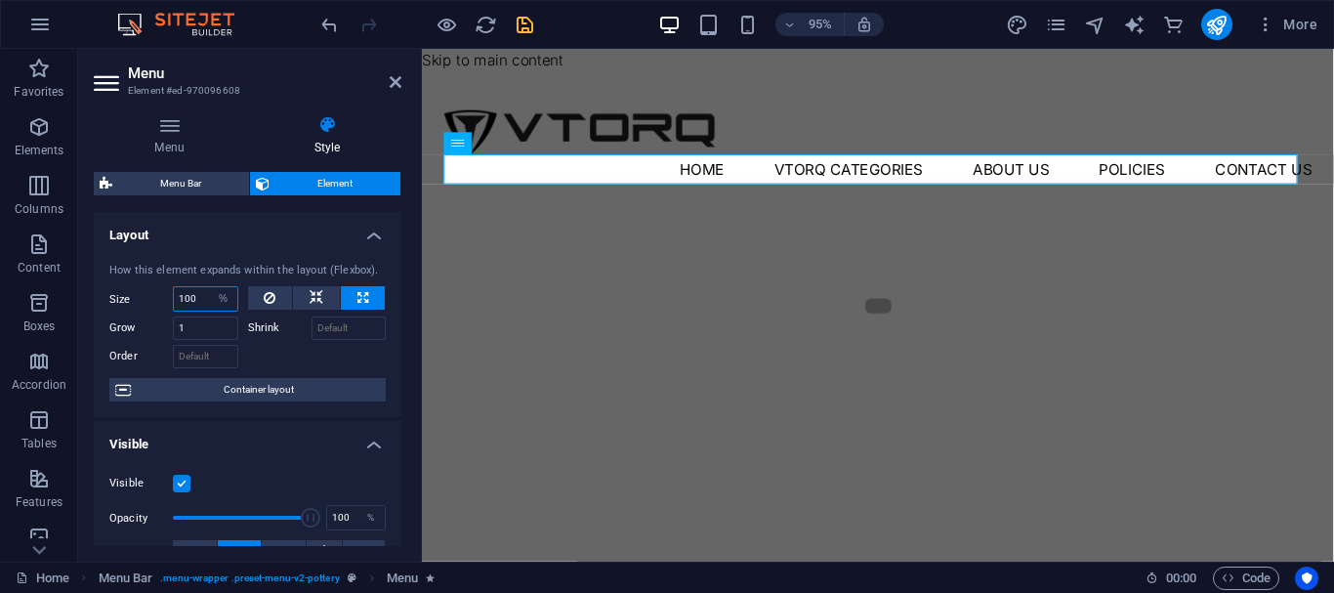
click at [198, 290] on input "100" at bounding box center [205, 298] width 63 height 23
click at [205, 294] on input "90" at bounding box center [205, 298] width 63 height 23
type input "9"
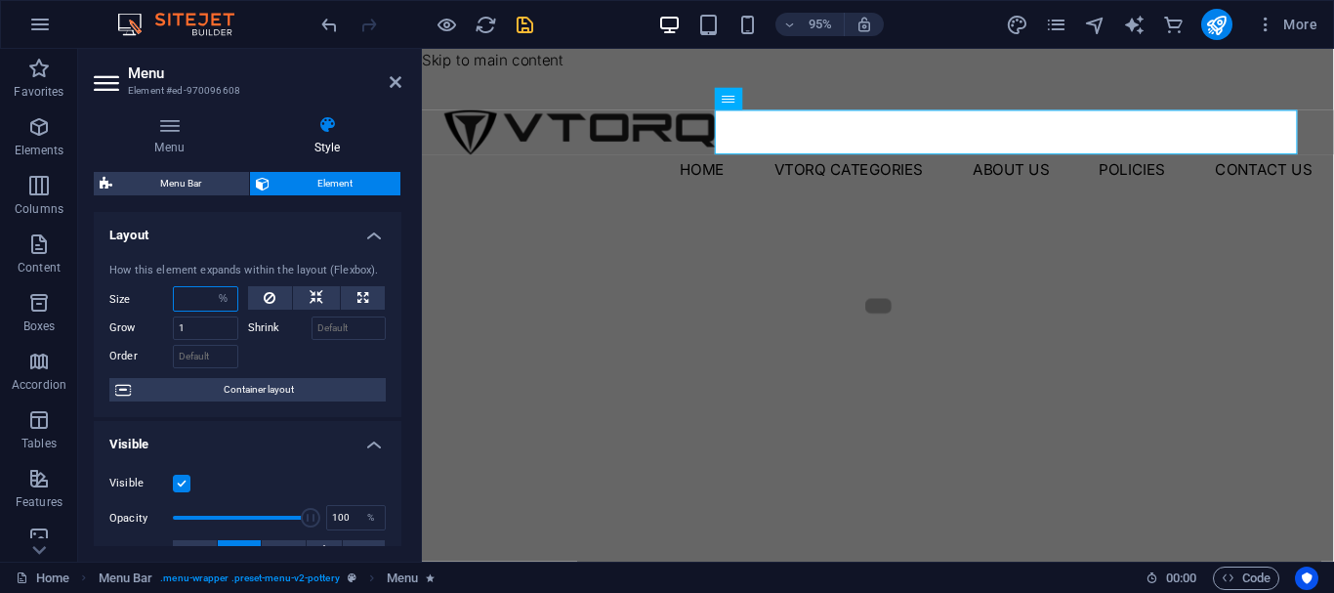
click at [205, 294] on input "number" at bounding box center [205, 298] width 63 height 23
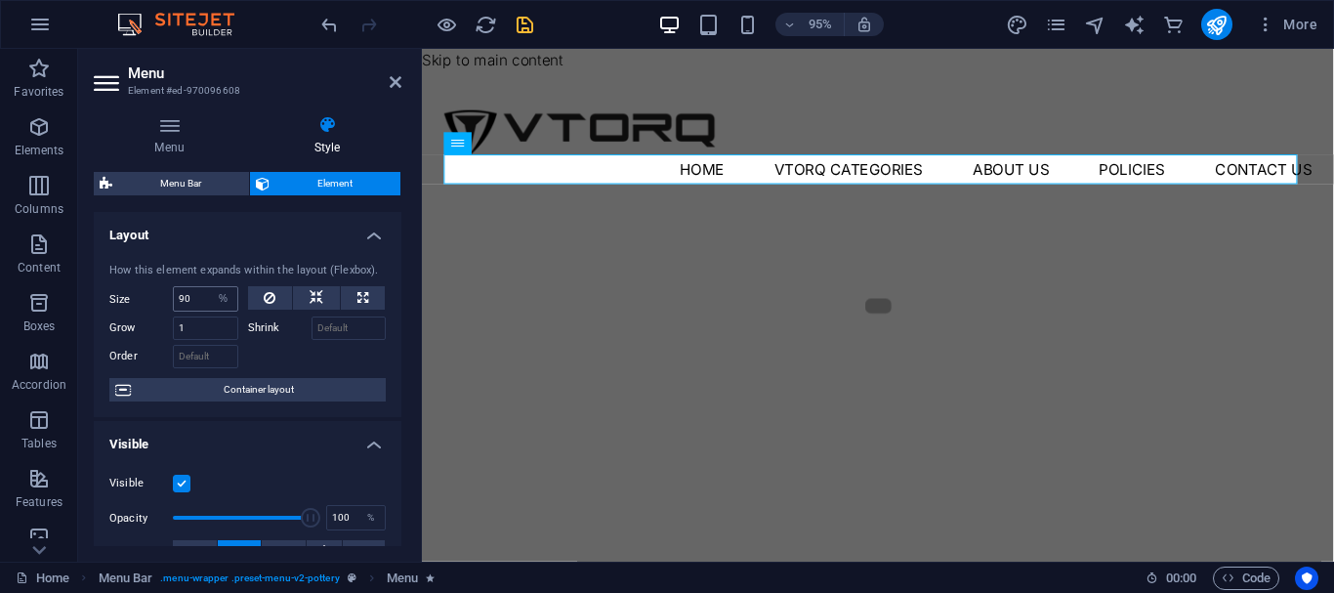
click at [207, 286] on div "90 Default auto px % 1/1 1/2 1/3 1/4 1/5 1/6 1/7 1/8 1/9 1/10" at bounding box center [205, 298] width 65 height 25
click at [199, 308] on input "90" at bounding box center [205, 298] width 63 height 23
type input "9"
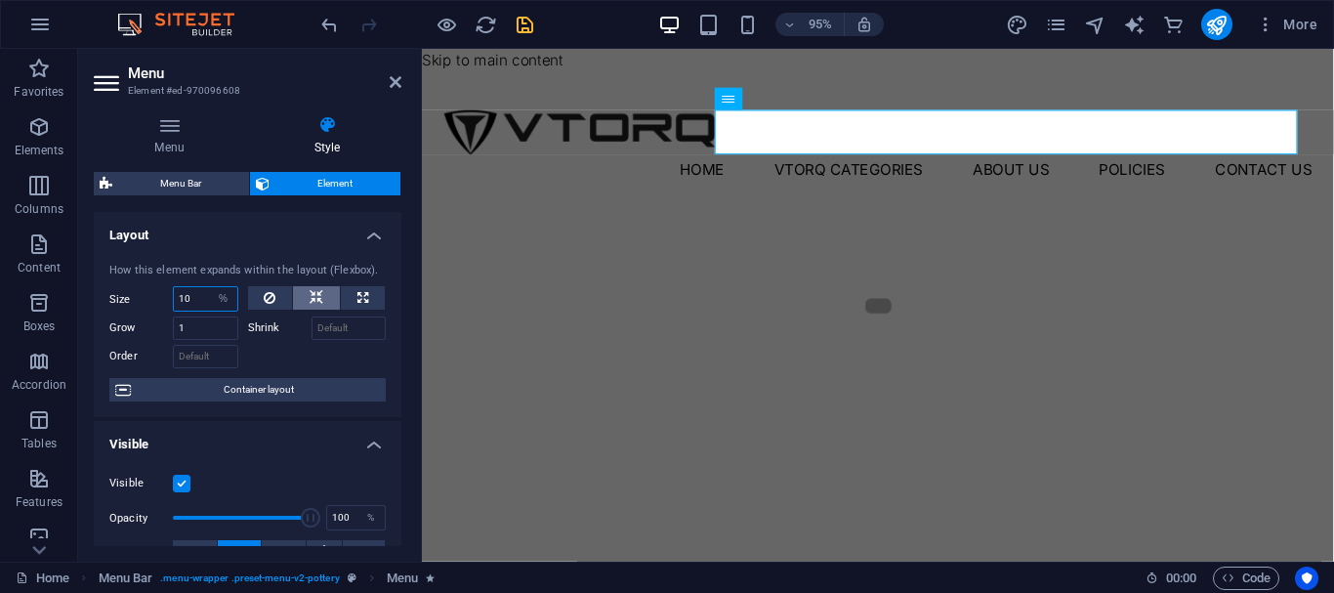
type input "10"
click at [334, 289] on button at bounding box center [316, 297] width 47 height 23
select select "DISABLED_OPTION_VALUE"
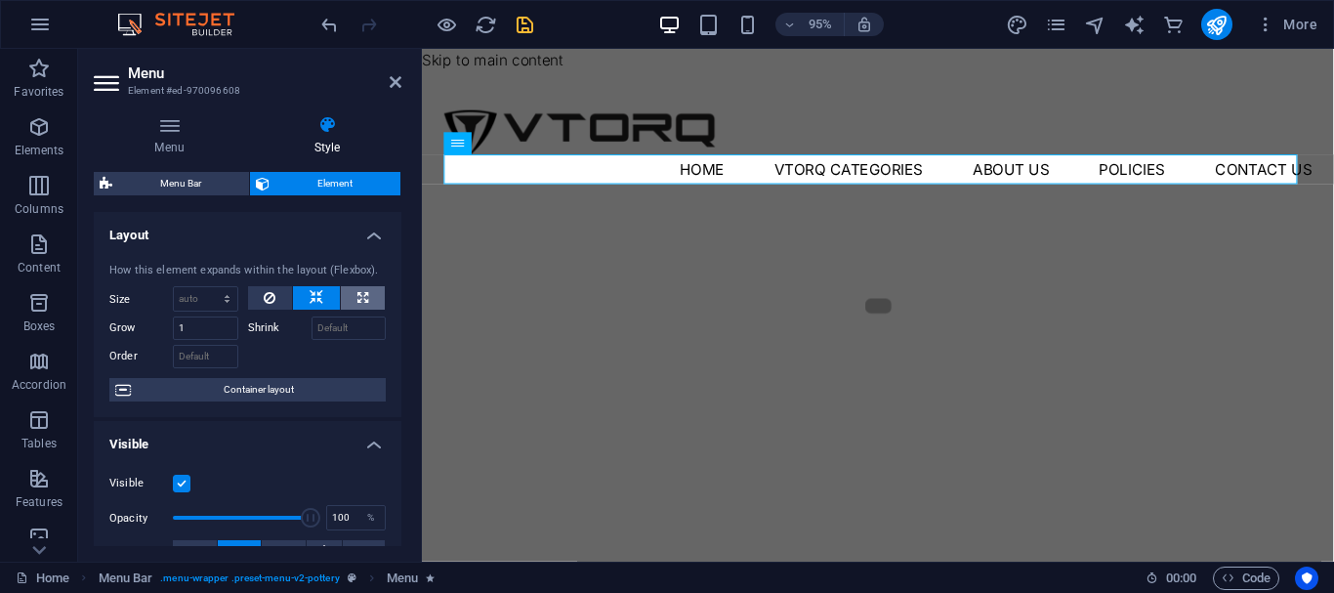
click at [372, 300] on button at bounding box center [363, 297] width 44 height 23
type input "100"
select select "%"
click at [269, 297] on icon at bounding box center [270, 297] width 12 height 23
select select "DISABLED_OPTION_VALUE"
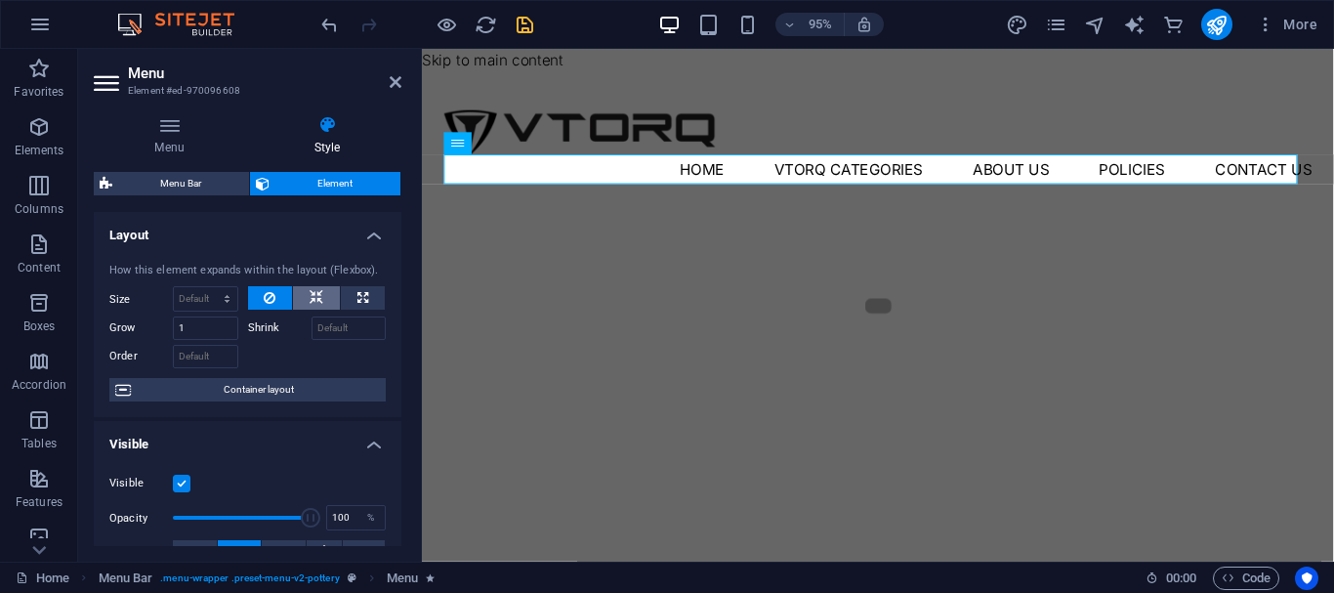
click at [322, 293] on button at bounding box center [316, 297] width 47 height 23
click at [349, 293] on button at bounding box center [363, 297] width 44 height 23
type input "100"
select select "%"
click at [210, 295] on select "Default auto px % 1/1 1/2 1/3 1/4 1/5 1/6 1/7 1/8 1/9 1/10" at bounding box center [223, 298] width 27 height 23
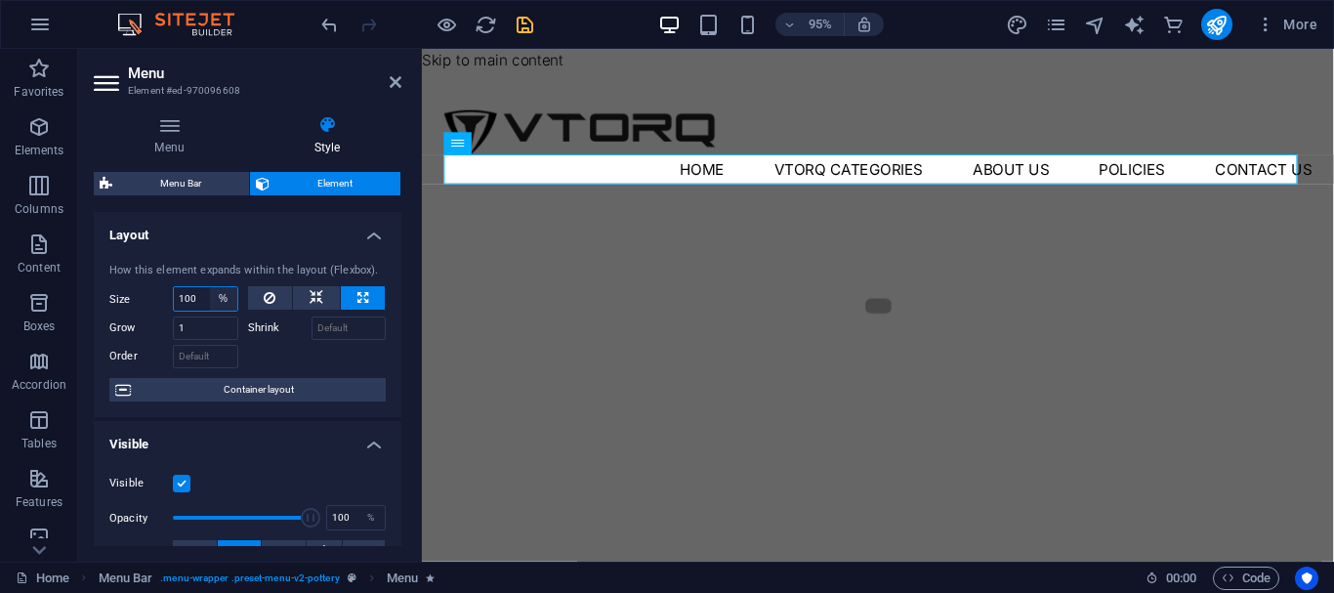
click at [210, 295] on select "Default auto px % 1/1 1/2 1/3 1/4 1/5 1/6 1/7 1/8 1/9 1/10" at bounding box center [223, 298] width 27 height 23
click at [198, 295] on input "100" at bounding box center [205, 298] width 63 height 23
type input "10"
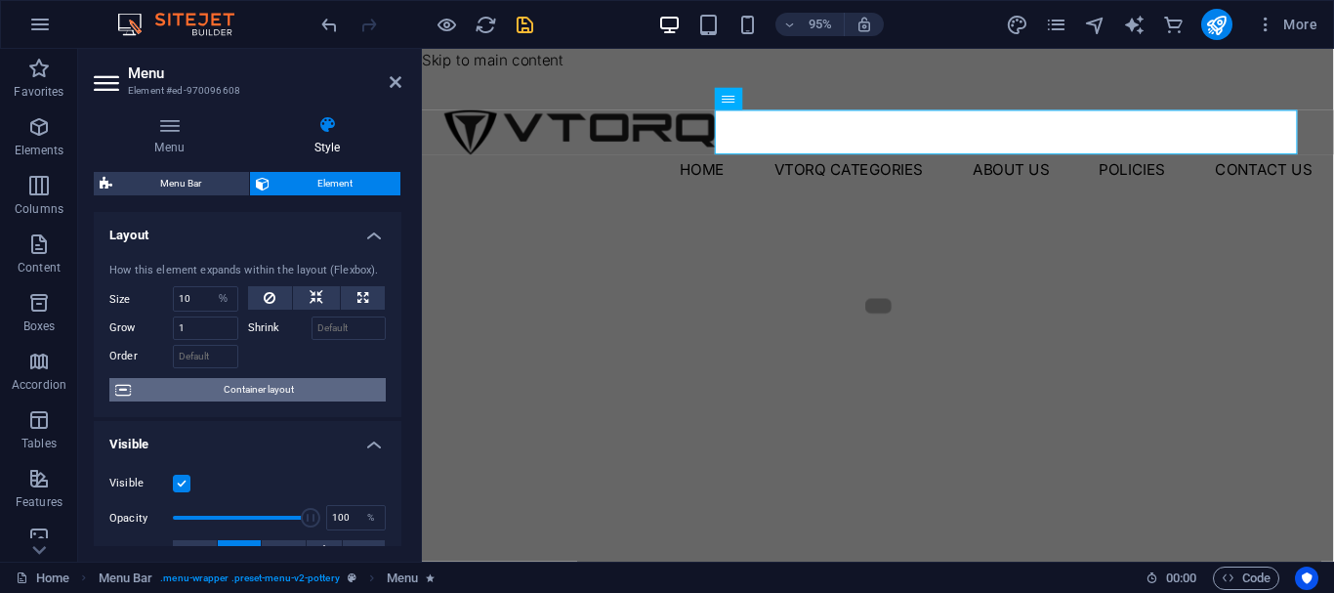
click at [287, 398] on span "Container layout" at bounding box center [258, 389] width 243 height 23
select select "header"
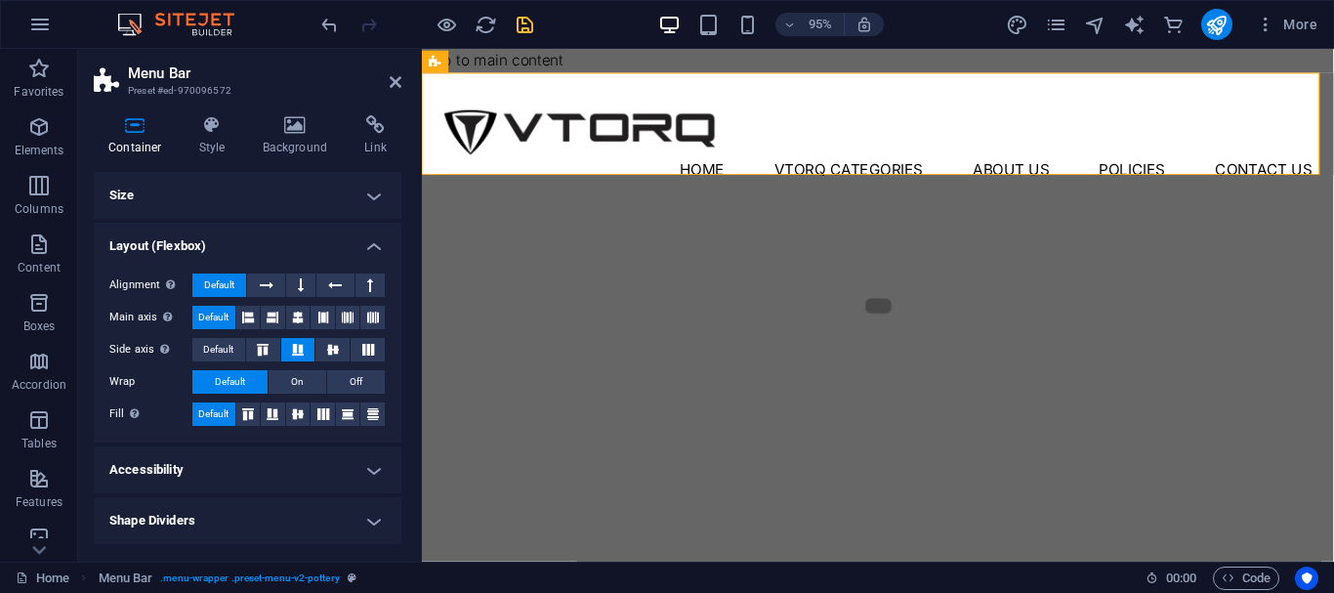
click at [281, 464] on h4 "Accessibility" at bounding box center [248, 469] width 308 height 47
click at [281, 464] on h4 "Accessibility" at bounding box center [248, 463] width 308 height 35
click at [283, 457] on h4 "Accessibility" at bounding box center [248, 469] width 308 height 47
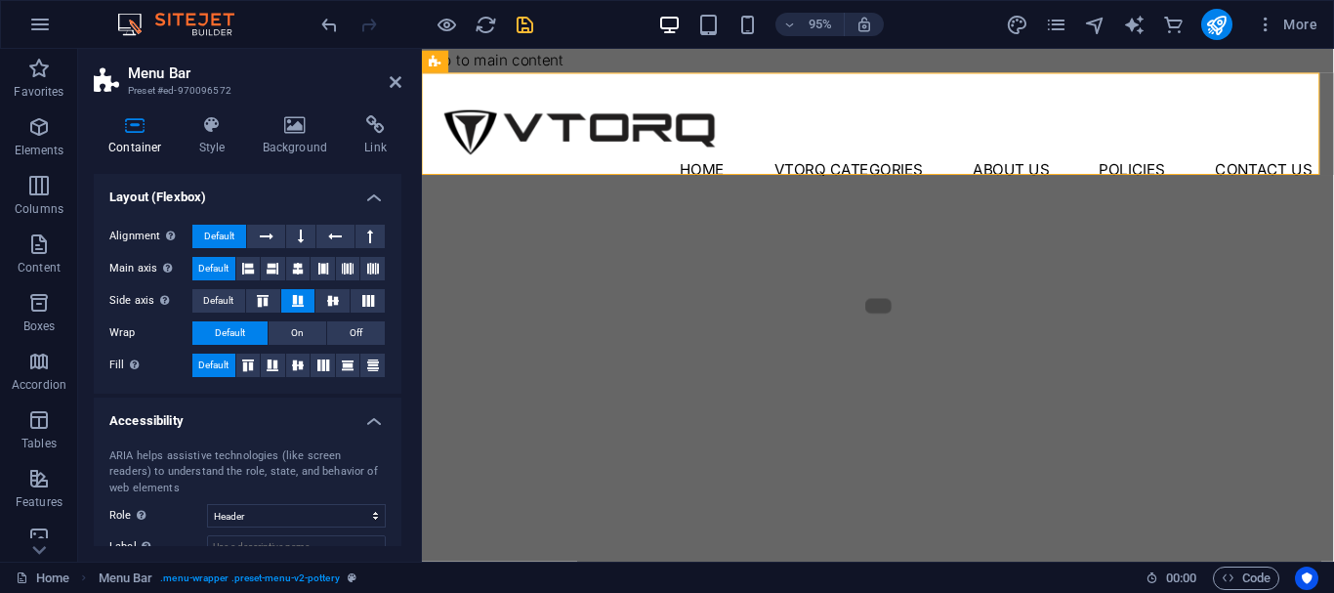
scroll to position [128, 0]
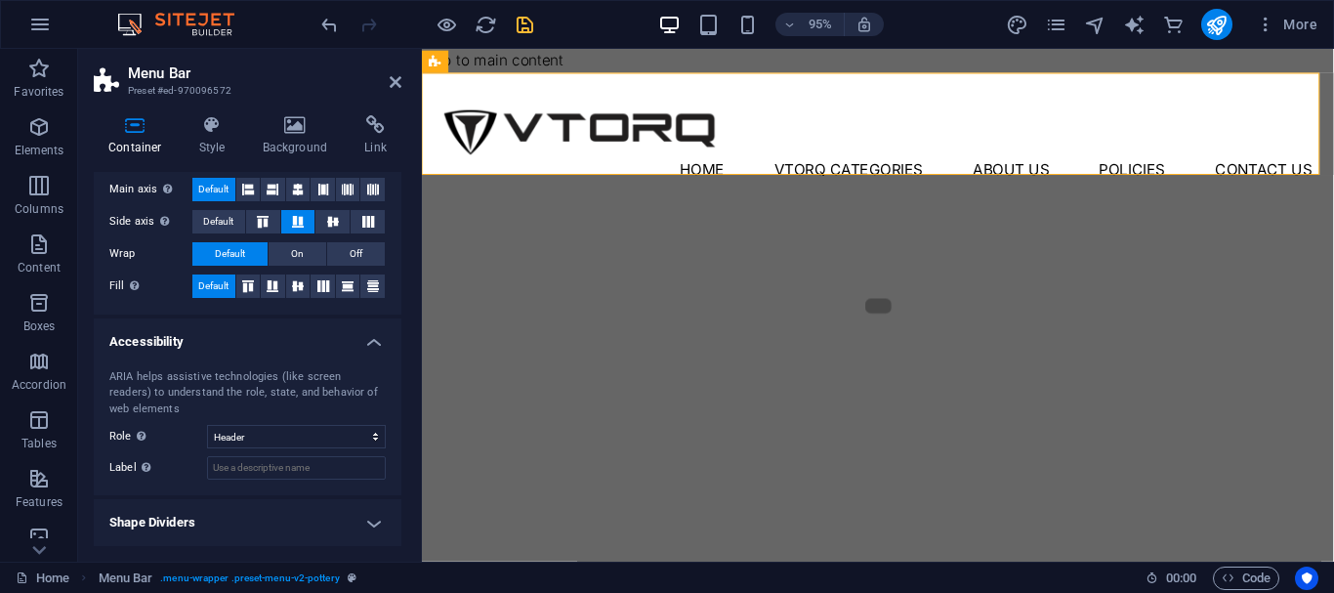
click at [320, 336] on h4 "Accessibility" at bounding box center [248, 335] width 308 height 35
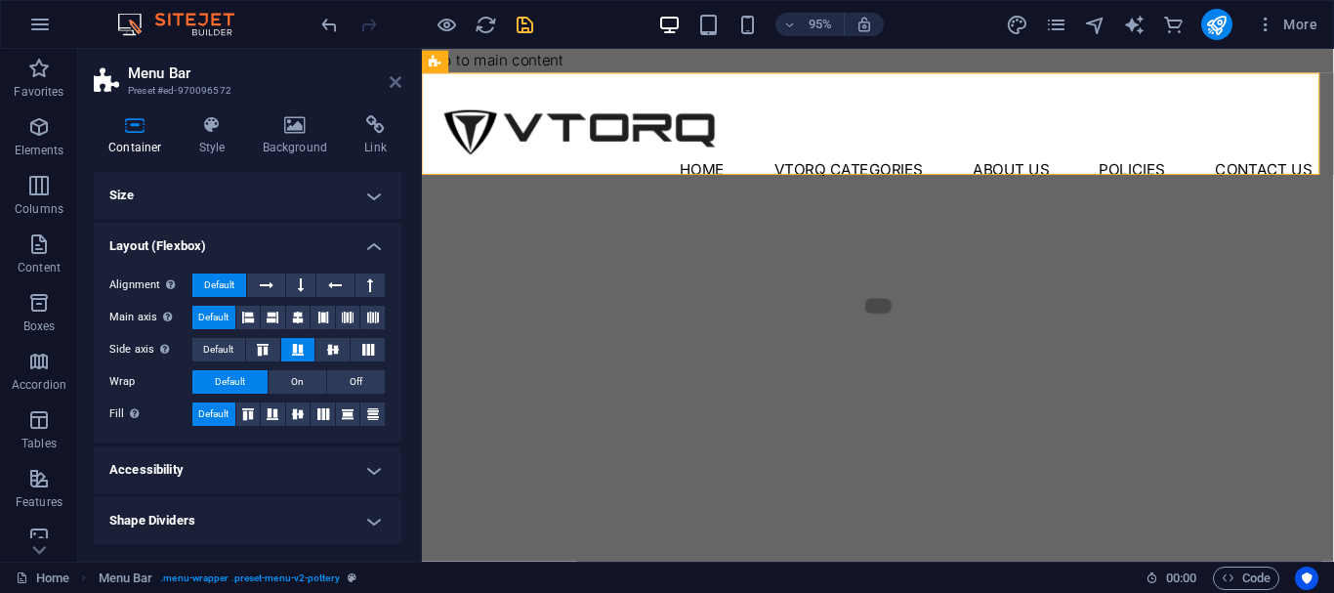
drag, startPoint x: 395, startPoint y: 70, endPoint x: 397, endPoint y: 85, distance: 14.8
click at [395, 71] on h2 "Menu Bar" at bounding box center [264, 73] width 273 height 18
click at [397, 85] on icon at bounding box center [396, 82] width 12 height 16
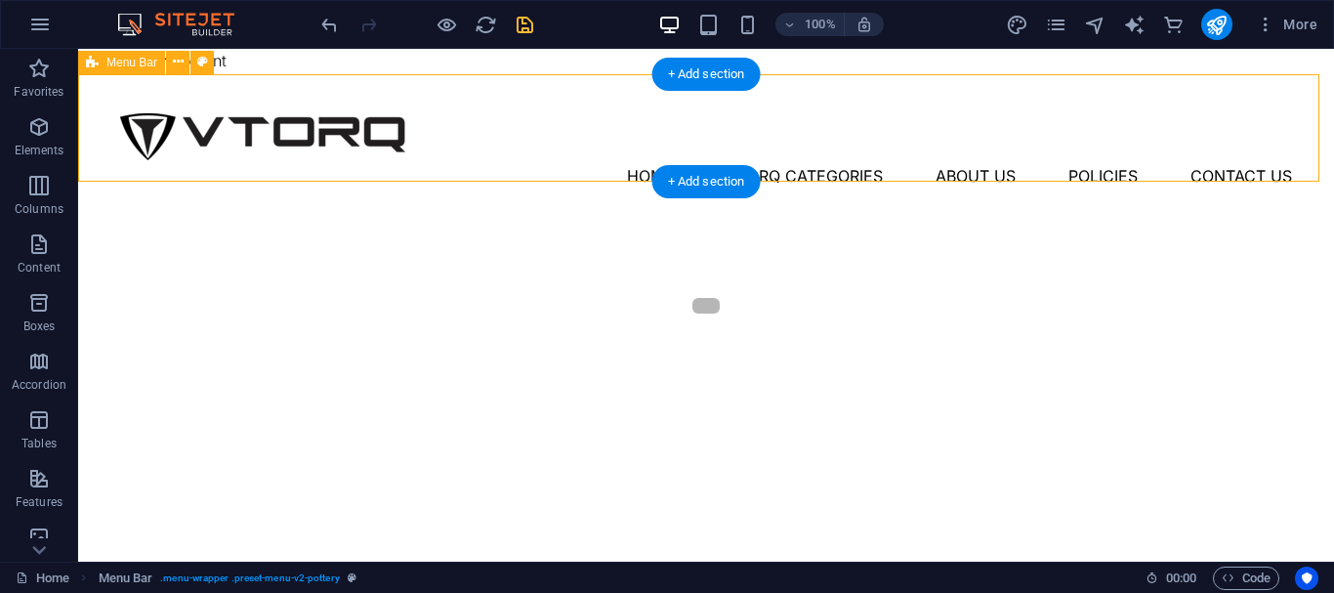
click at [517, 172] on div "Menu Home Vtorq Categories About Us Policies Contact Us" at bounding box center [705, 127] width 1255 height 107
select select "px"
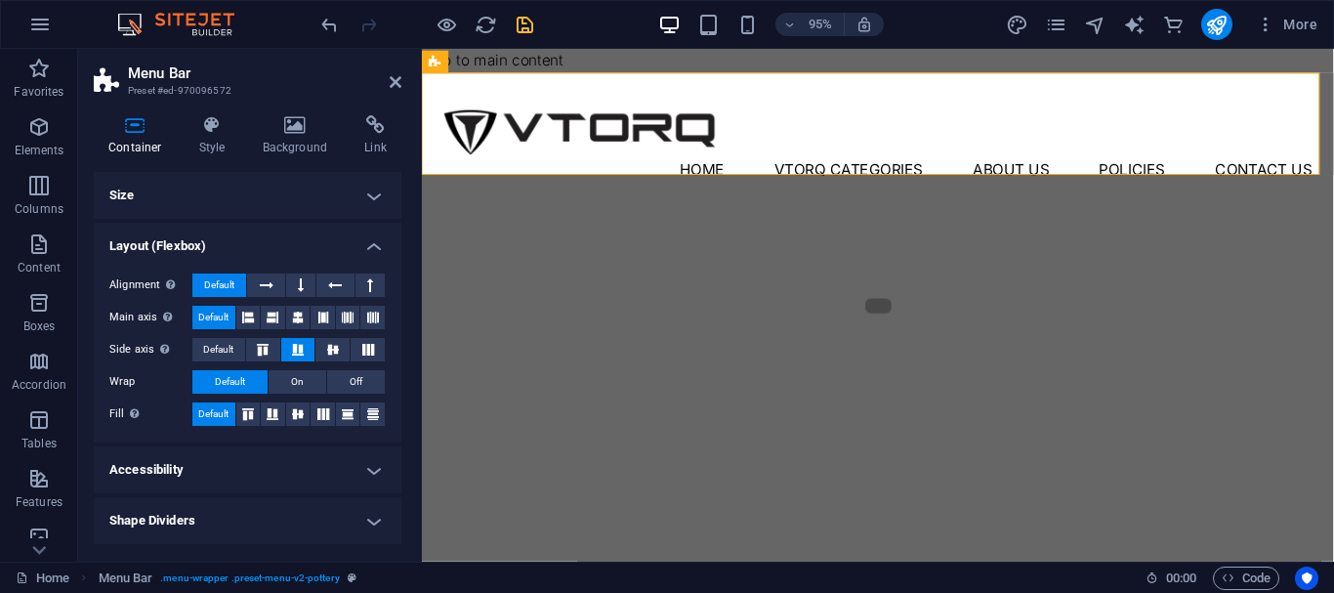
click at [153, 187] on h4 "Size" at bounding box center [248, 195] width 308 height 47
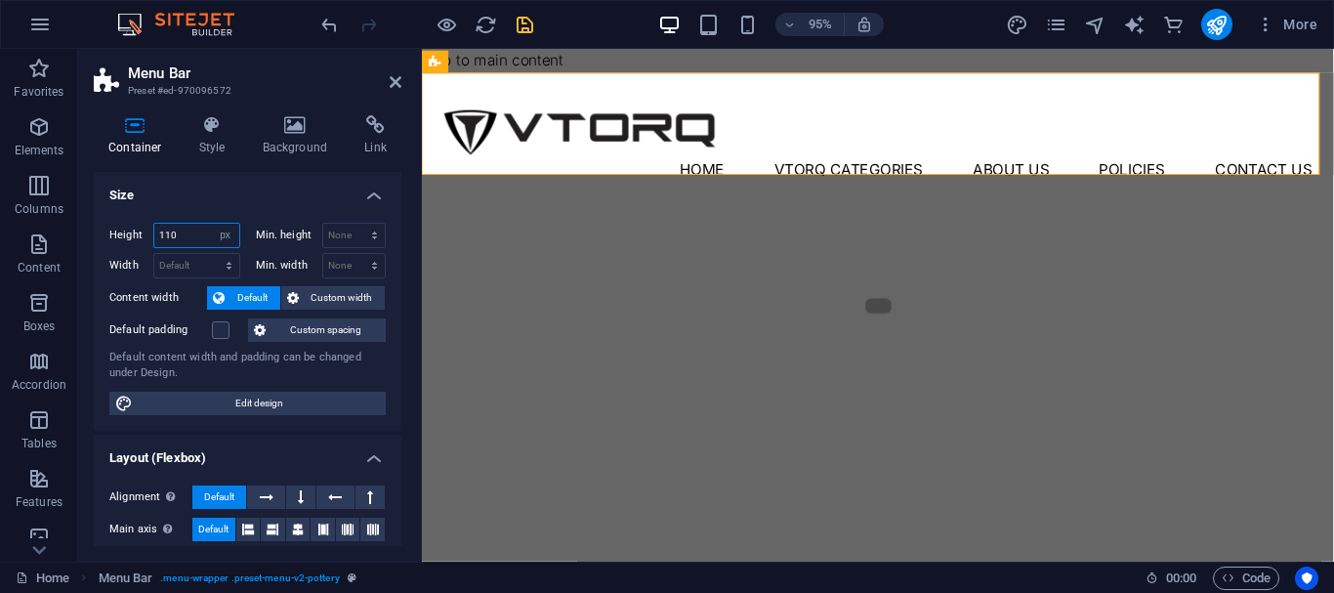
click at [185, 237] on input "110" at bounding box center [196, 235] width 85 height 23
type input "100"
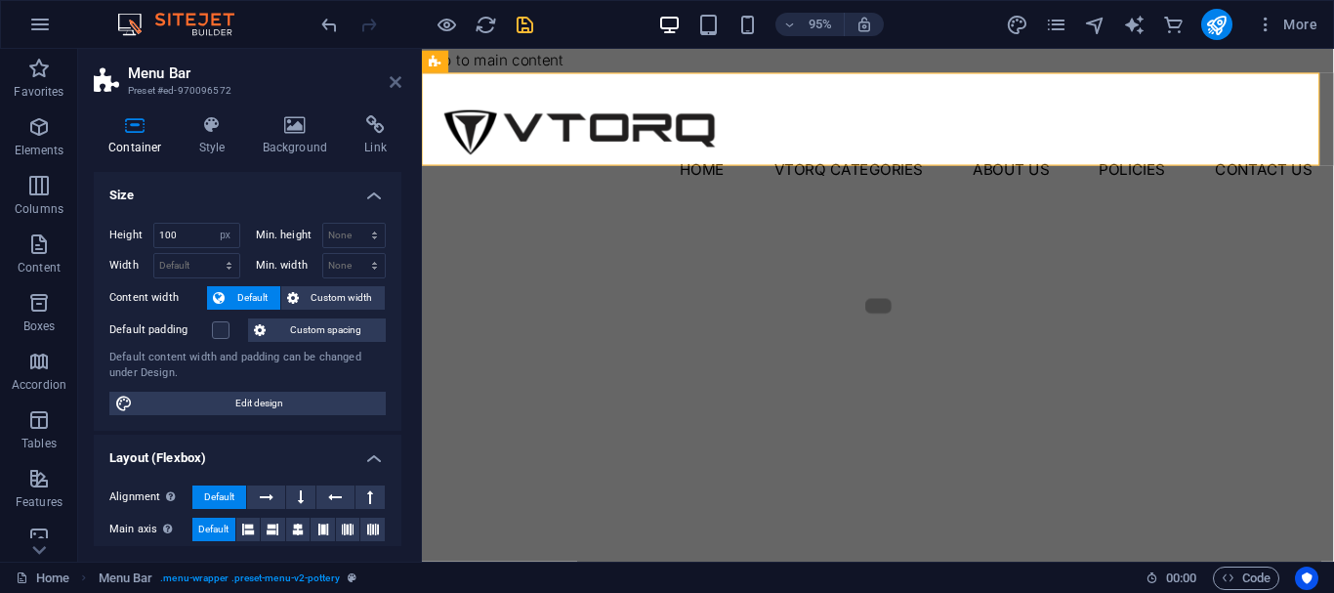
click at [394, 80] on icon at bounding box center [396, 82] width 12 height 16
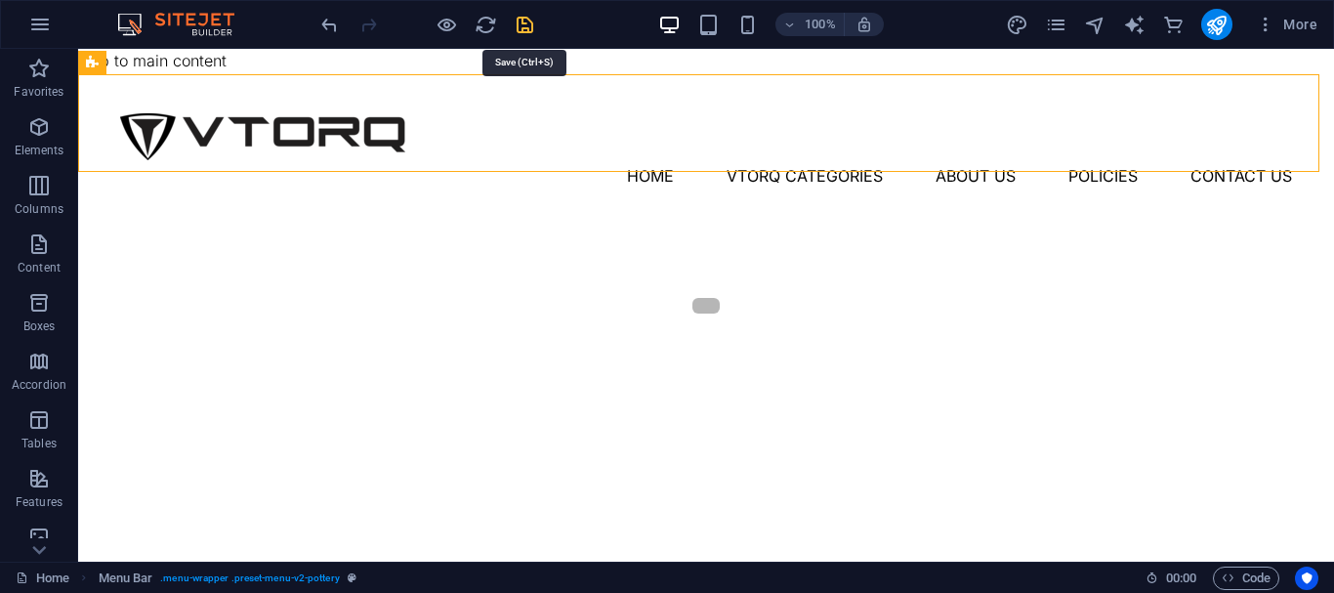
click at [524, 25] on icon "save" at bounding box center [525, 25] width 22 height 22
checkbox input "false"
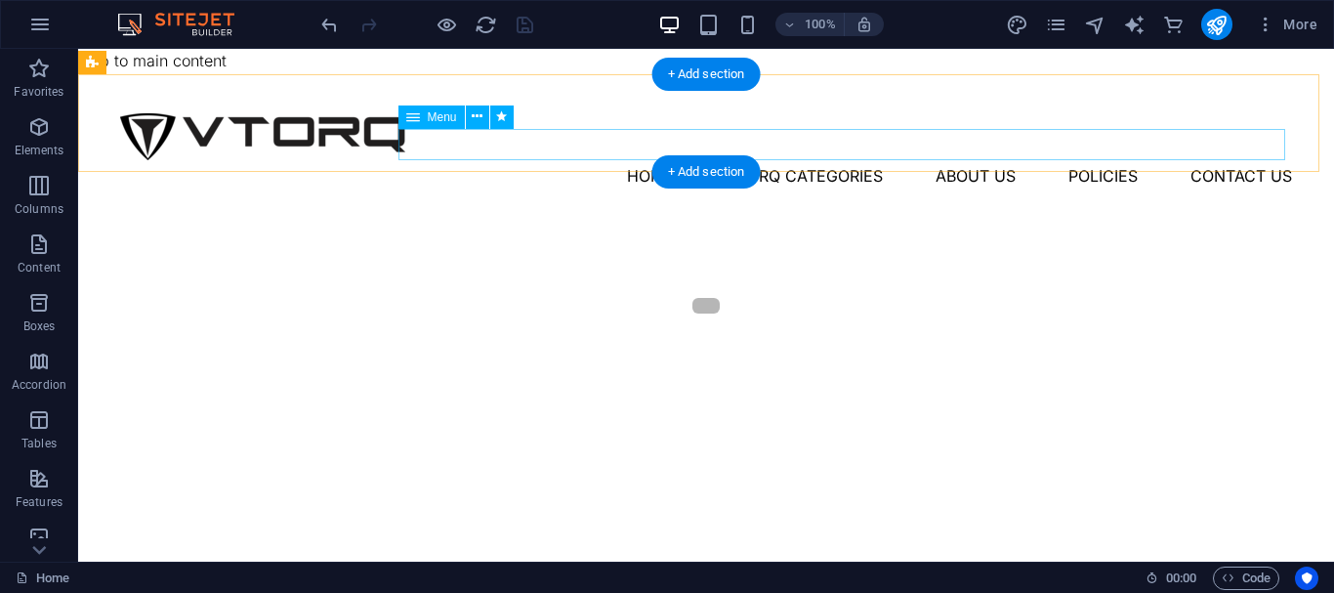
click at [536, 160] on nav "Home Vtorq Categories About Us Policies Contact Us" at bounding box center [706, 175] width 1172 height 31
select select "%"
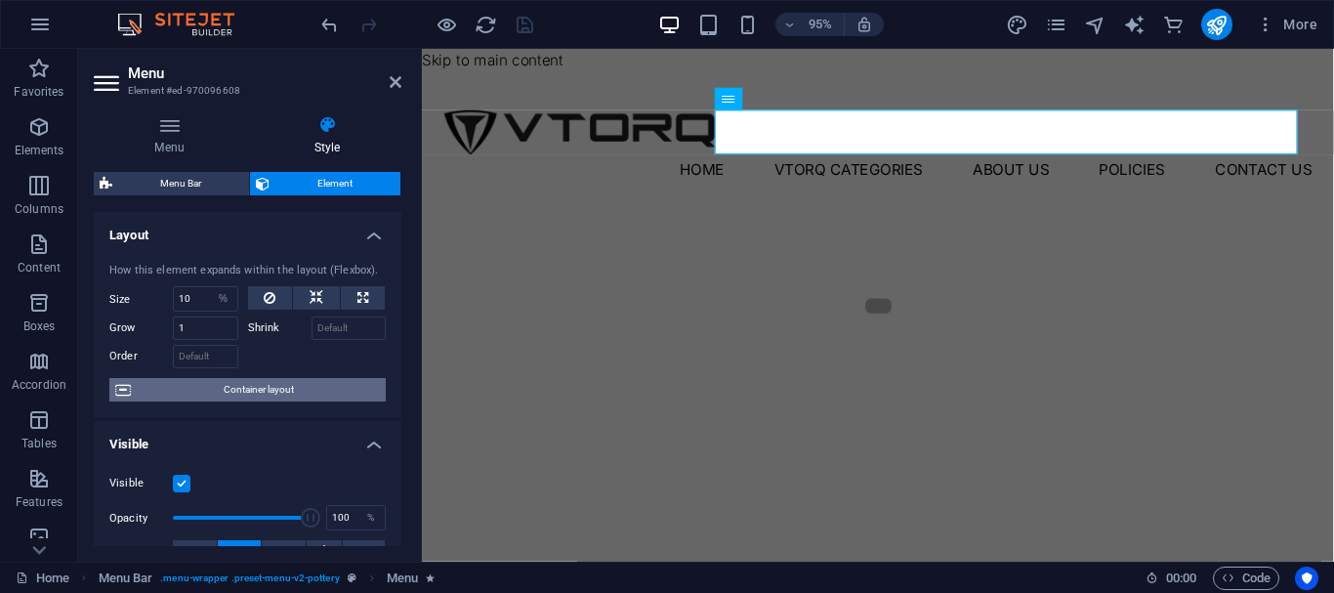
click at [278, 392] on span "Container layout" at bounding box center [258, 389] width 243 height 23
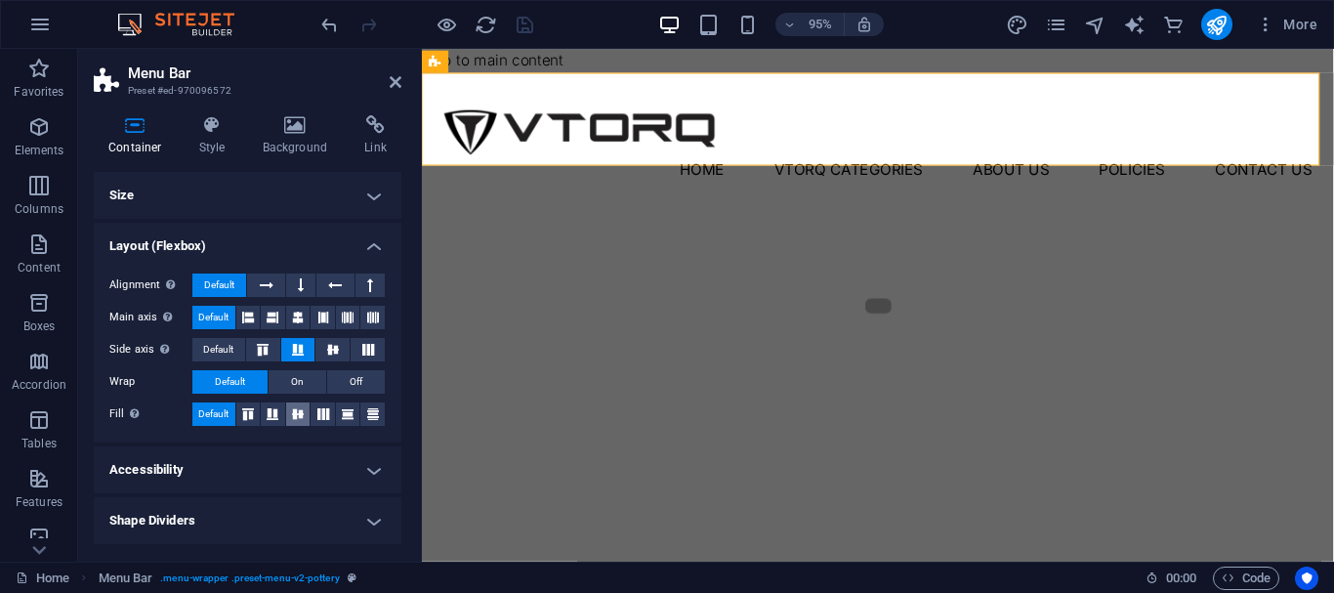
click at [291, 407] on button at bounding box center [298, 413] width 24 height 23
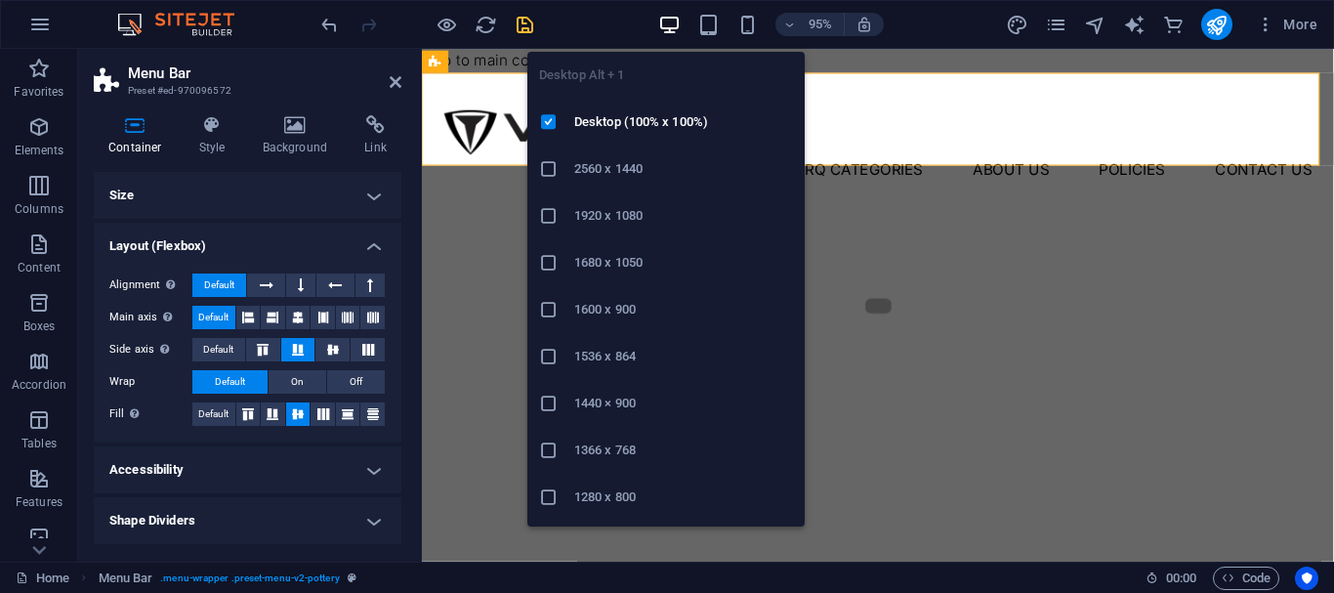
click at [614, 441] on h6 "1366 x 768" at bounding box center [683, 449] width 219 height 23
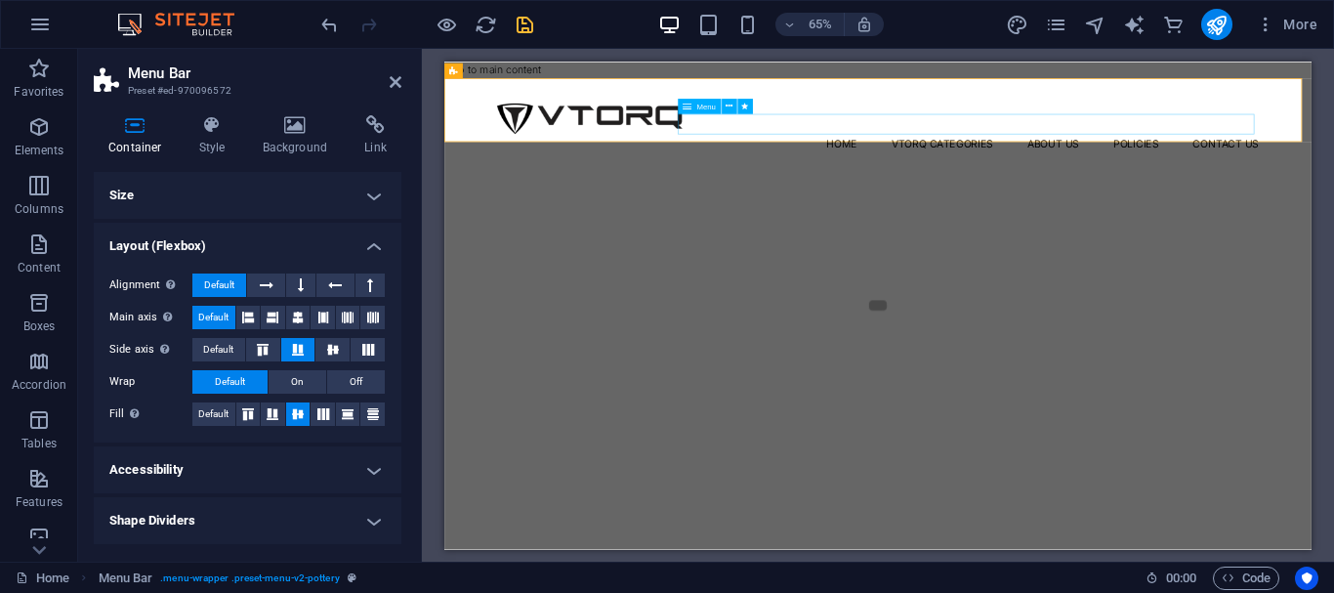
click at [1033, 172] on nav "Home Vtorq Categories About Us Policies Contact Us" at bounding box center [1111, 187] width 1172 height 31
click at [730, 155] on div at bounding box center [1111, 148] width 1172 height 47
click at [1034, 172] on nav "Home Vtorq Categories About Us Policies Contact Us" at bounding box center [1111, 187] width 1172 height 31
click at [414, 576] on span "Menu" at bounding box center [402, 577] width 31 height 23
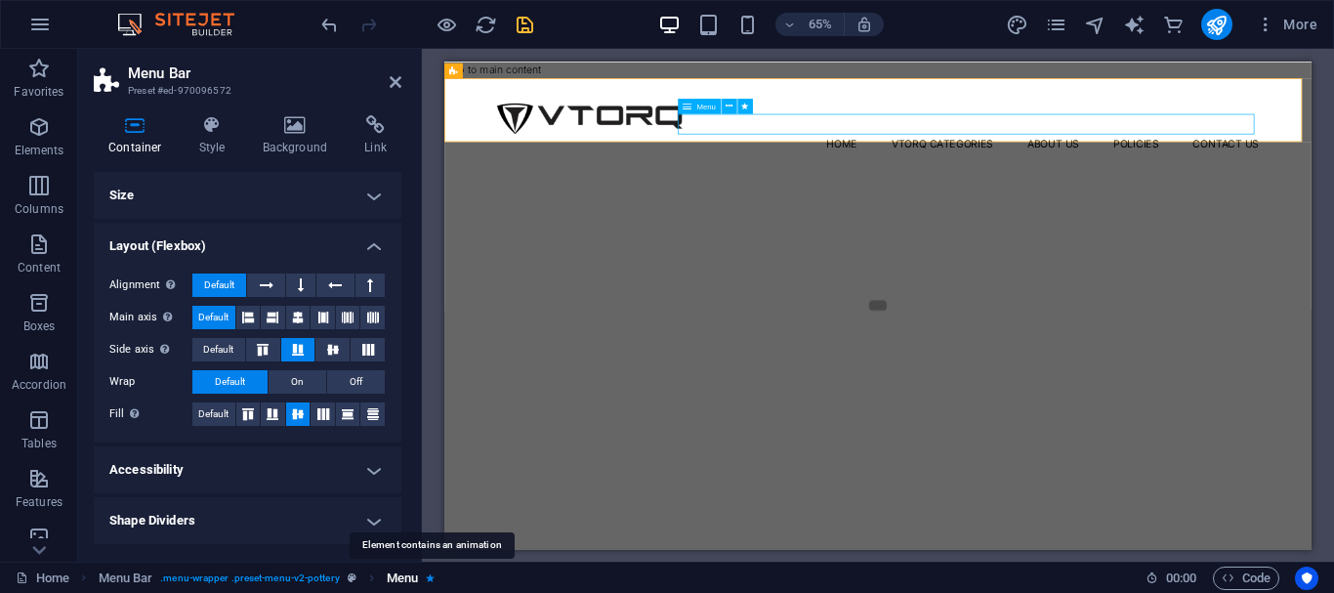
click at [428, 578] on icon "breadcrumb" at bounding box center [430, 577] width 9 height 11
select select "%"
select select "move-left-to-right"
select select "s"
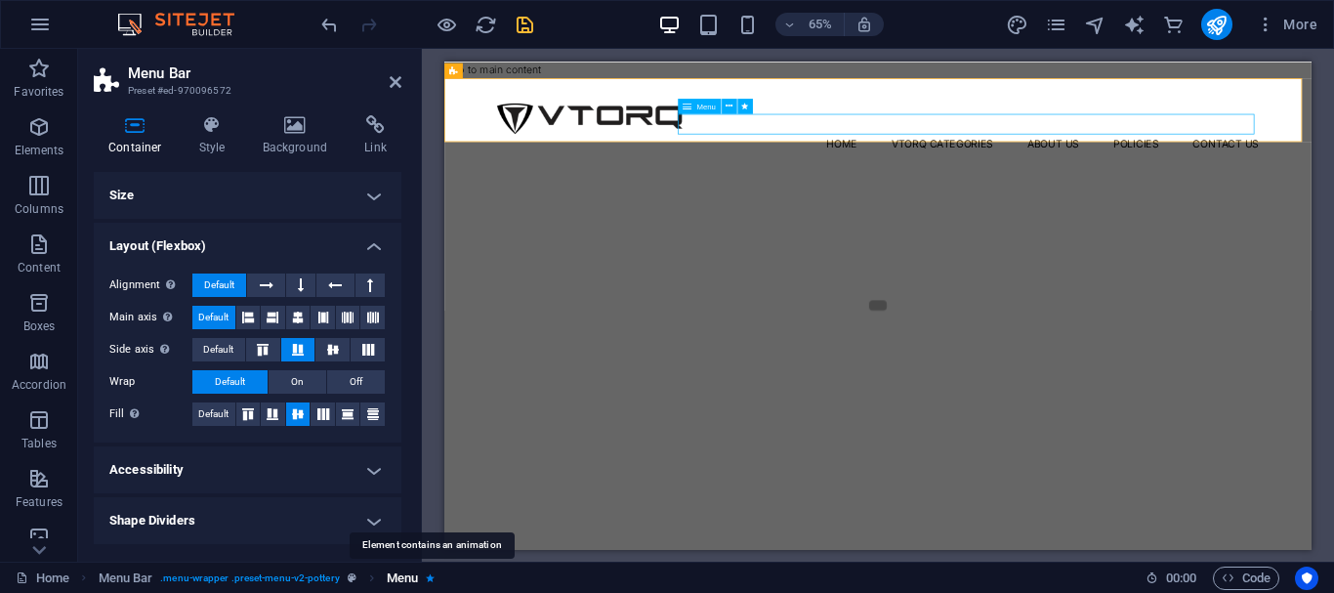
select select "onload"
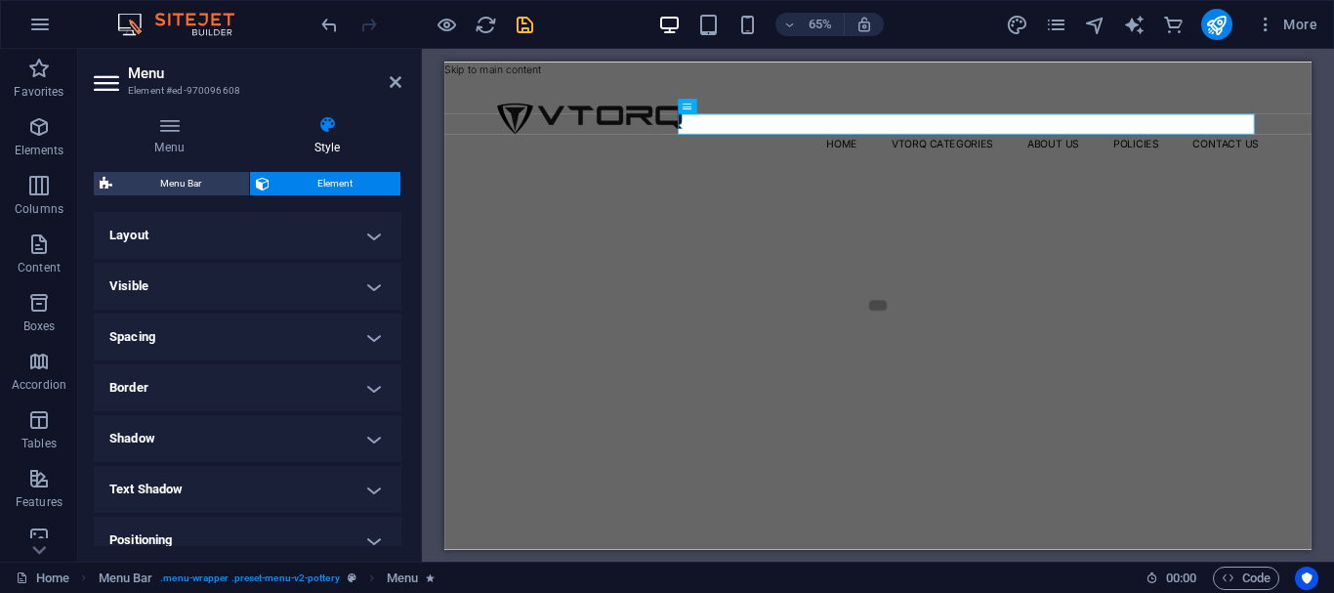
click at [344, 226] on h4 "Layout" at bounding box center [248, 235] width 308 height 47
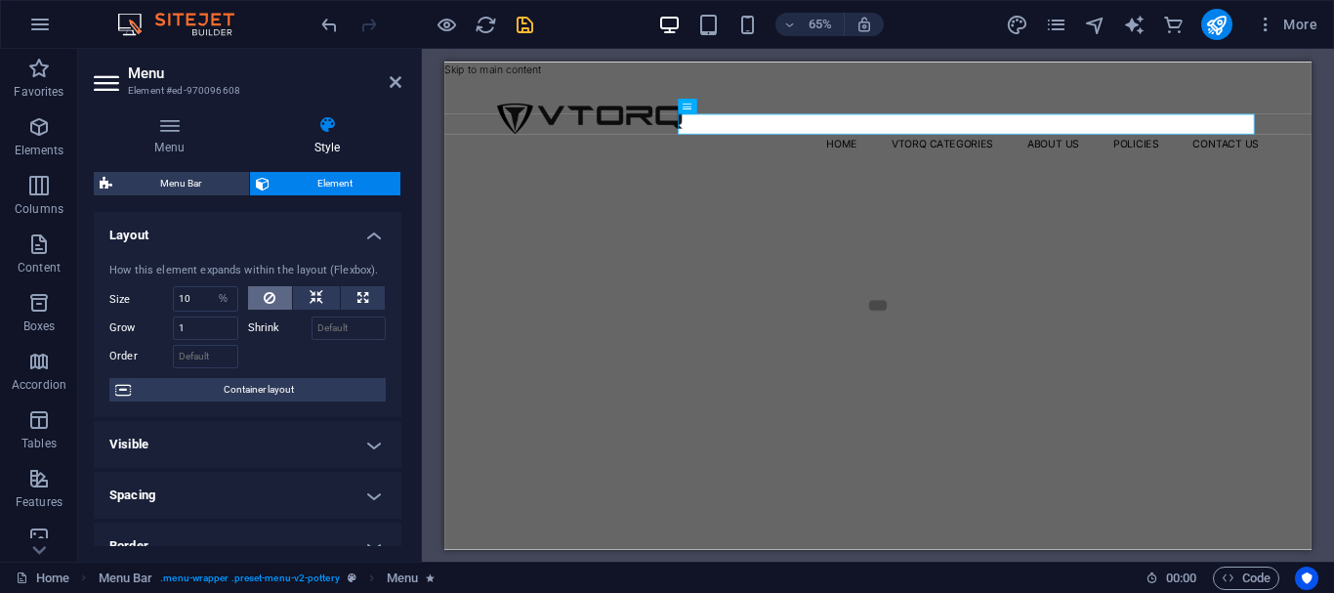
click at [259, 301] on button at bounding box center [270, 297] width 45 height 23
select select "DISABLED_OPTION_VALUE"
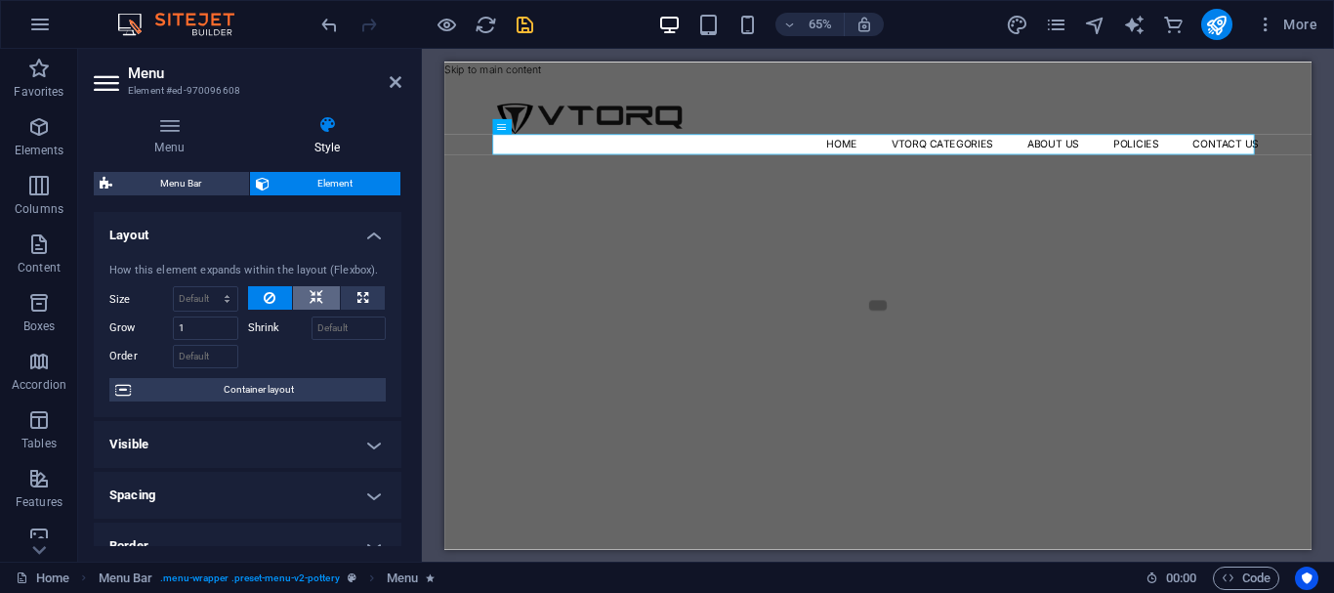
click at [309, 290] on icon at bounding box center [316, 297] width 14 height 23
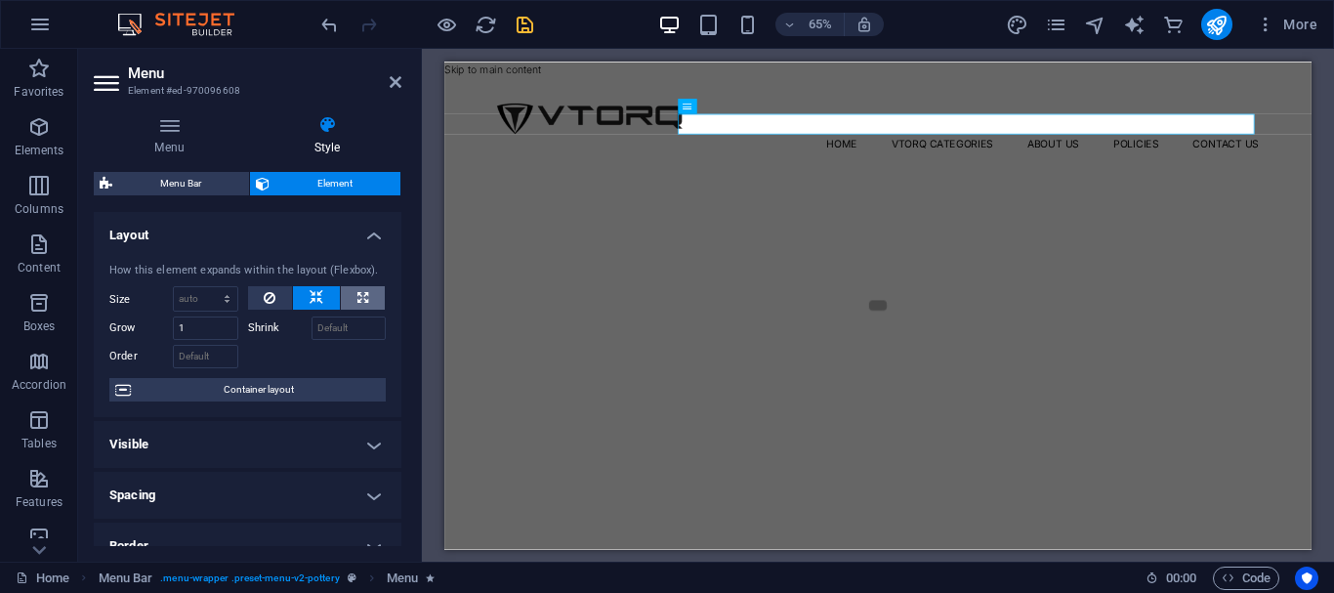
click at [357, 287] on icon at bounding box center [362, 297] width 11 height 23
type input "100"
select select "%"
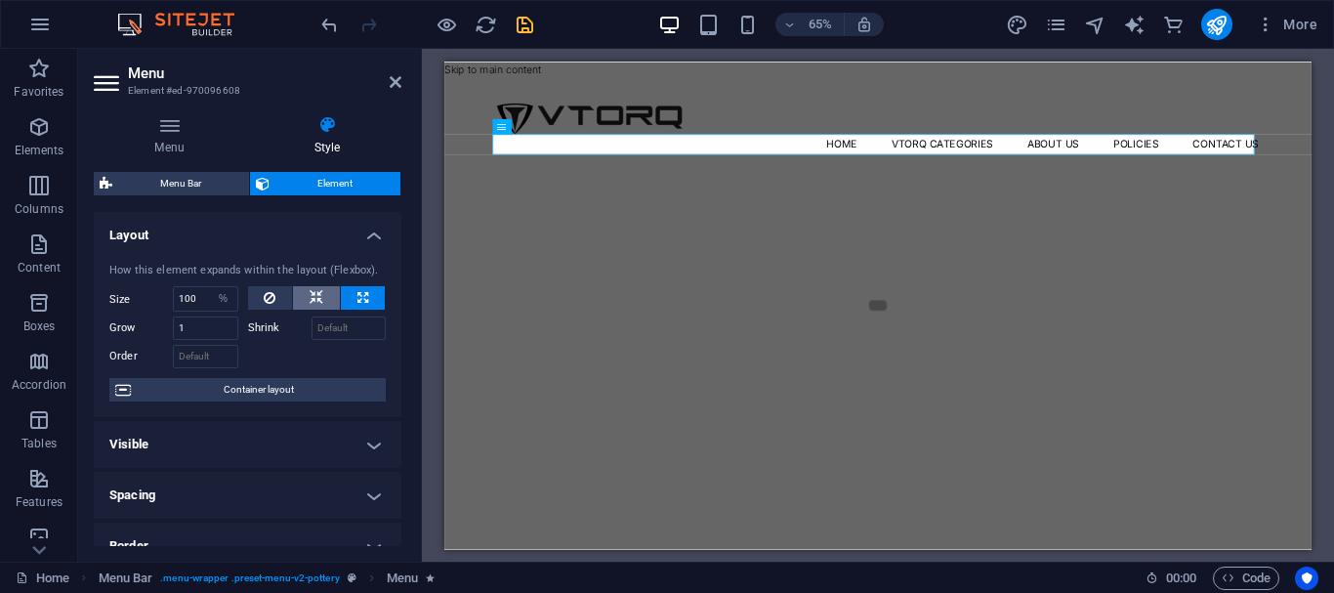
click at [310, 295] on icon at bounding box center [316, 297] width 14 height 23
select select "DISABLED_OPTION_VALUE"
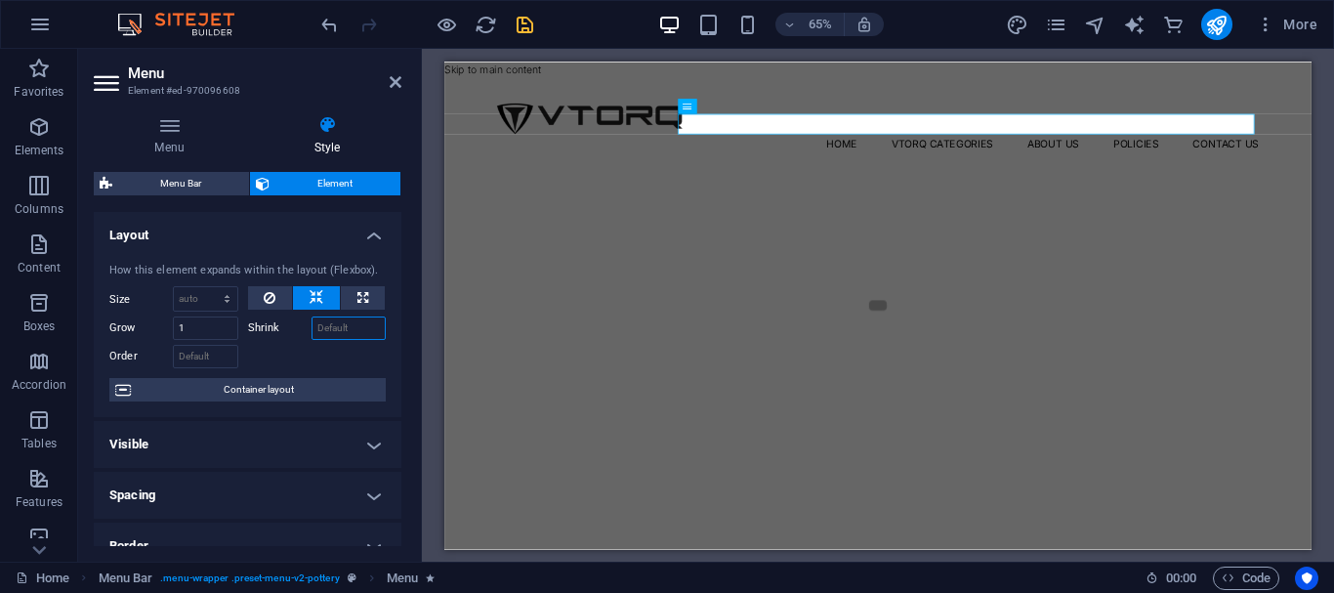
click at [327, 327] on input "Shrink" at bounding box center [348, 327] width 75 height 23
type input "10"
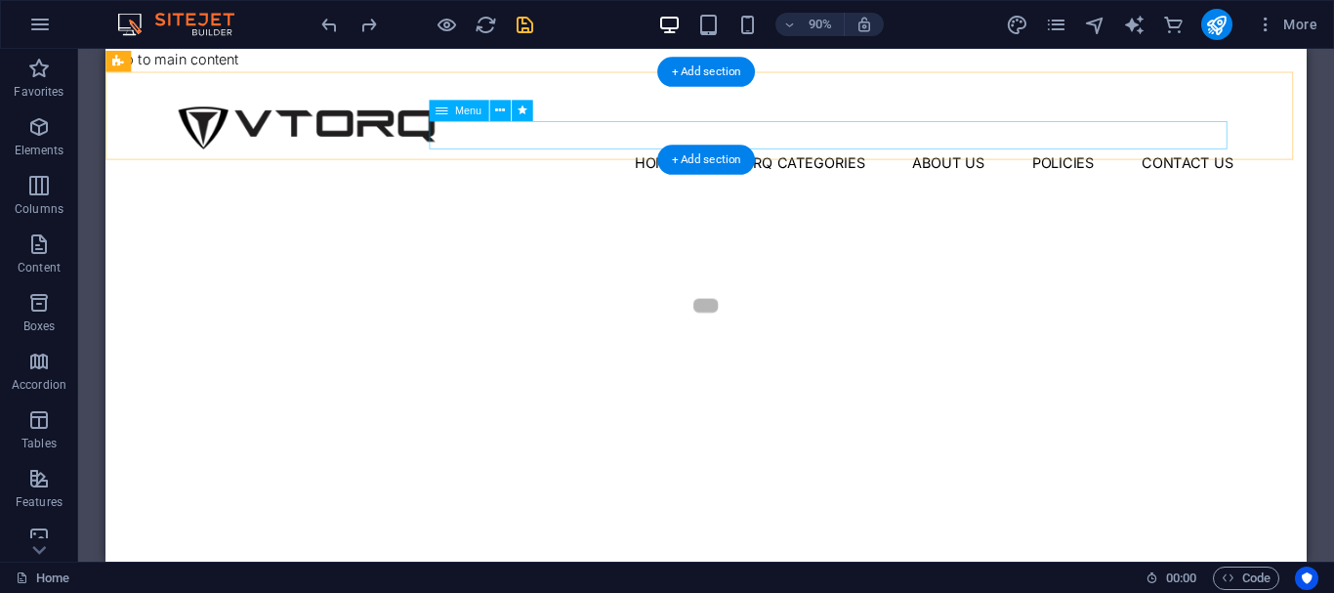
click at [671, 160] on nav "Home Vtorq Categories About Us Policies Contact Us" at bounding box center [772, 175] width 1172 height 31
select select "move-left-to-right"
select select "s"
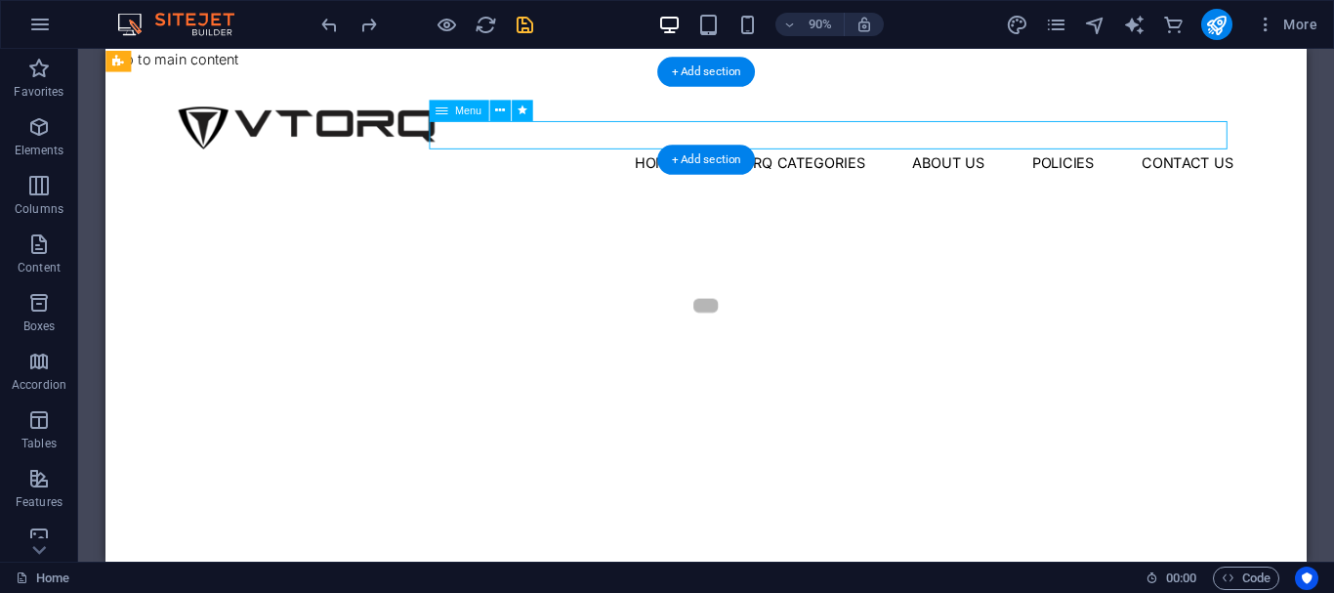
select select "onload"
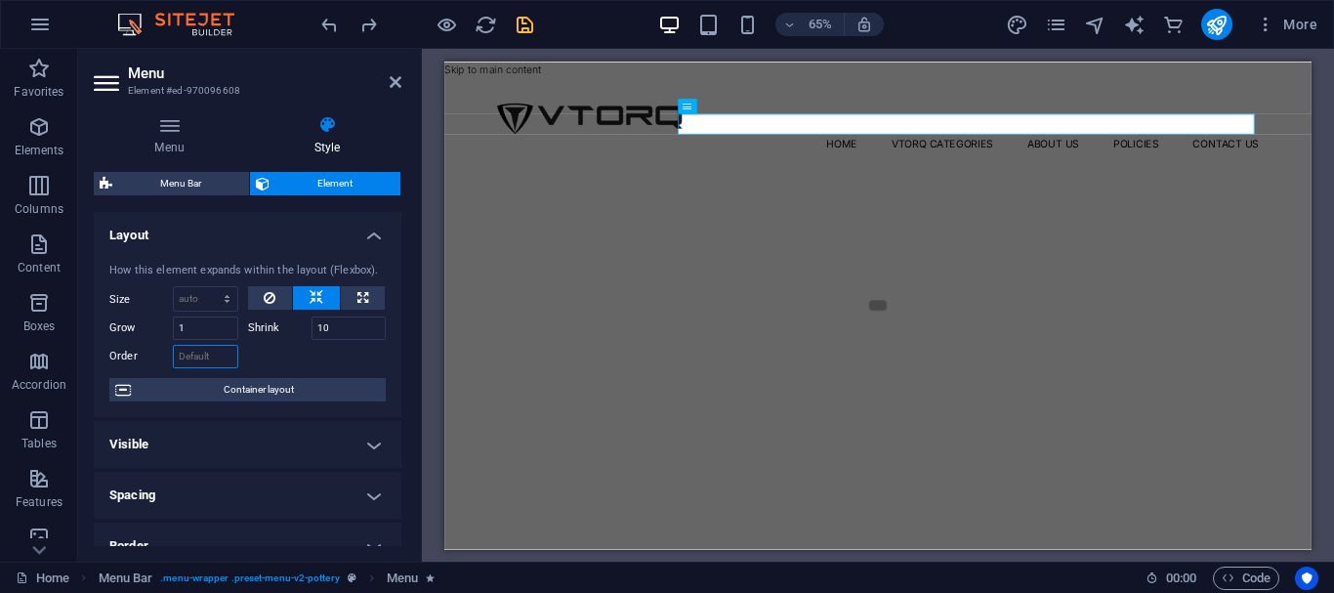
click at [193, 358] on input "Order" at bounding box center [205, 356] width 65 height 23
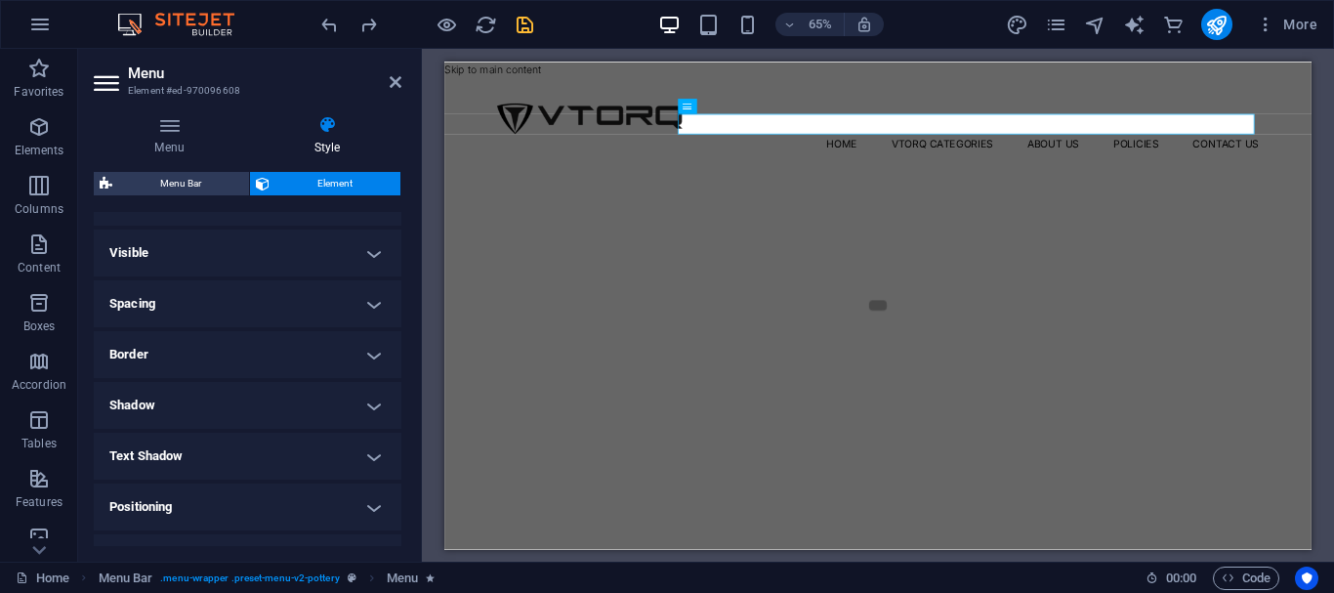
scroll to position [195, 0]
click at [298, 309] on h4 "Spacing" at bounding box center [248, 299] width 308 height 47
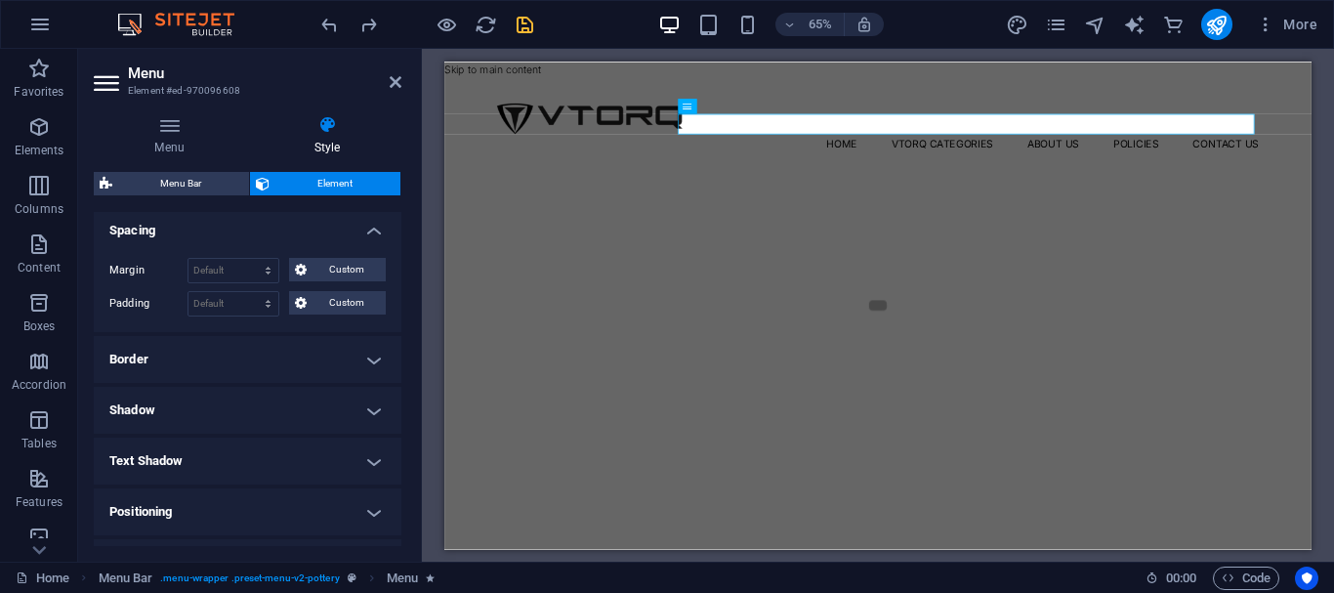
scroll to position [293, 0]
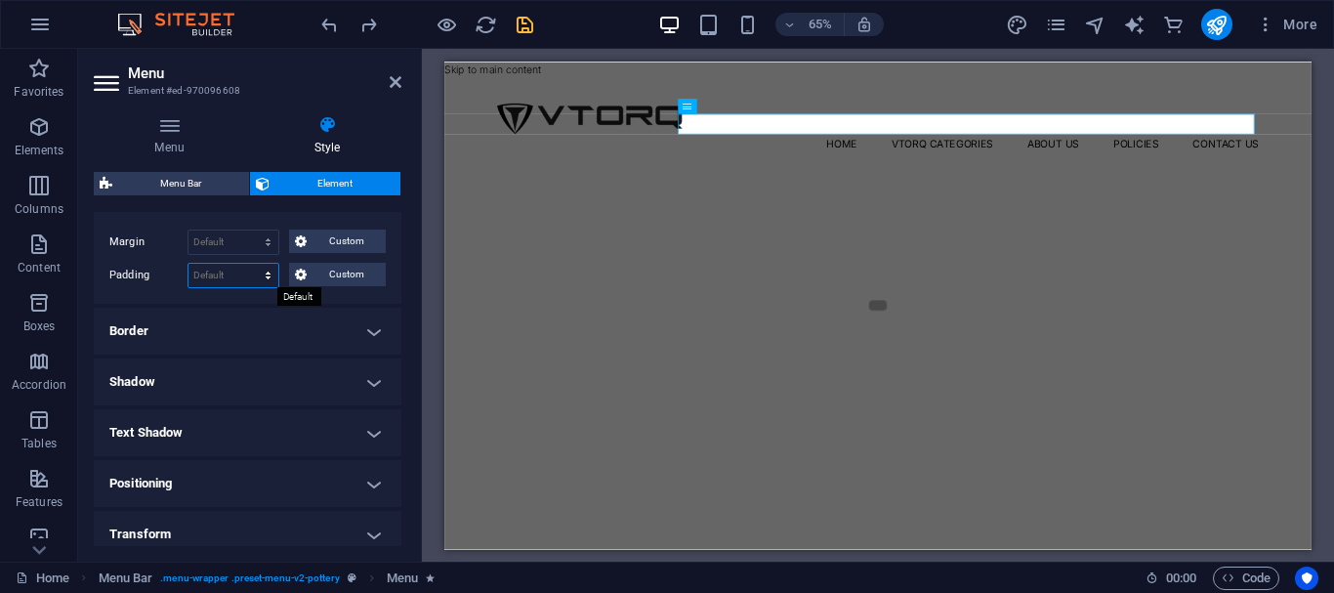
click at [239, 267] on select "Default px rem % vh vw Custom" at bounding box center [233, 275] width 90 height 23
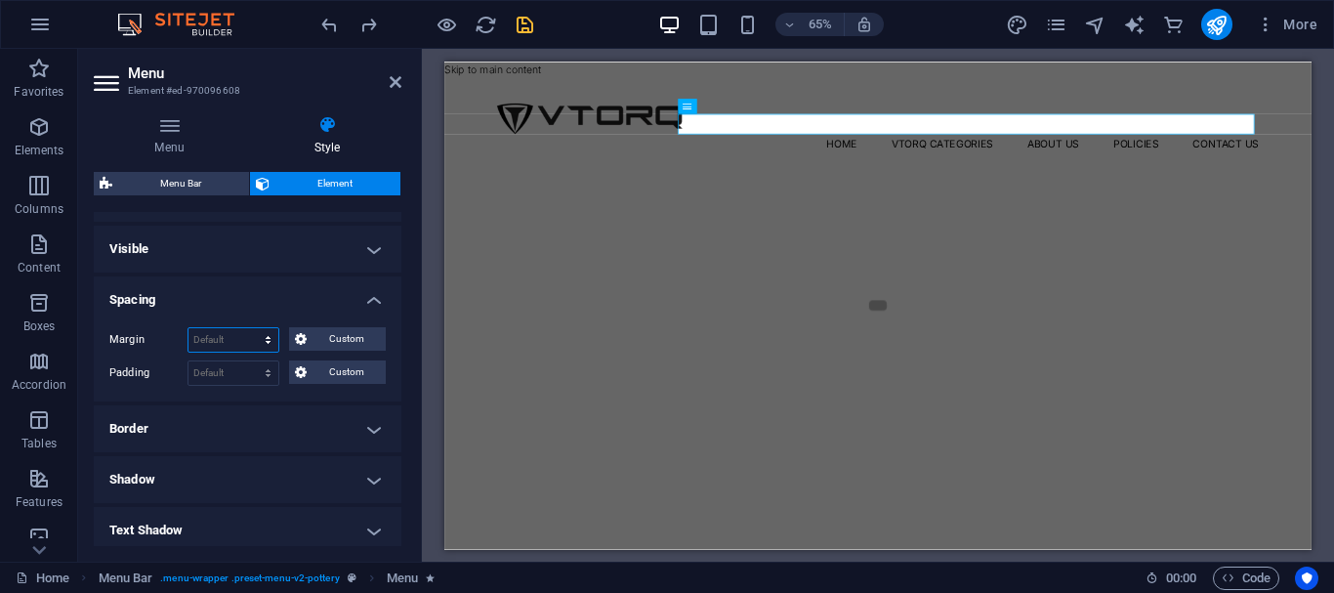
click at [227, 346] on select "Default auto px % rem vw vh Custom" at bounding box center [233, 339] width 90 height 23
click at [188, 328] on select "Default auto px % rem vw vh Custom" at bounding box center [233, 339] width 90 height 23
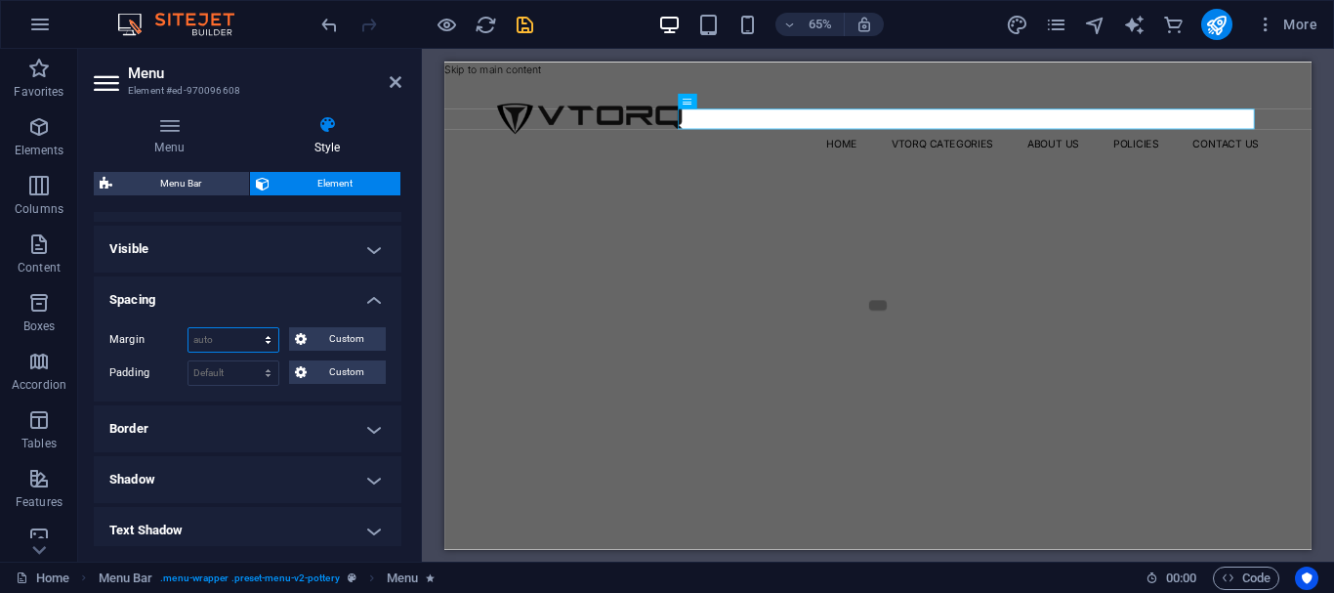
click at [233, 336] on select "Default auto px % rem vw vh Custom" at bounding box center [233, 339] width 90 height 23
select select "px"
click at [249, 328] on select "Default auto px % rem vw vh Custom" at bounding box center [233, 339] width 90 height 23
type input "0"
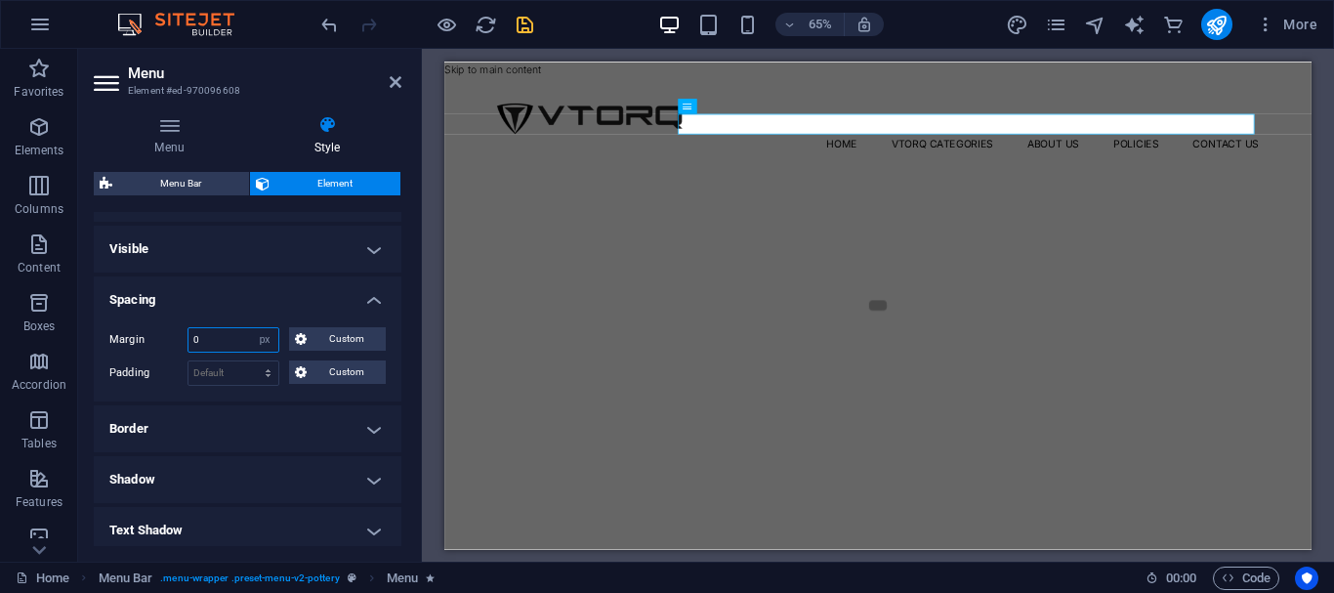
click at [221, 342] on input "0" at bounding box center [233, 339] width 90 height 23
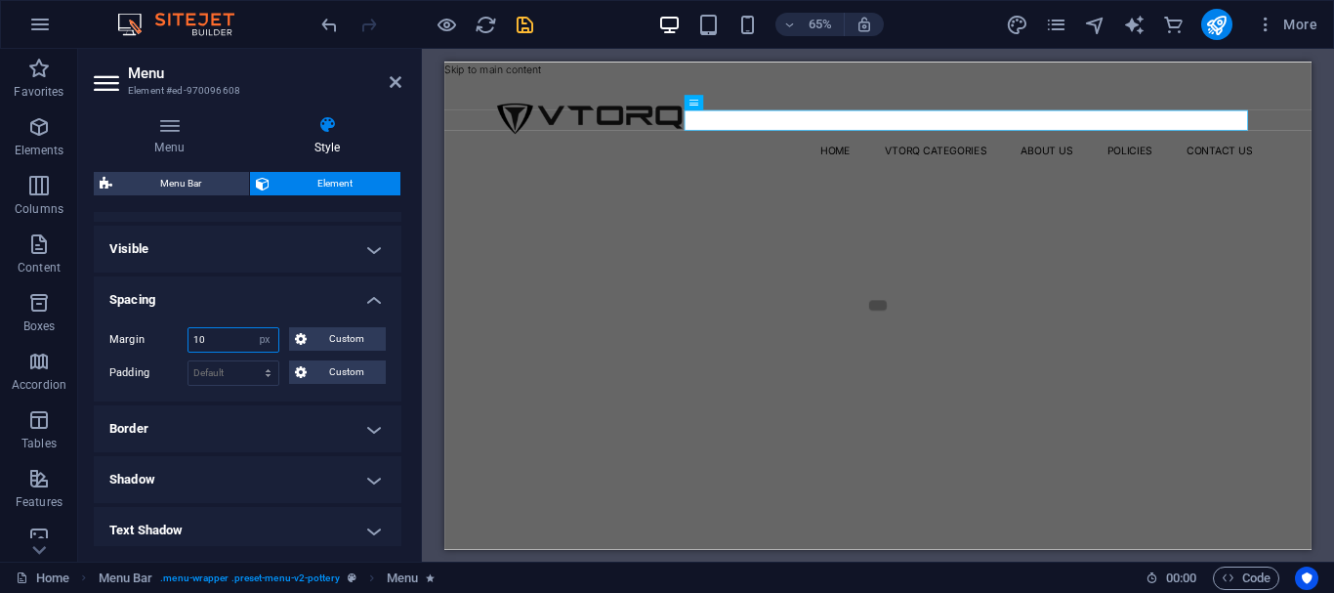
click at [206, 335] on input "10" at bounding box center [233, 339] width 90 height 23
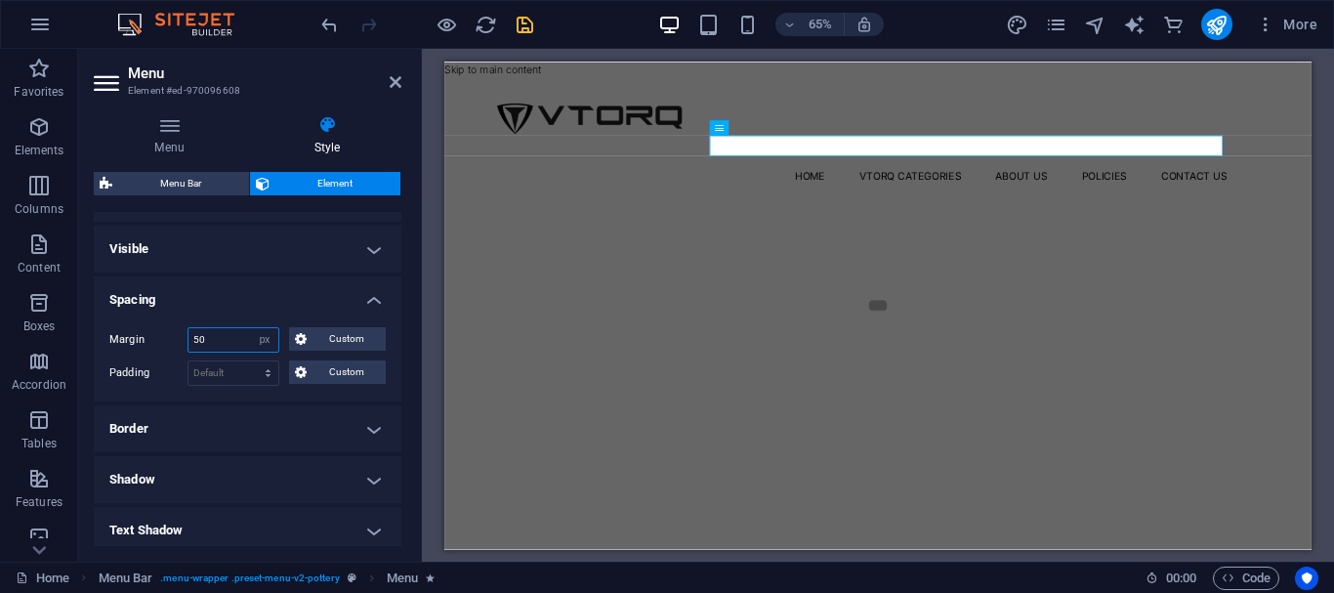
click at [203, 339] on input "50" at bounding box center [233, 339] width 90 height 23
click at [204, 339] on input "50" at bounding box center [233, 339] width 90 height 23
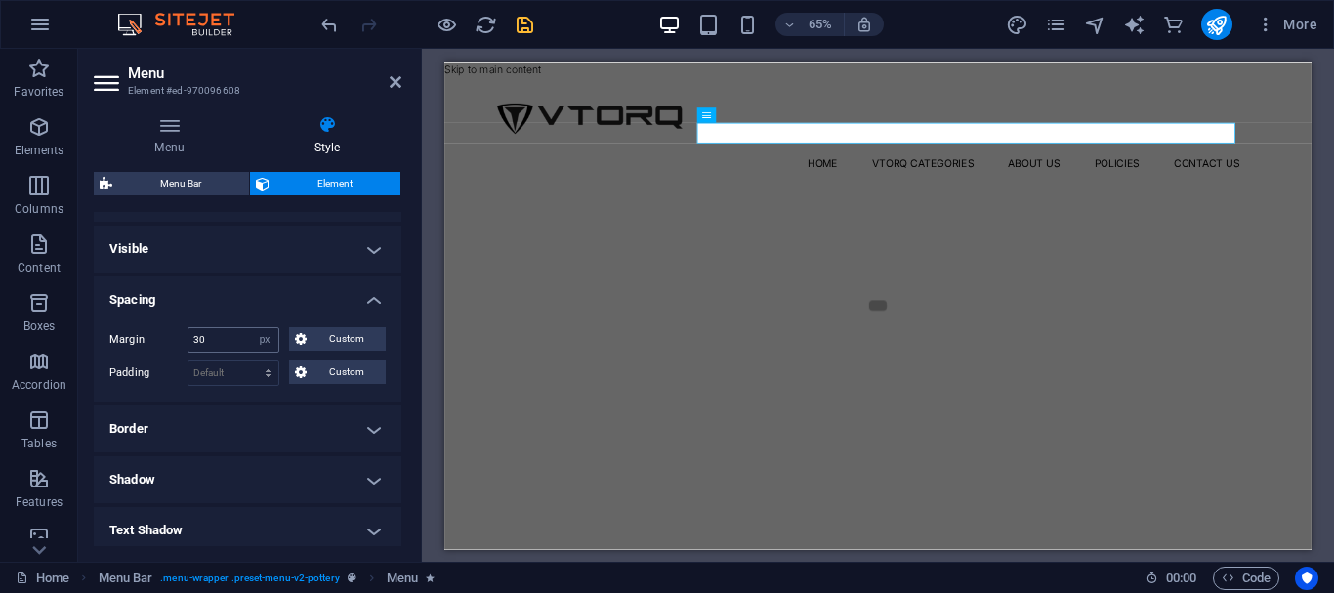
click at [215, 327] on div "30 Default auto px % rem vw vh Custom" at bounding box center [233, 339] width 92 height 25
click at [232, 337] on input "30" at bounding box center [233, 339] width 90 height 23
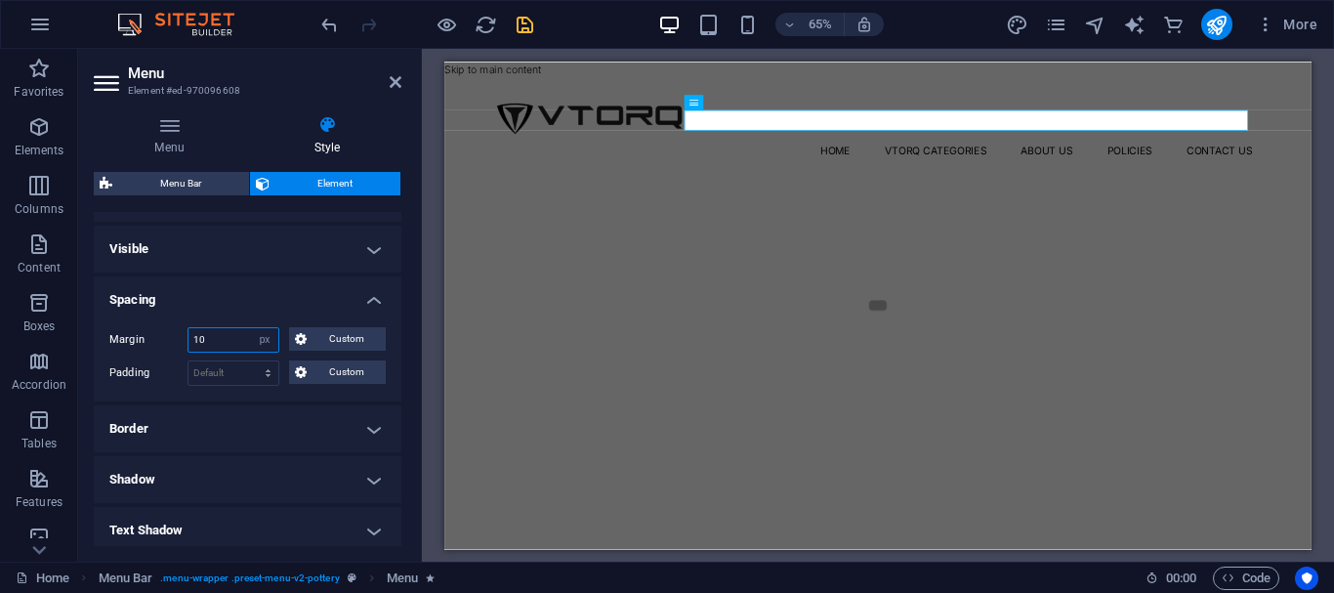
click at [231, 337] on input "10" at bounding box center [233, 339] width 90 height 23
type input "1"
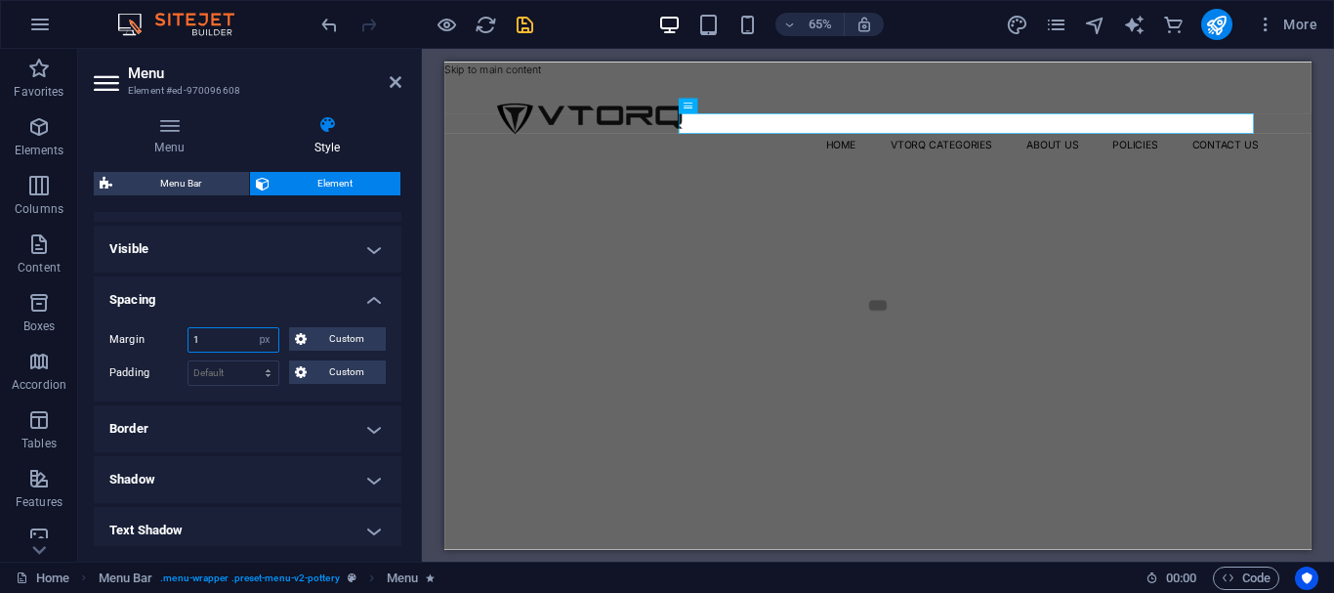
click at [229, 332] on input "1" at bounding box center [233, 339] width 90 height 23
click at [261, 341] on select "Default auto px % rem vw vh Custom" at bounding box center [264, 339] width 27 height 23
select select "auto"
click at [251, 328] on select "Default auto px % rem vw vh Custom" at bounding box center [264, 339] width 27 height 23
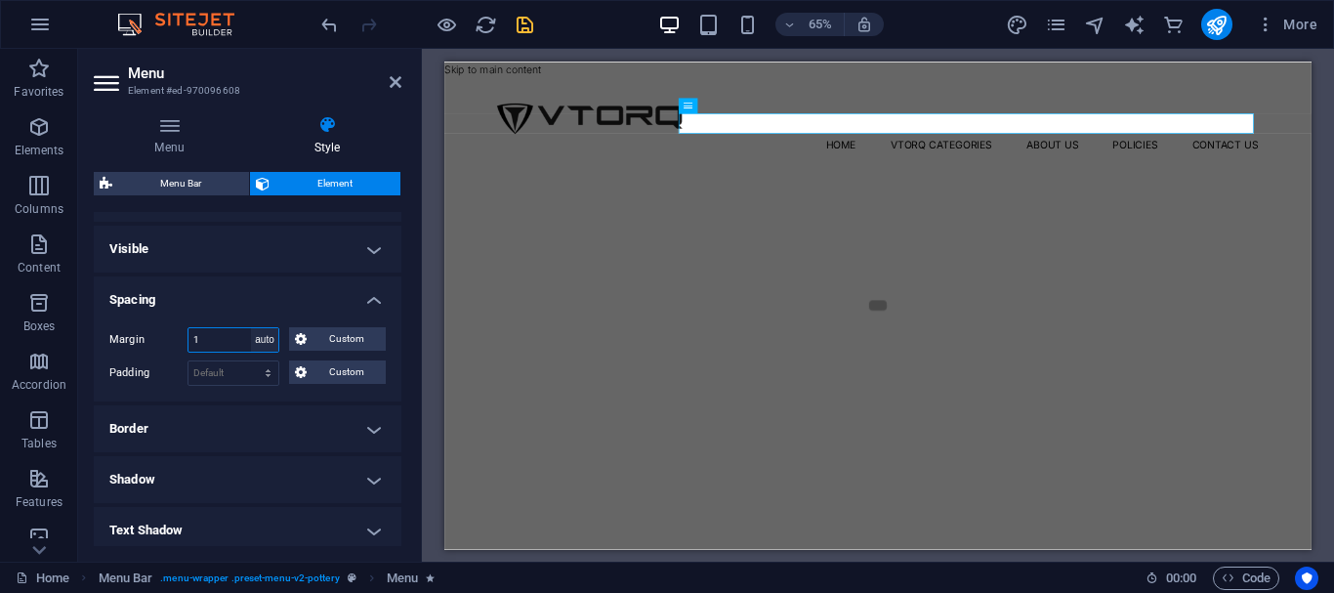
select select "DISABLED_OPTION_VALUE"
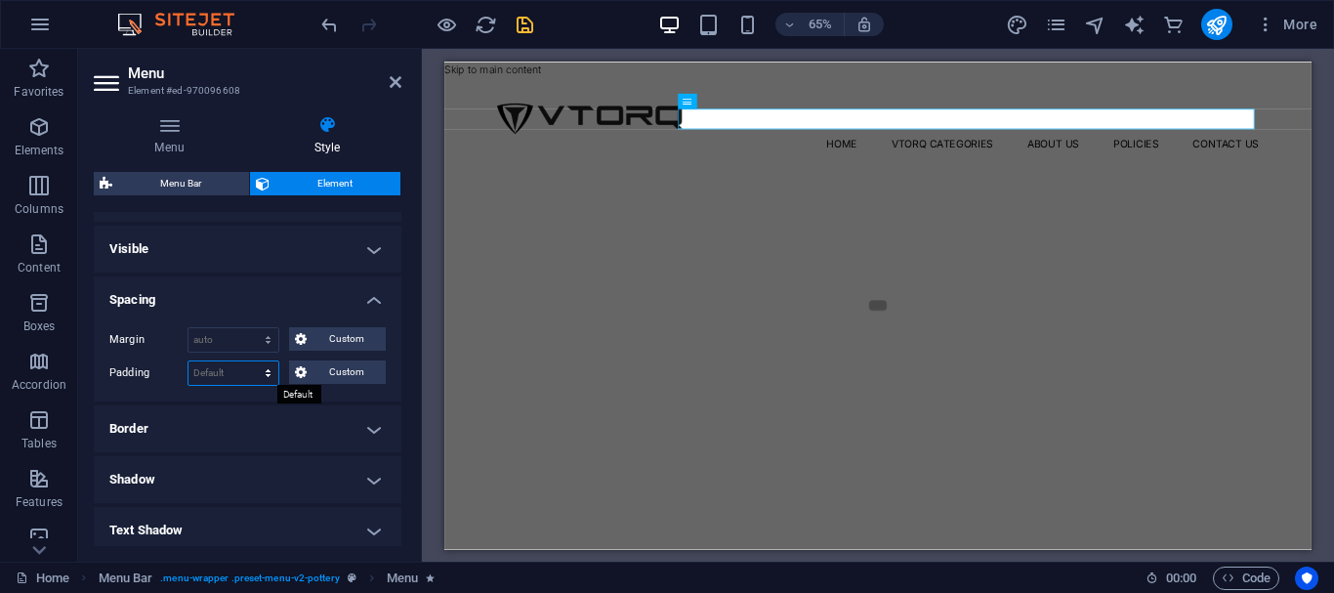
click at [222, 376] on select "Default px rem % vh vw Custom" at bounding box center [233, 372] width 90 height 23
select select "px"
click at [249, 361] on select "Default px rem % vh vw Custom" at bounding box center [233, 372] width 90 height 23
click at [219, 366] on input "0" at bounding box center [233, 372] width 90 height 23
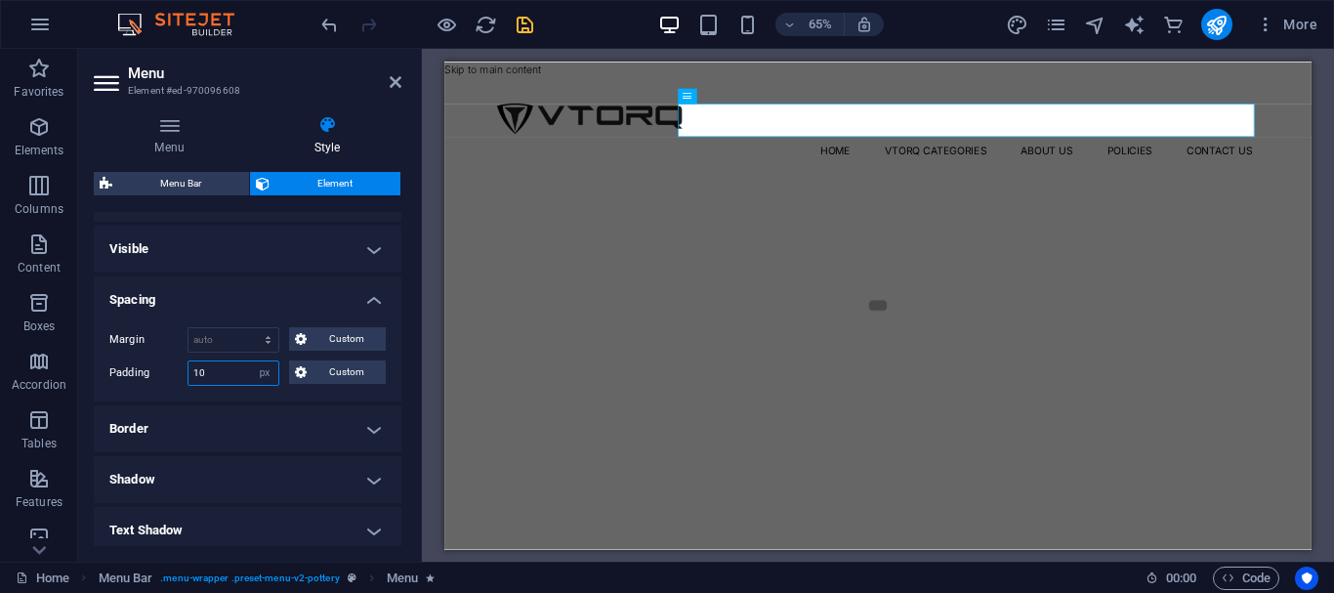
click at [216, 379] on input "10" at bounding box center [233, 372] width 90 height 23
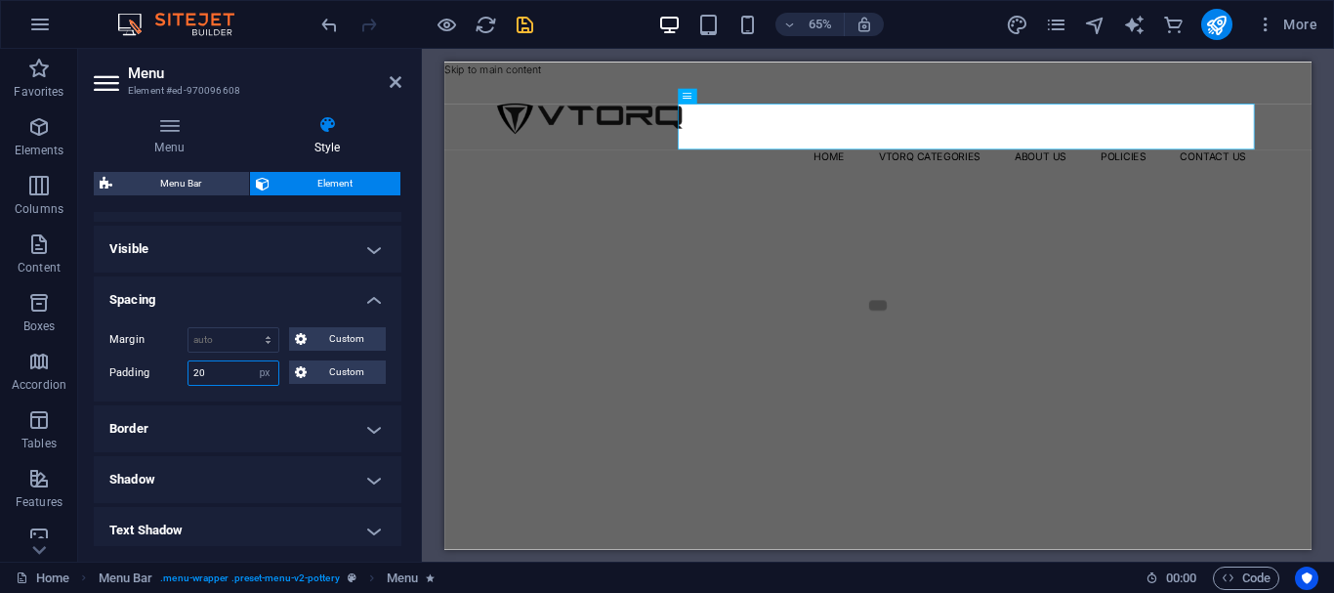
click at [210, 377] on input "20" at bounding box center [233, 372] width 90 height 23
type input "0"
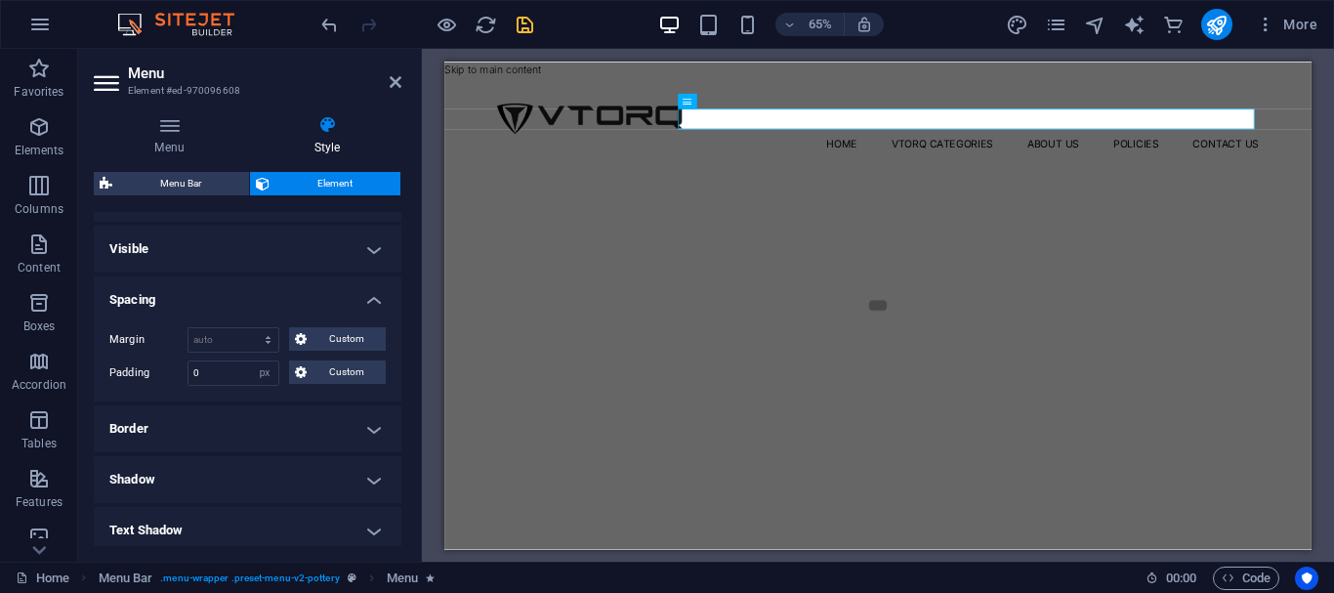
scroll to position [293, 0]
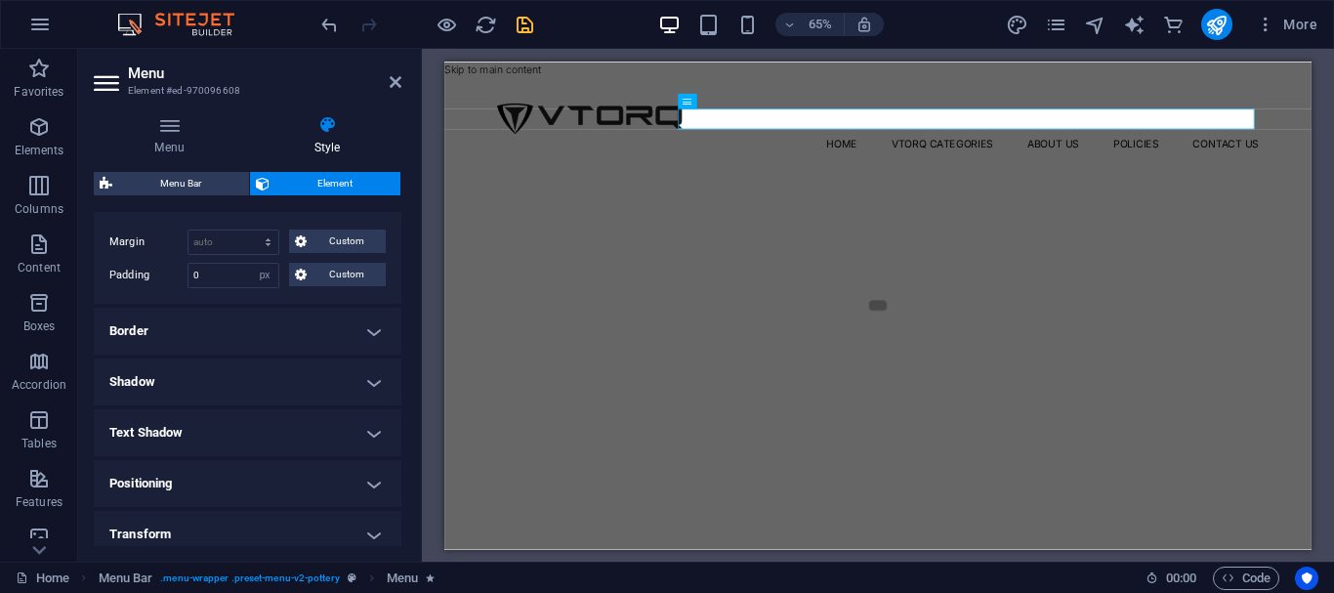
click at [268, 322] on h4 "Border" at bounding box center [248, 331] width 308 height 47
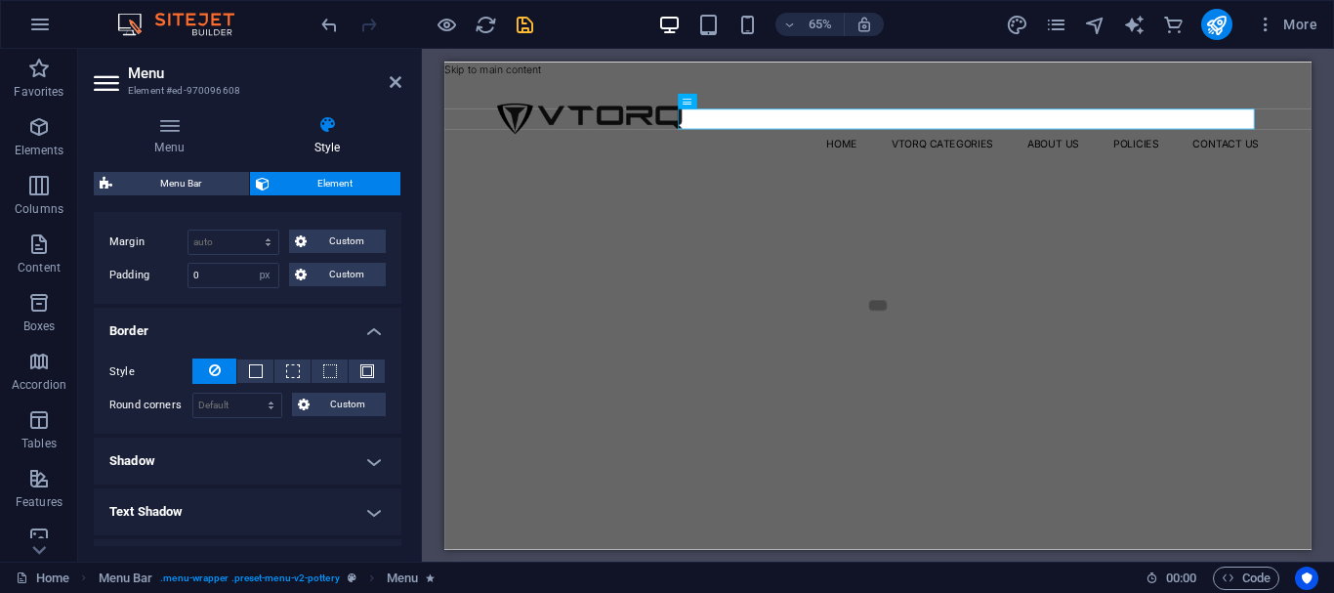
scroll to position [391, 0]
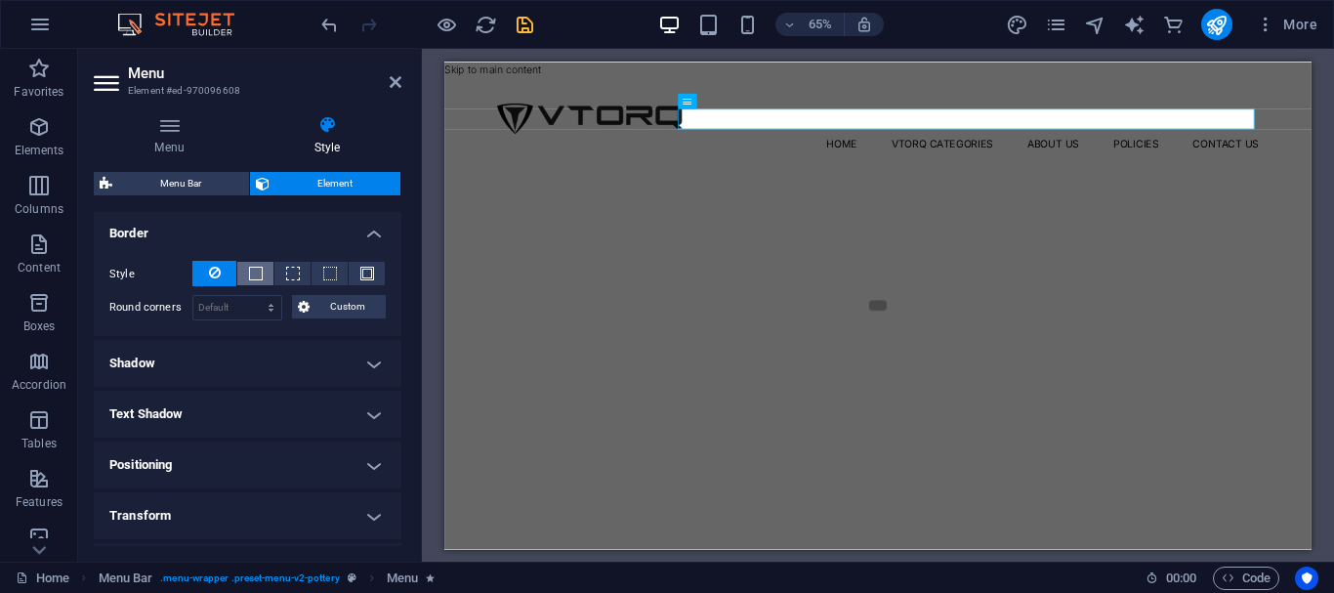
click at [258, 277] on span at bounding box center [256, 274] width 14 height 14
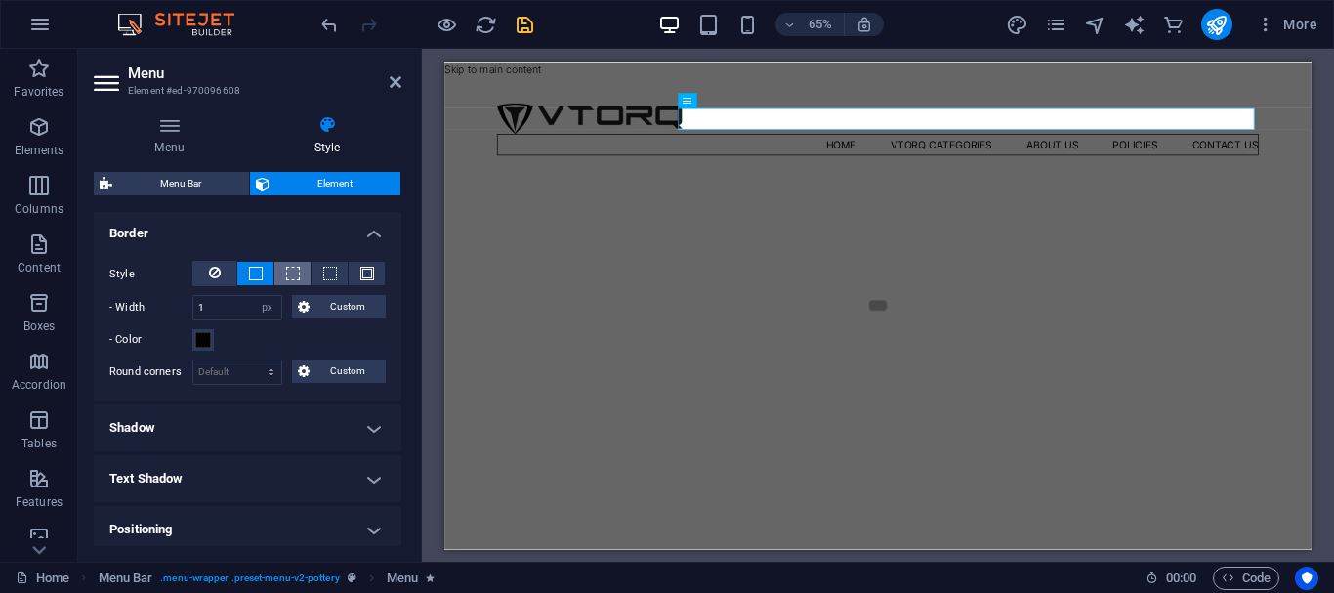
click at [286, 277] on span at bounding box center [293, 274] width 14 height 14
click at [206, 271] on button at bounding box center [214, 273] width 44 height 25
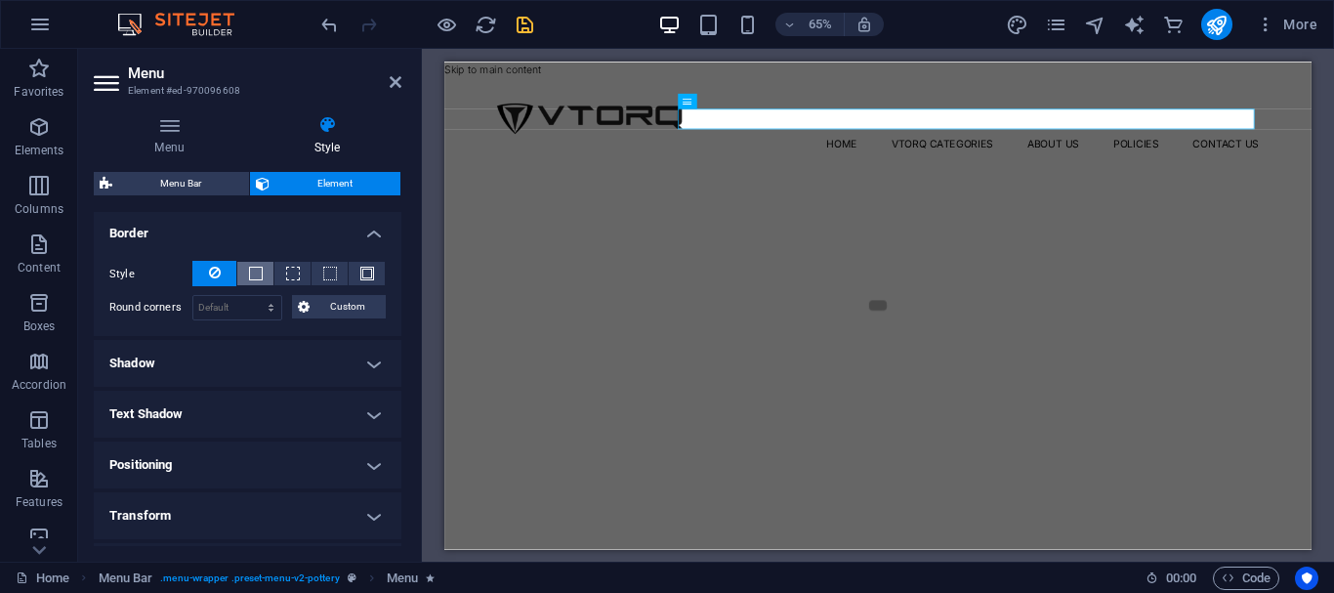
click at [244, 267] on button at bounding box center [255, 273] width 36 height 23
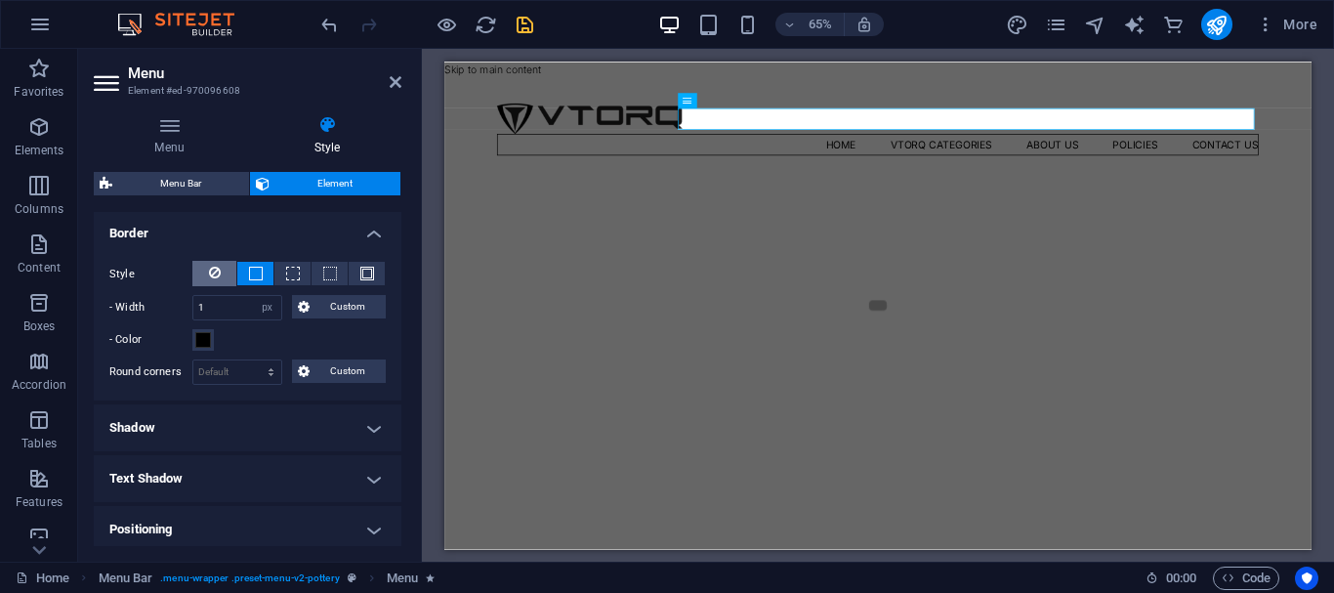
click at [202, 264] on button at bounding box center [214, 273] width 44 height 25
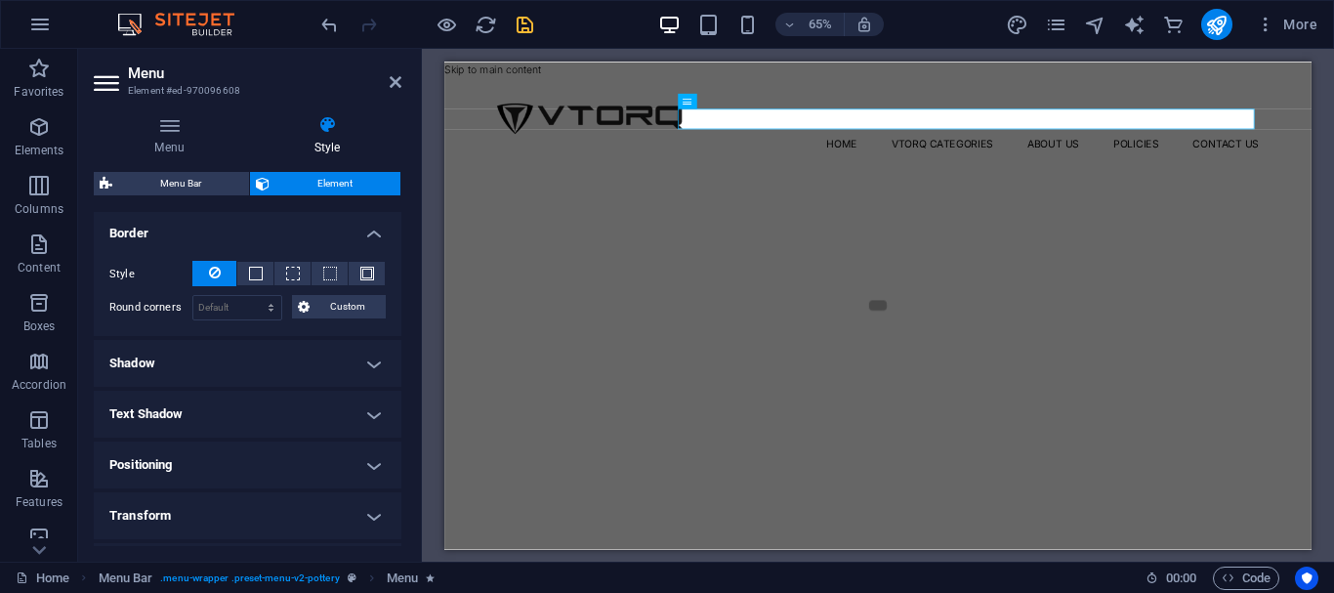
click at [267, 261] on div "Style" at bounding box center [247, 274] width 276 height 26
click at [242, 261] on div "Style" at bounding box center [247, 274] width 276 height 26
click at [258, 261] on div "Style" at bounding box center [247, 274] width 276 height 26
click at [257, 268] on span at bounding box center [256, 274] width 14 height 14
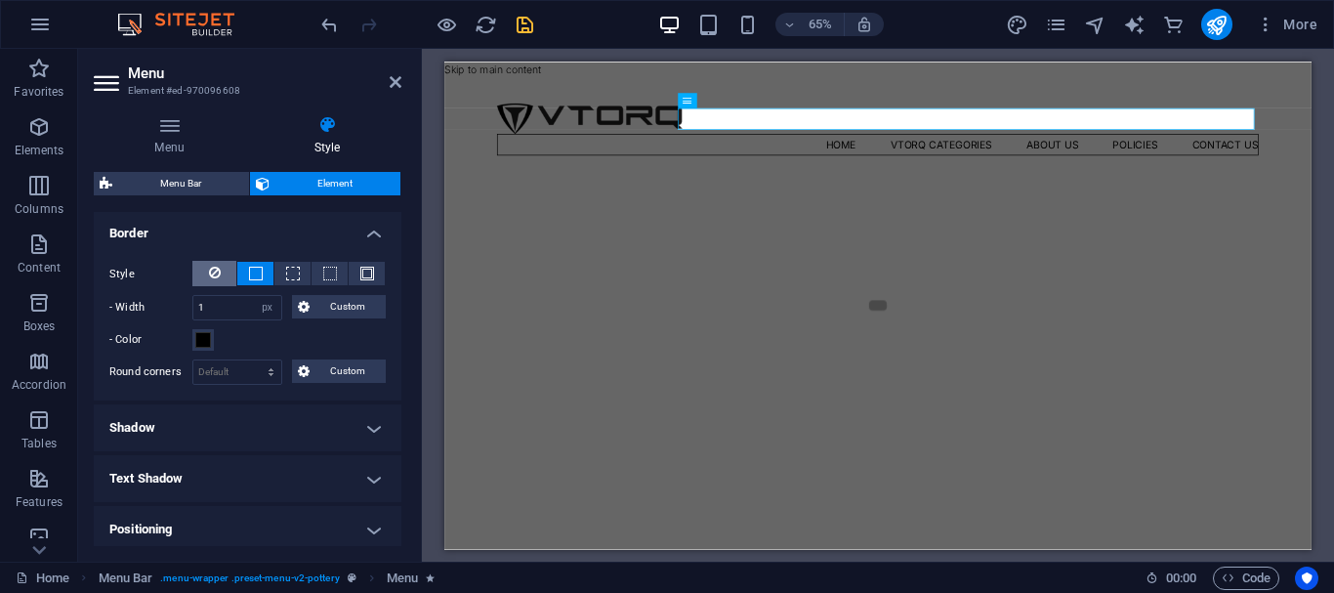
click at [201, 267] on button at bounding box center [214, 273] width 44 height 25
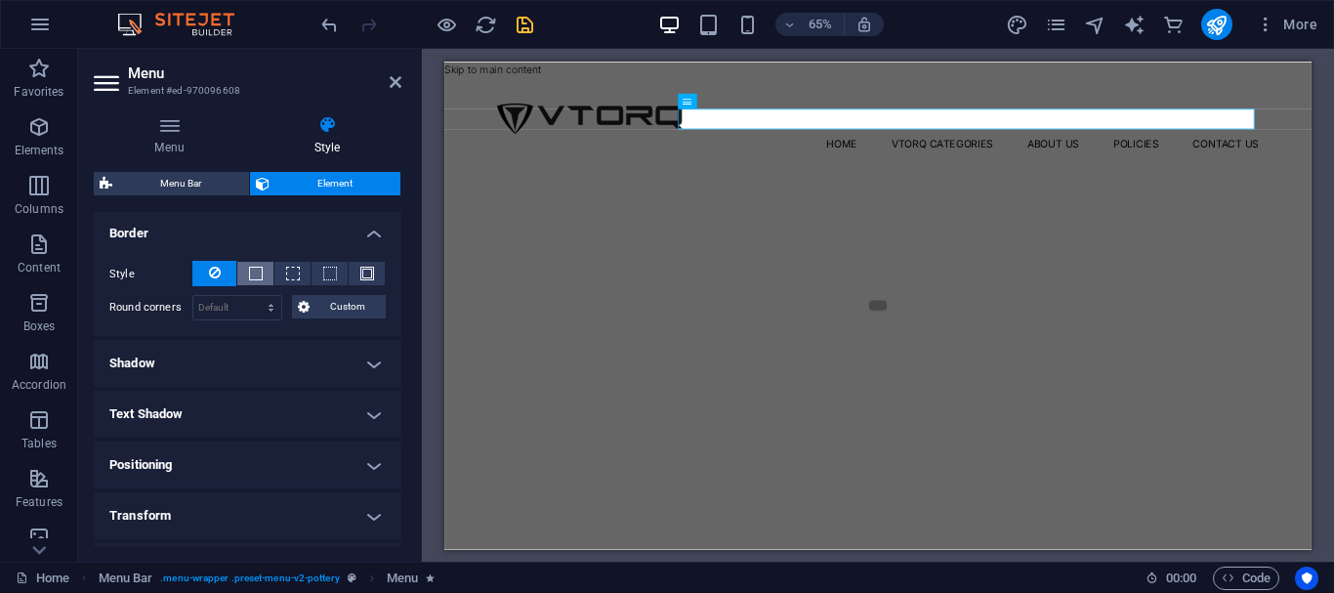
click at [252, 274] on span at bounding box center [256, 274] width 14 height 14
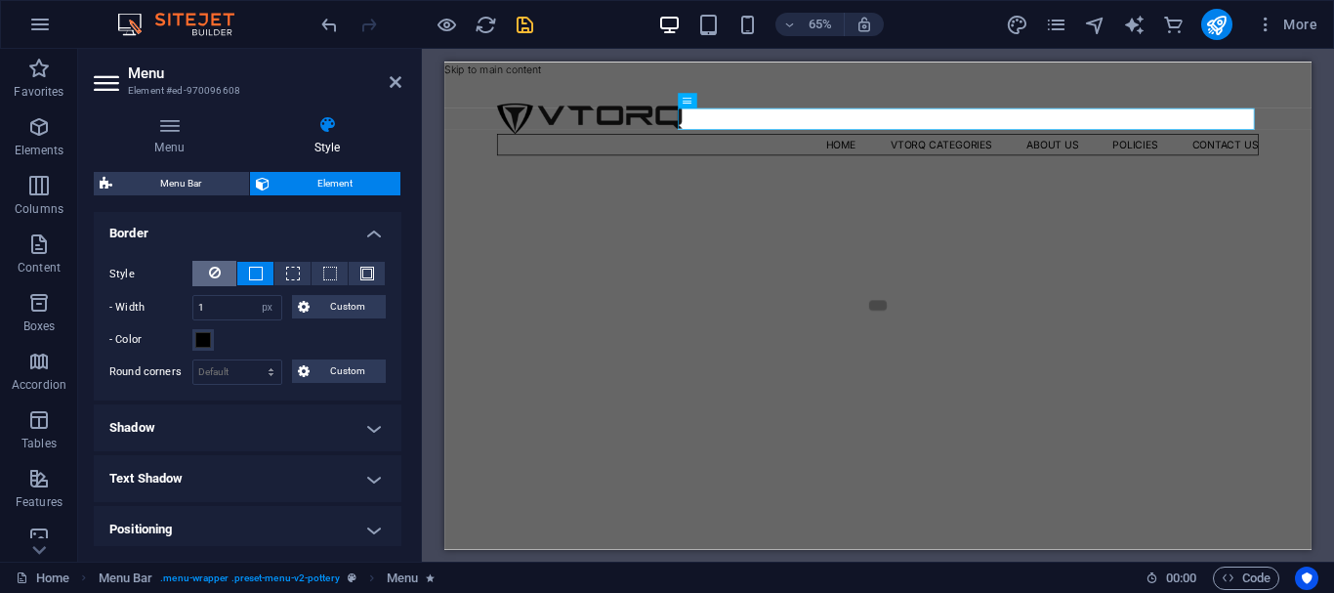
click at [210, 269] on icon at bounding box center [215, 272] width 12 height 23
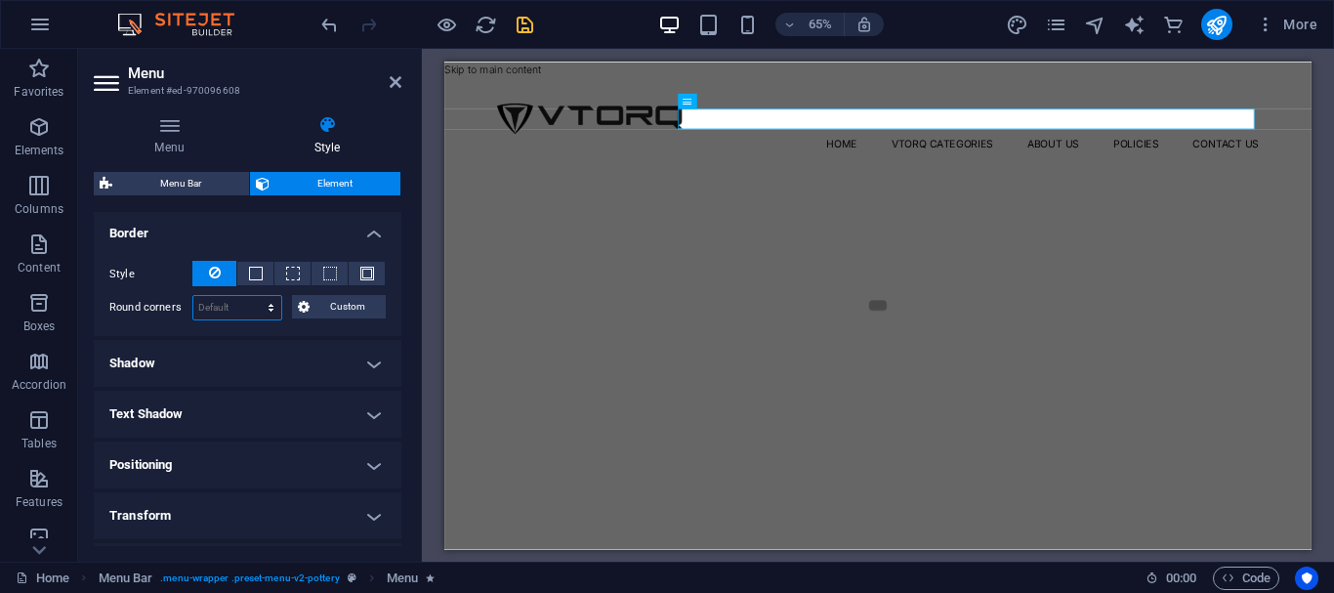
click at [220, 312] on select "Default px rem % vh vw Custom" at bounding box center [237, 307] width 88 height 23
click at [193, 296] on select "Default px rem % vh vw Custom" at bounding box center [237, 307] width 88 height 23
click at [250, 302] on select "Default px rem % vh vw Custom" at bounding box center [237, 307] width 88 height 23
select select "px"
click at [252, 296] on select "Default px rem % vh vw Custom" at bounding box center [237, 307] width 88 height 23
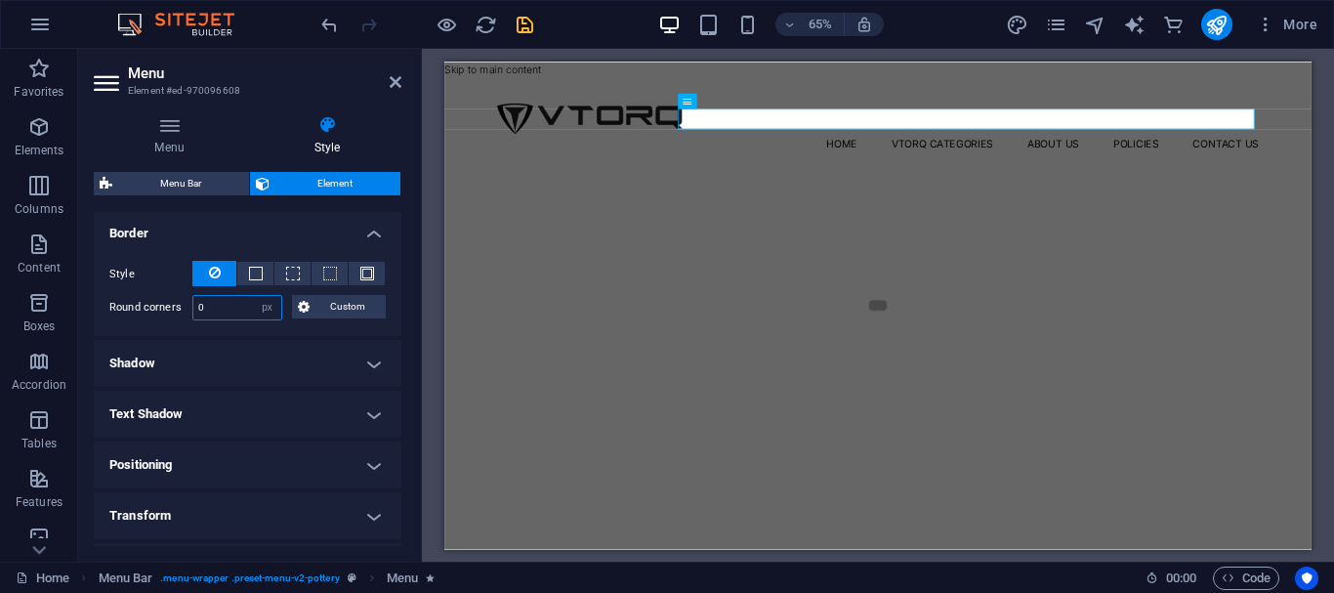
click at [224, 308] on input "0" at bounding box center [237, 307] width 88 height 23
type input "1"
click at [266, 308] on select "Default px rem % vh vw Custom" at bounding box center [267, 307] width 27 height 23
click at [254, 296] on select "Default px rem % vh vw Custom" at bounding box center [267, 307] width 27 height 23
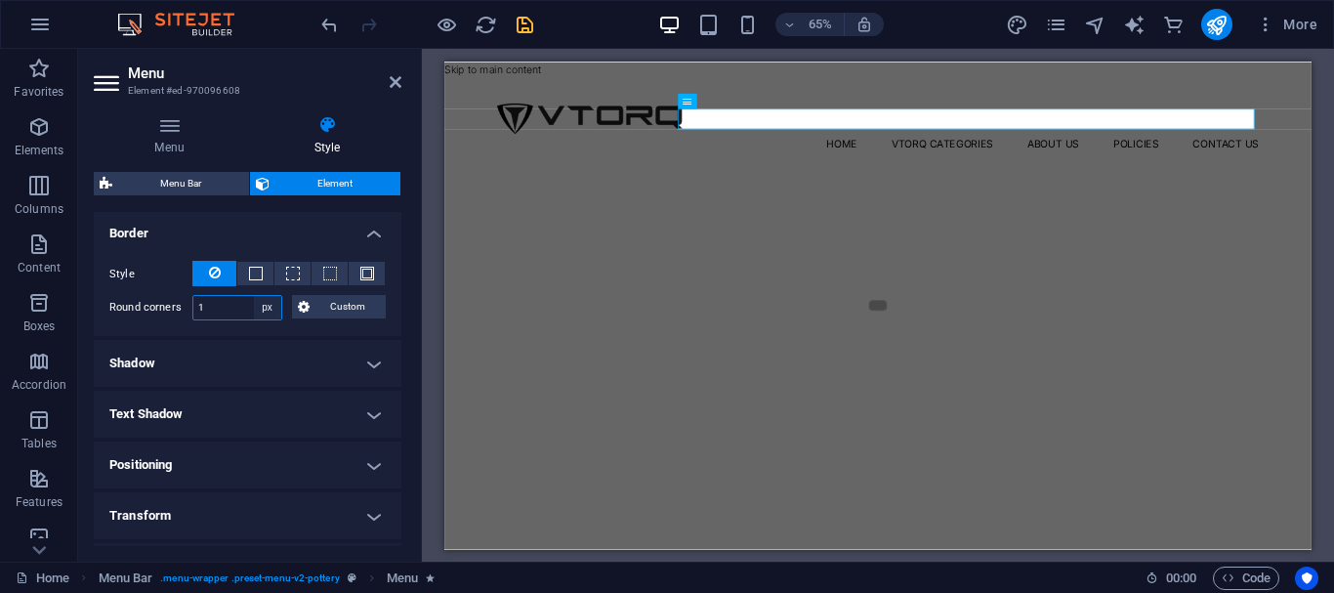
click at [263, 310] on select "Default px rem % vh vw Custom" at bounding box center [267, 307] width 27 height 23
select select "default"
click at [254, 296] on select "Default px rem % vh vw Custom" at bounding box center [267, 307] width 27 height 23
select select "DISABLED_OPTION_VALUE"
click at [331, 260] on div "Style - Width 1 auto px rem % vh vw Custom Custom 1 auto px rem % vh vw 1 auto …" at bounding box center [248, 290] width 308 height 91
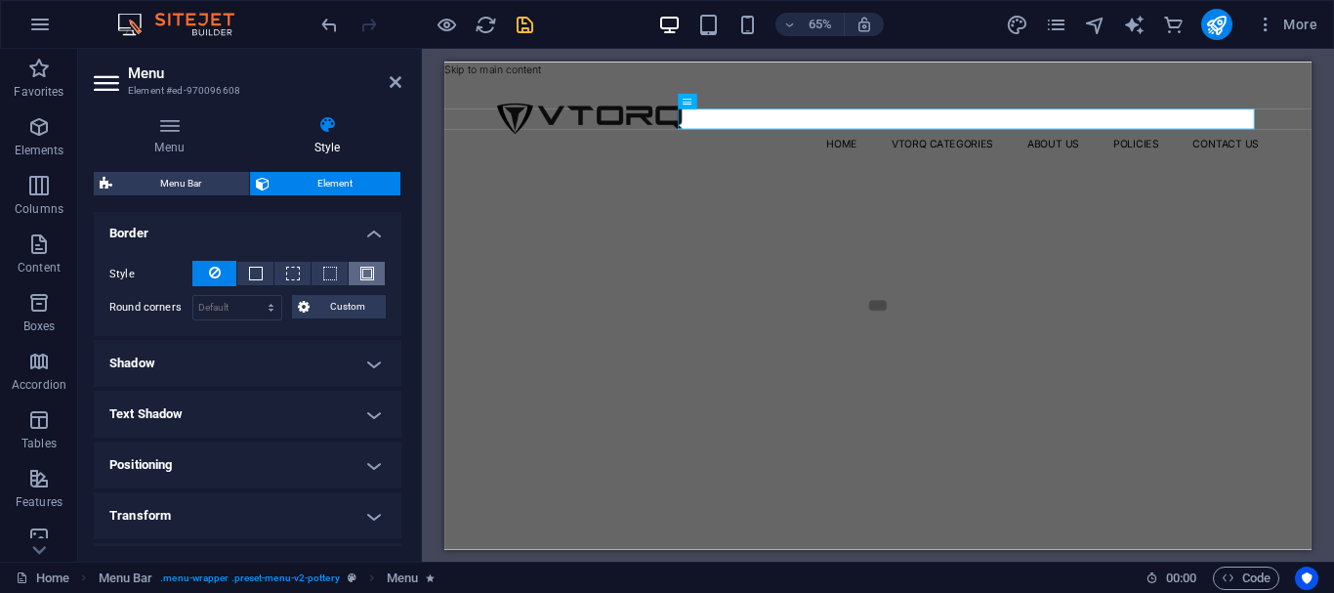
click at [365, 270] on span at bounding box center [367, 273] width 4 height 23
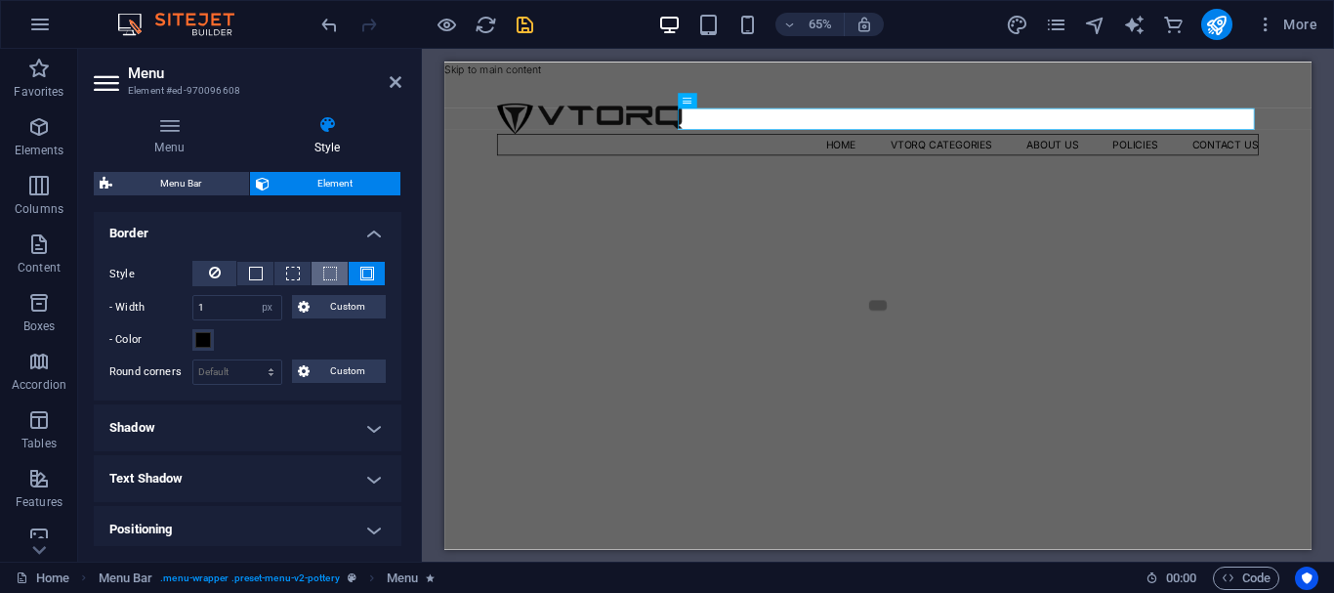
click at [323, 278] on span at bounding box center [330, 274] width 14 height 14
click at [234, 274] on button at bounding box center [214, 273] width 44 height 25
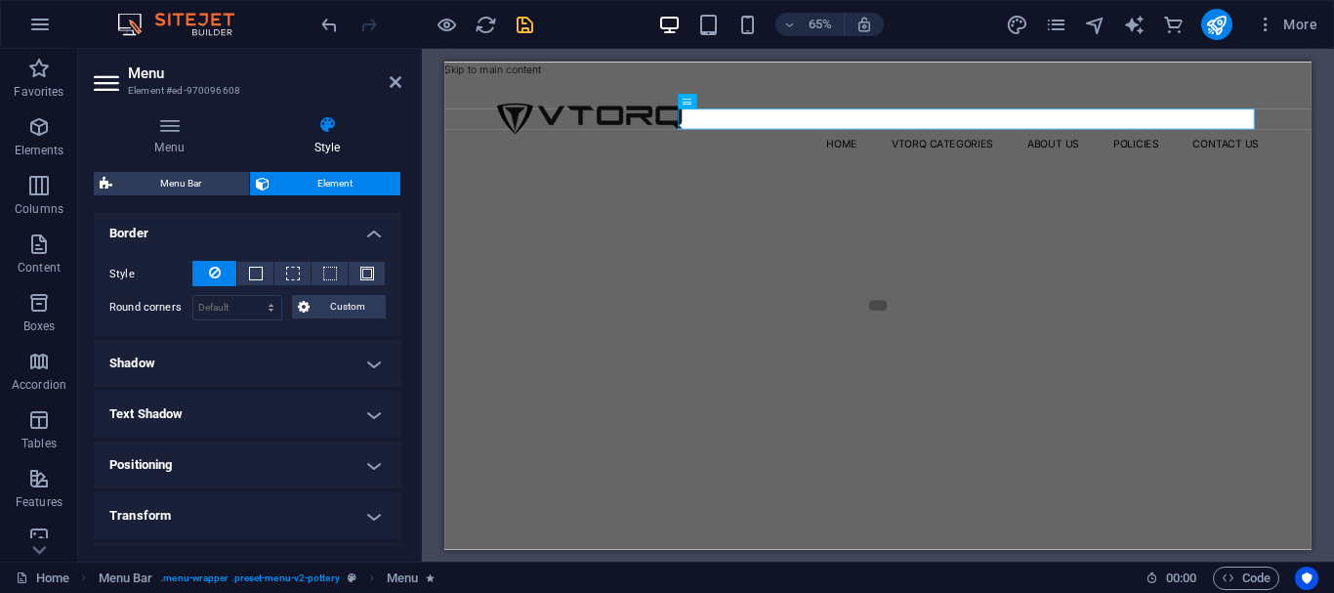
click at [247, 363] on h4 "Shadow" at bounding box center [248, 363] width 308 height 47
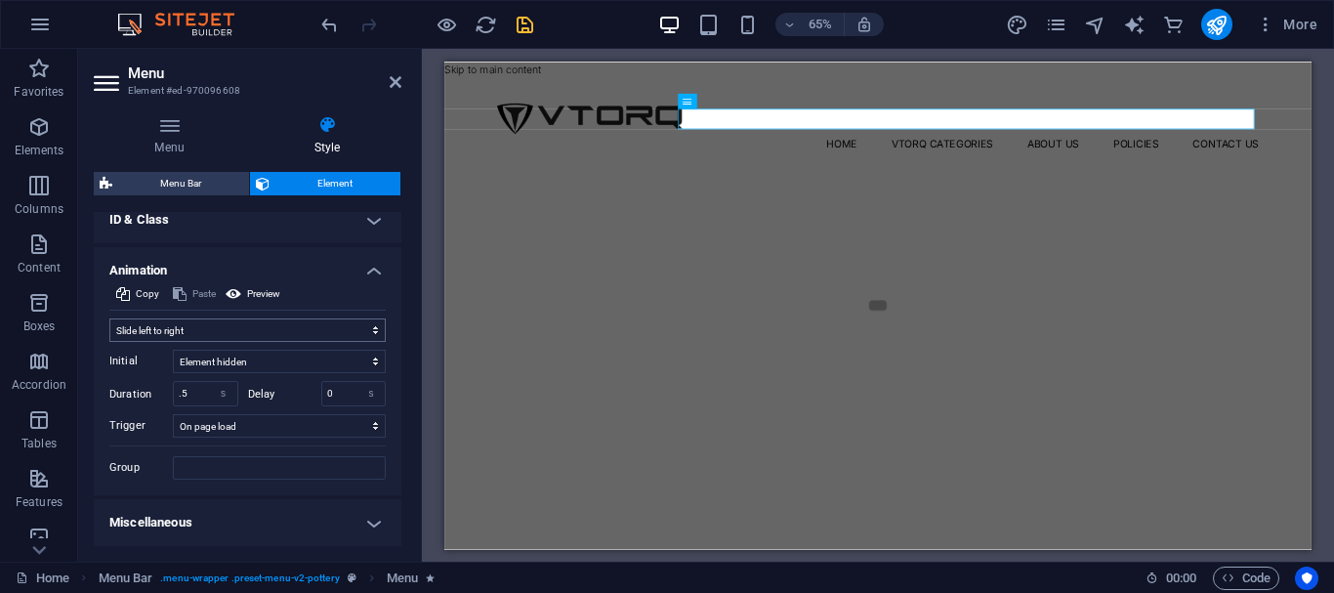
scroll to position [683, 0]
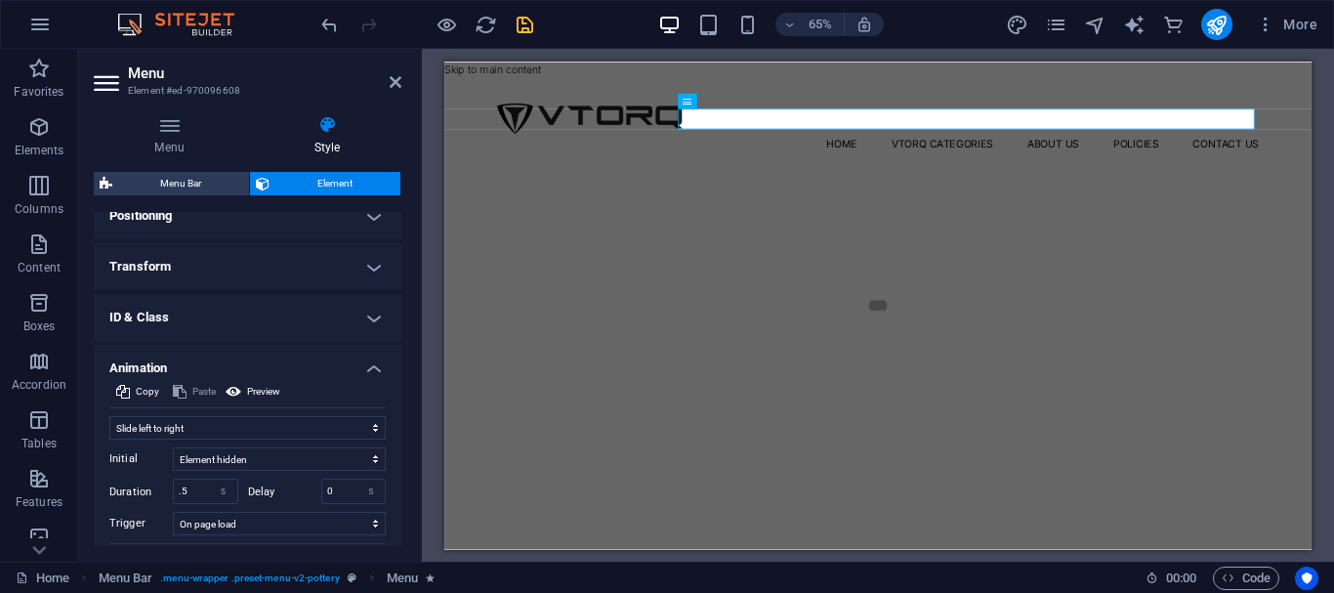
click at [330, 365] on h4 "Animation" at bounding box center [248, 362] width 308 height 35
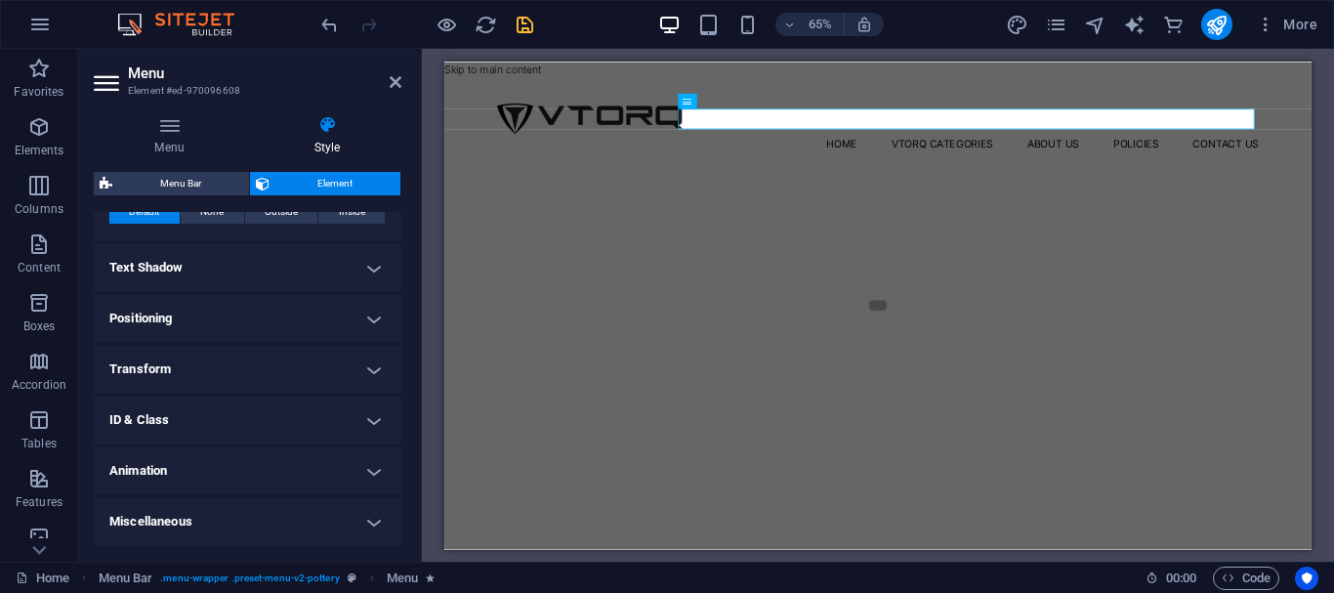
scroll to position [580, 0]
click at [287, 403] on h4 "ID & Class" at bounding box center [248, 420] width 308 height 47
click at [307, 420] on h4 "ID & Class" at bounding box center [248, 414] width 308 height 35
